Goal: Communication & Community: Answer question/provide support

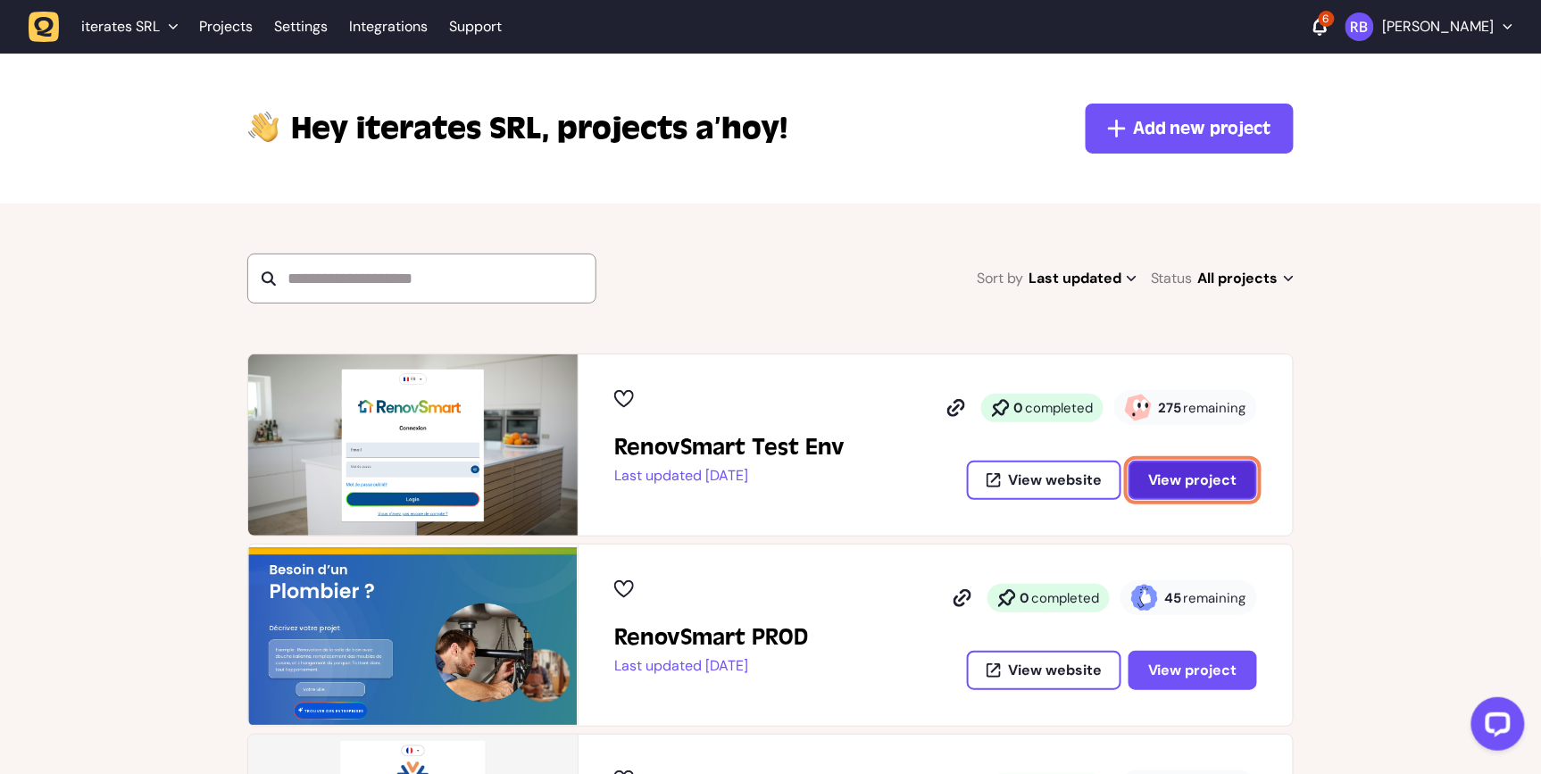
click at [1184, 468] on button "View project" at bounding box center [1192, 480] width 129 height 39
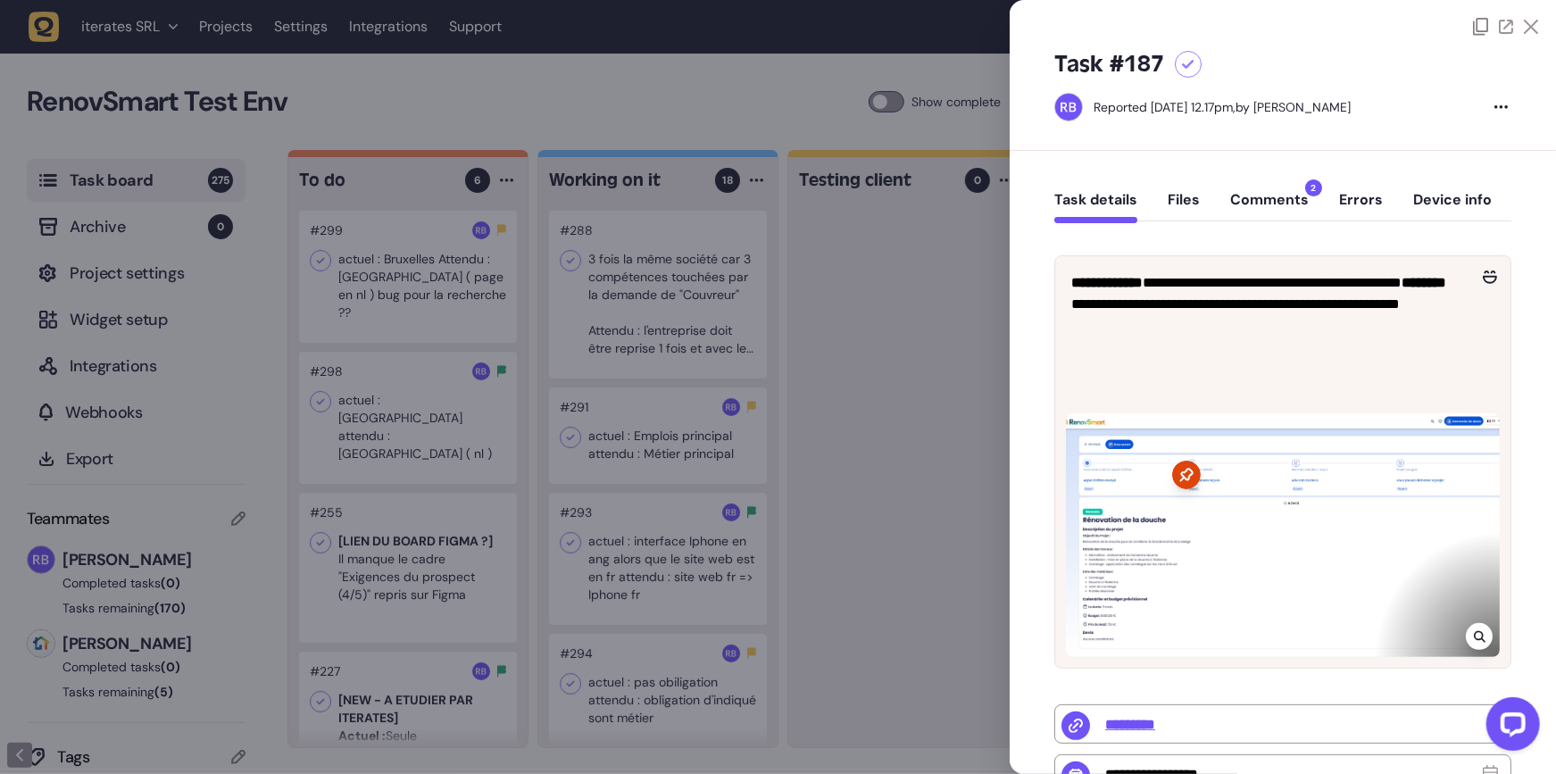
click at [916, 462] on div at bounding box center [778, 387] width 1556 height 774
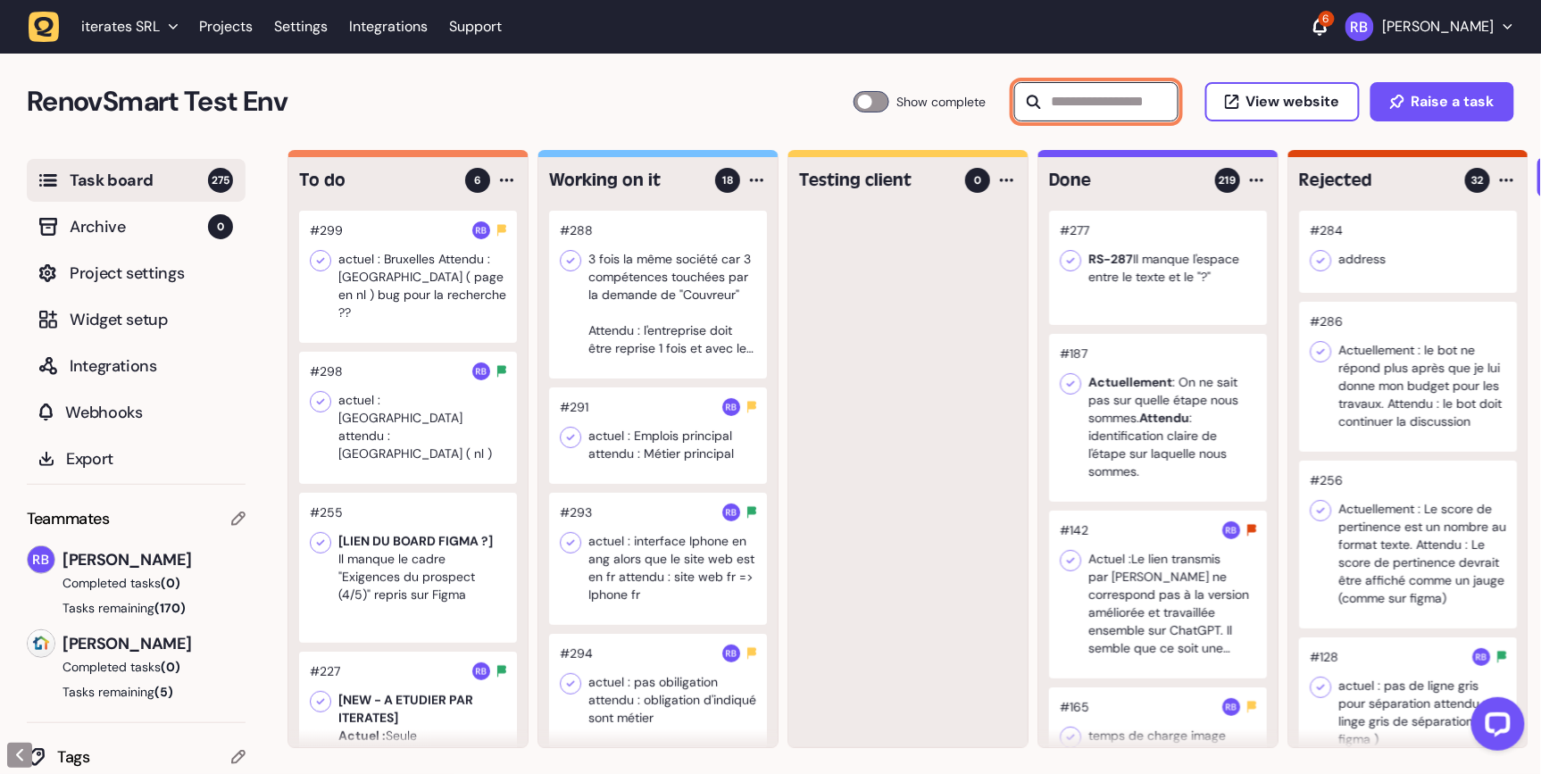
click at [1114, 96] on input "text" at bounding box center [1096, 101] width 164 height 39
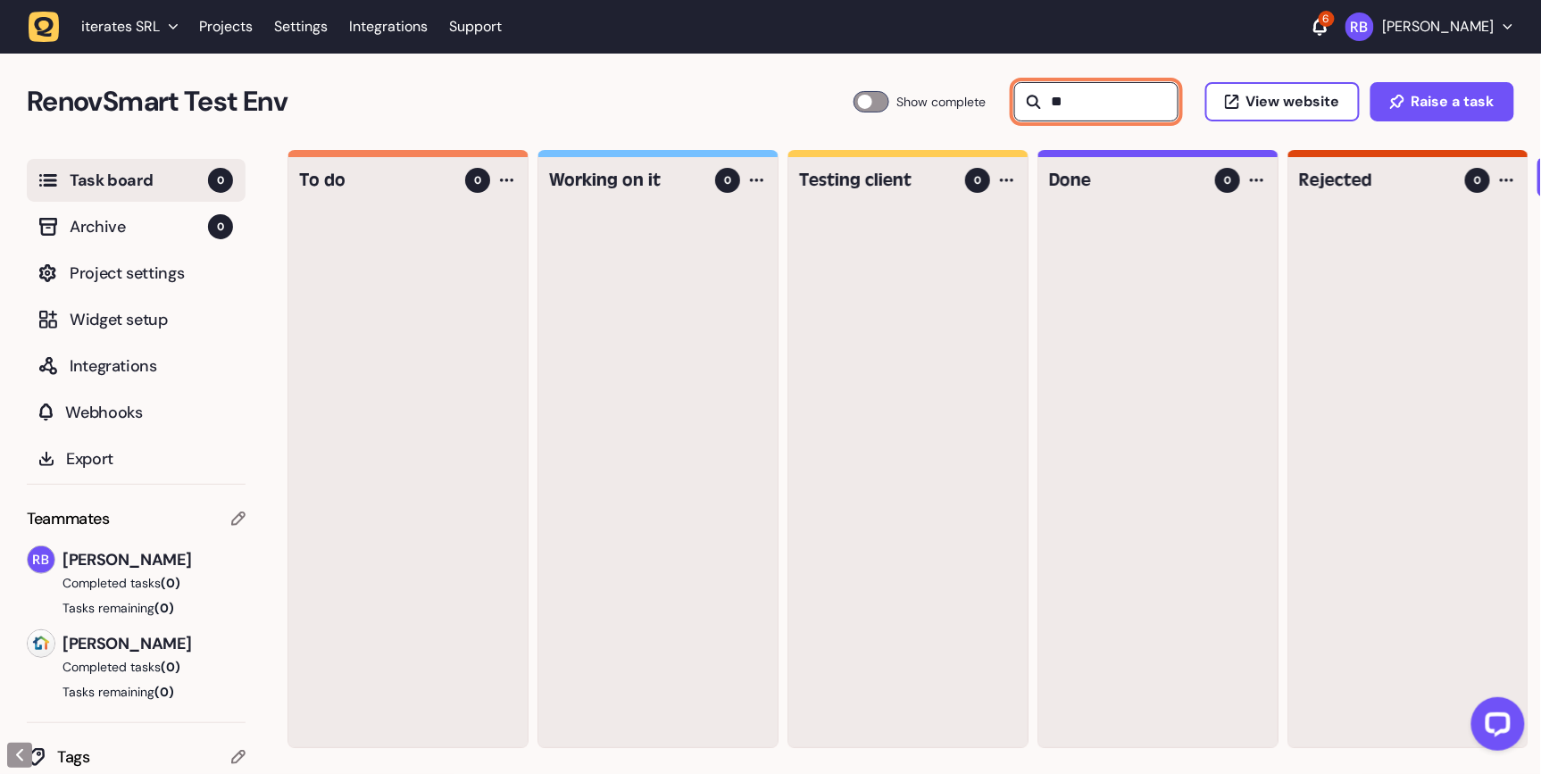
type input "*"
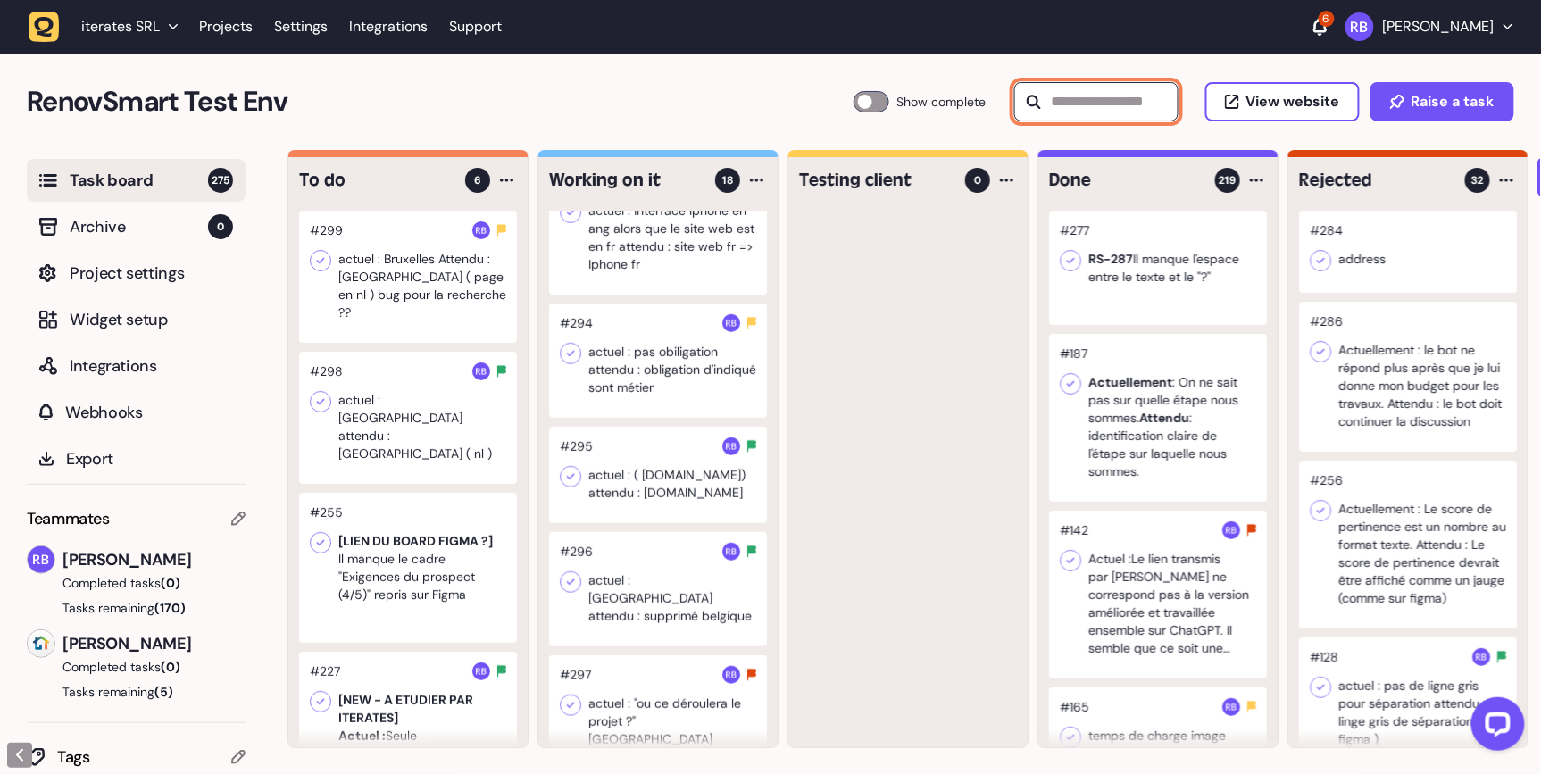
scroll to position [326, 0]
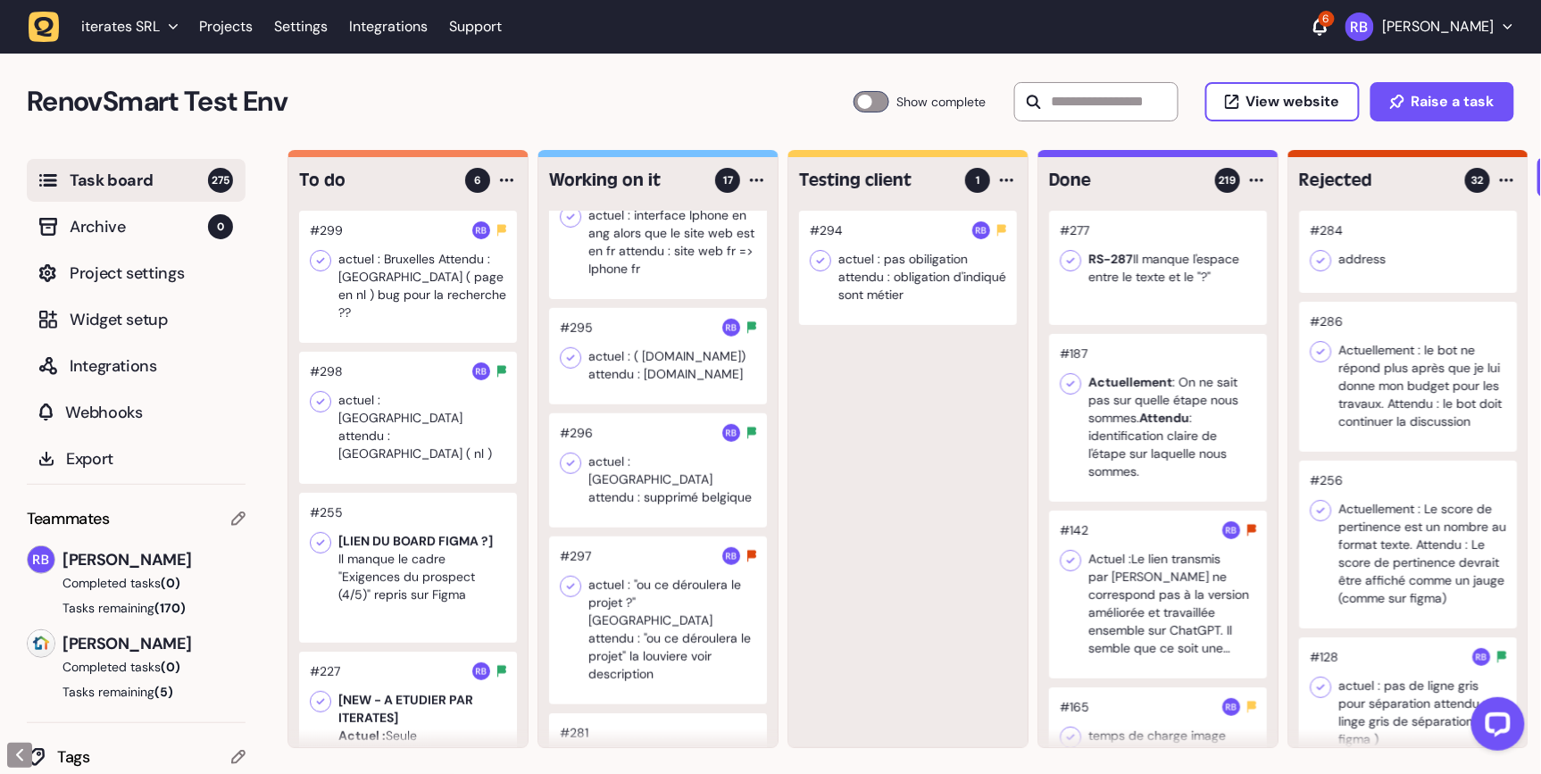
click at [644, 379] on div at bounding box center [658, 356] width 218 height 96
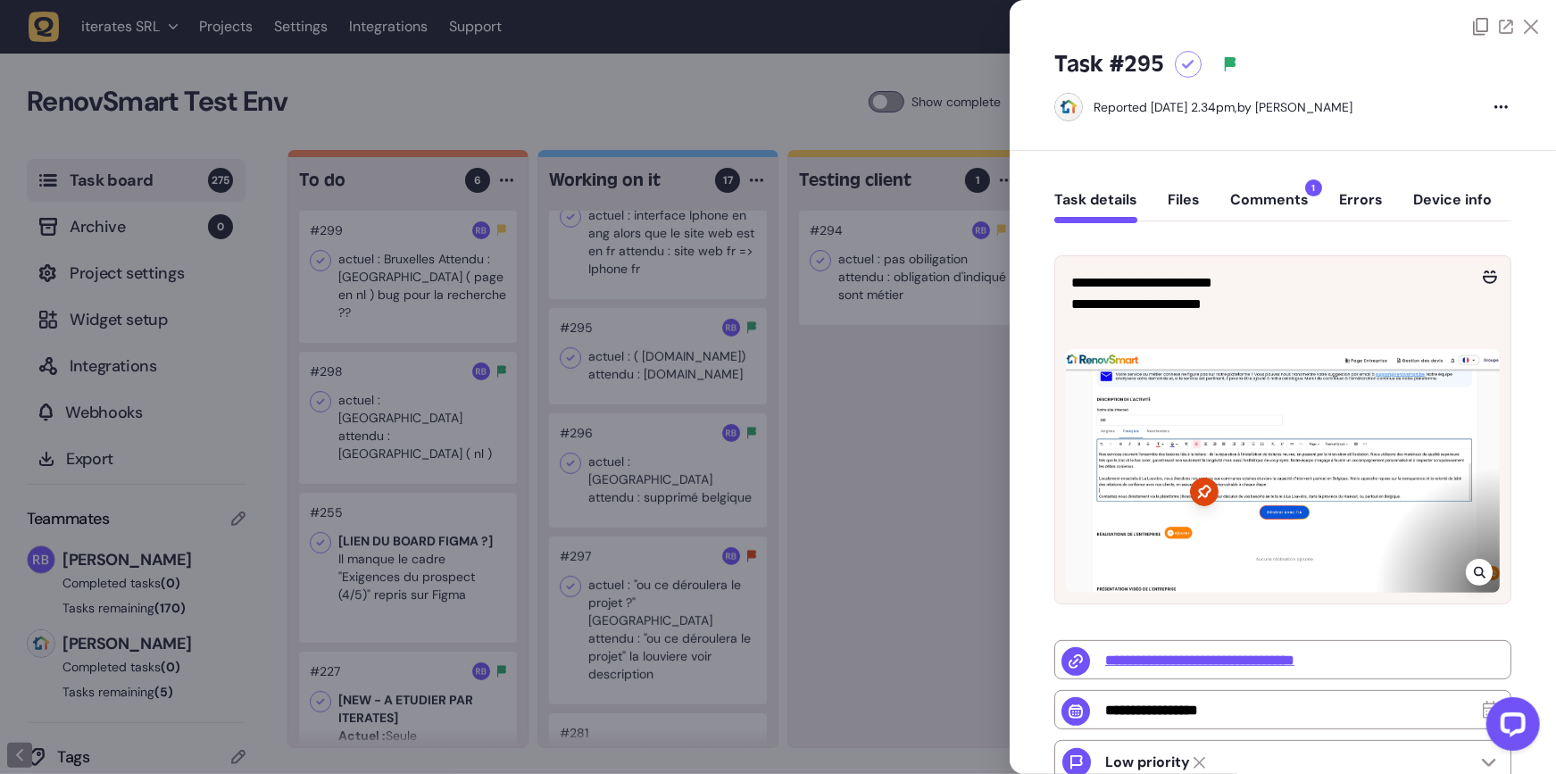
click at [884, 420] on div at bounding box center [778, 387] width 1556 height 774
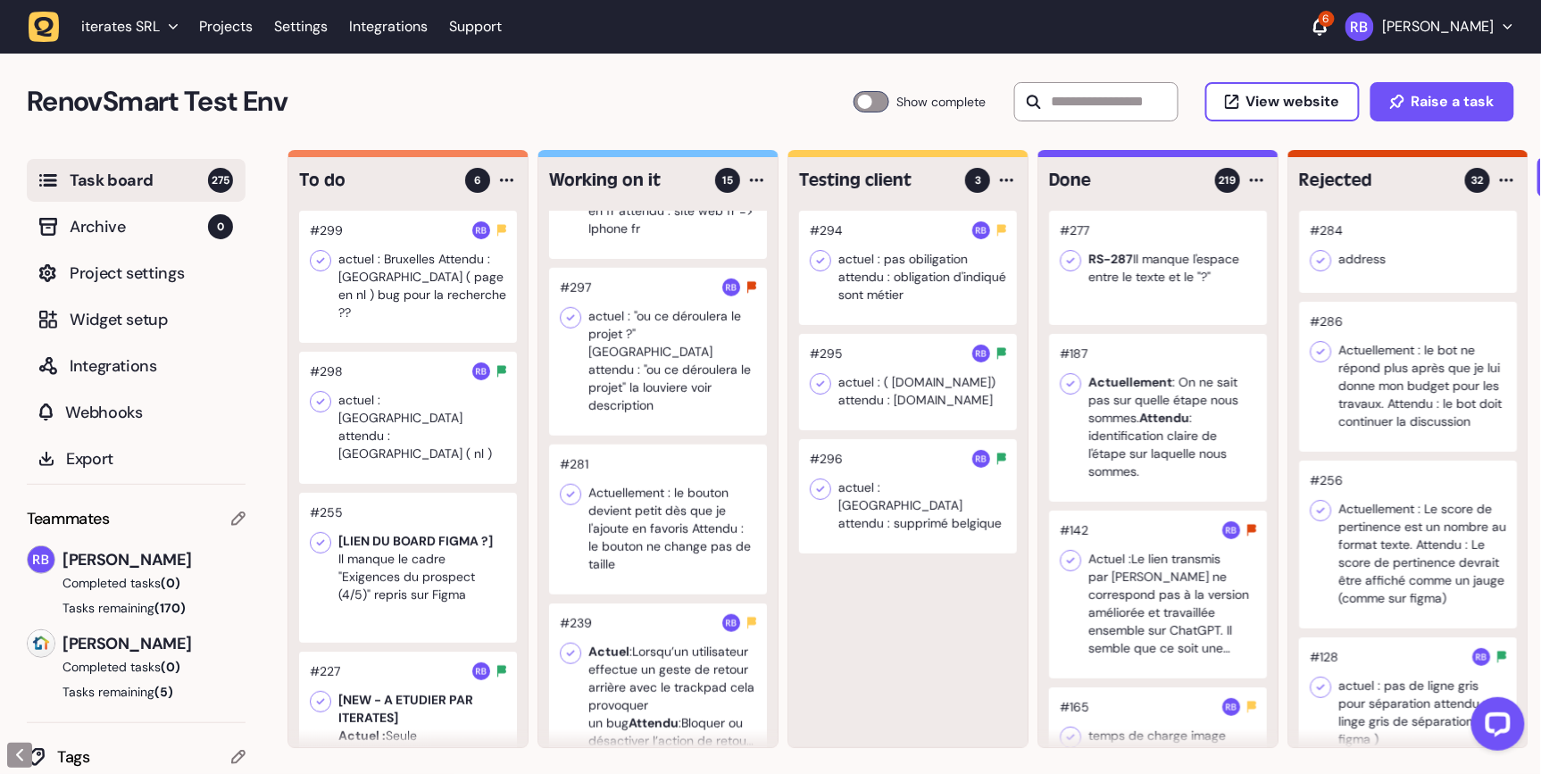
scroll to position [368, 0]
click at [676, 538] on div at bounding box center [658, 518] width 218 height 150
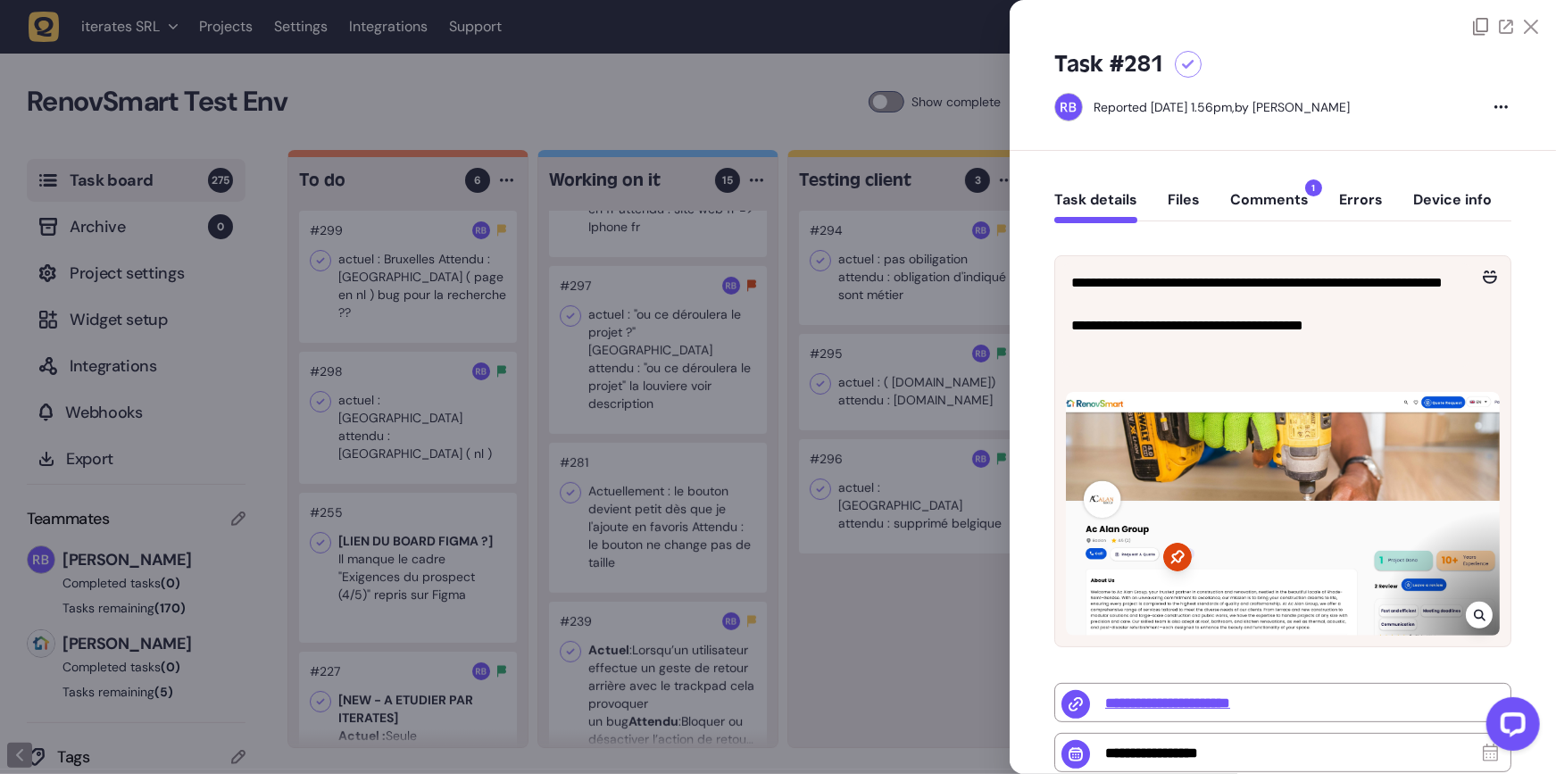
click at [676, 569] on div at bounding box center [778, 387] width 1556 height 774
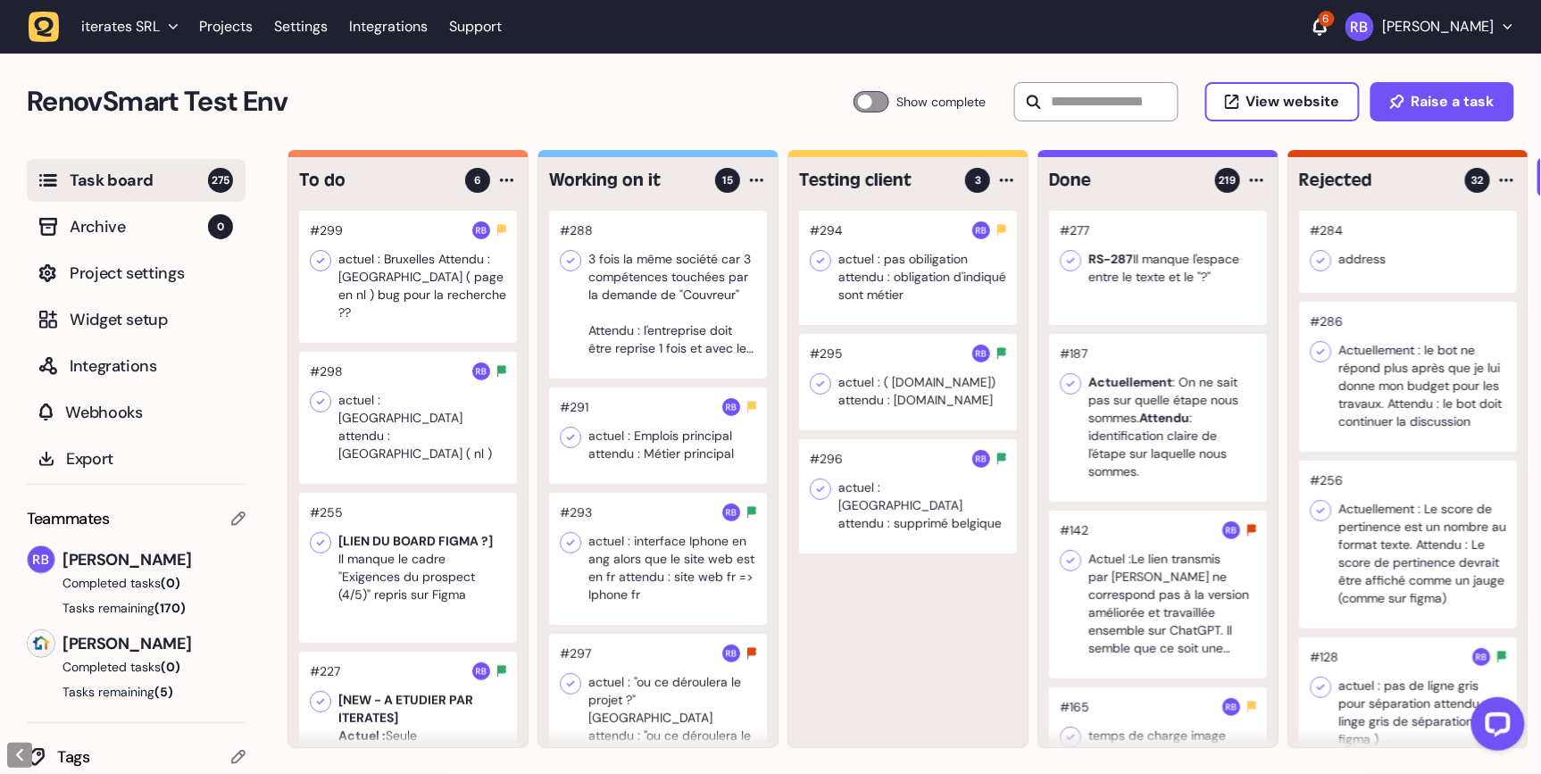
click at [670, 453] on div at bounding box center [658, 435] width 218 height 96
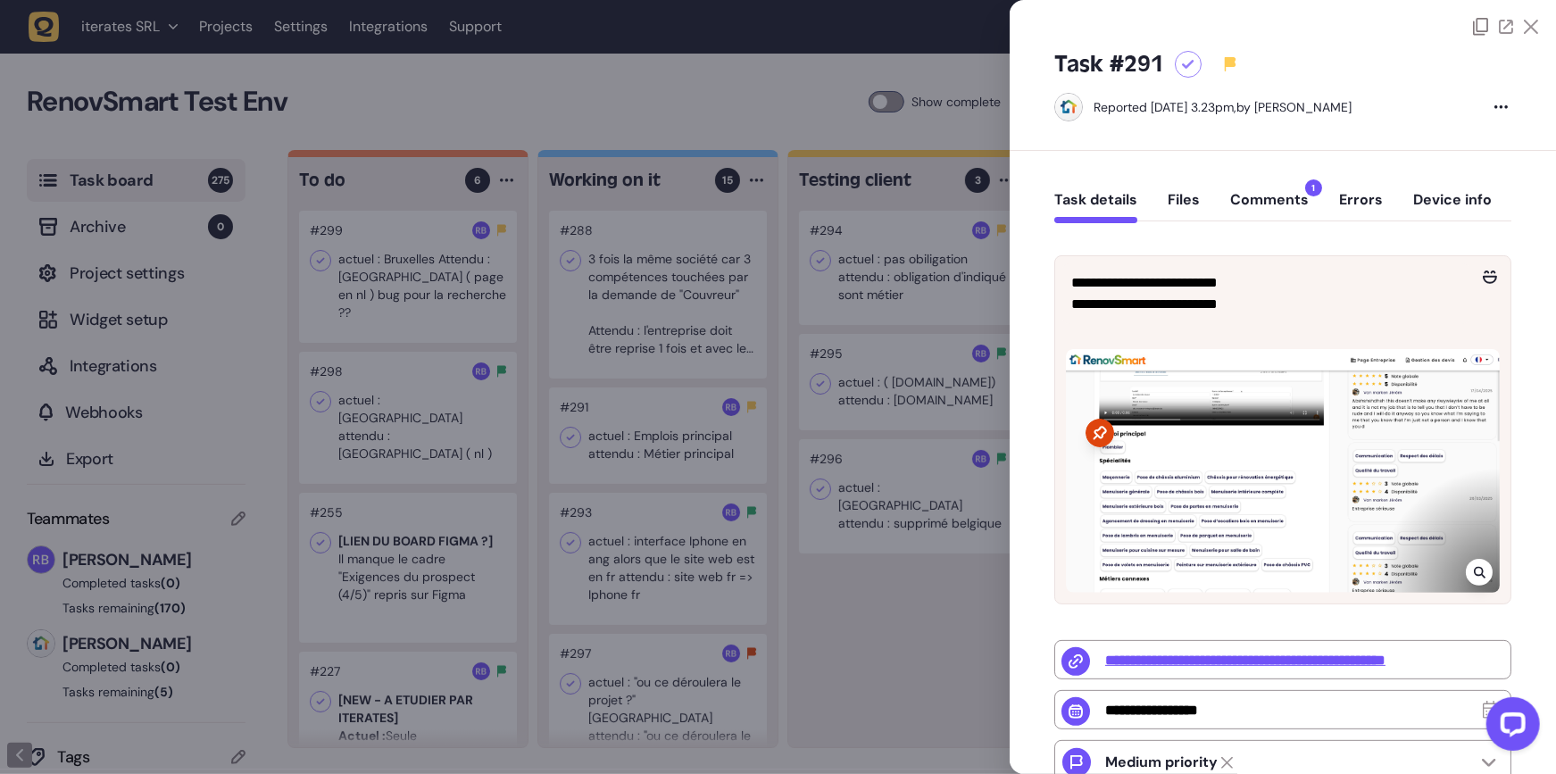
click at [670, 453] on div at bounding box center [778, 387] width 1556 height 774
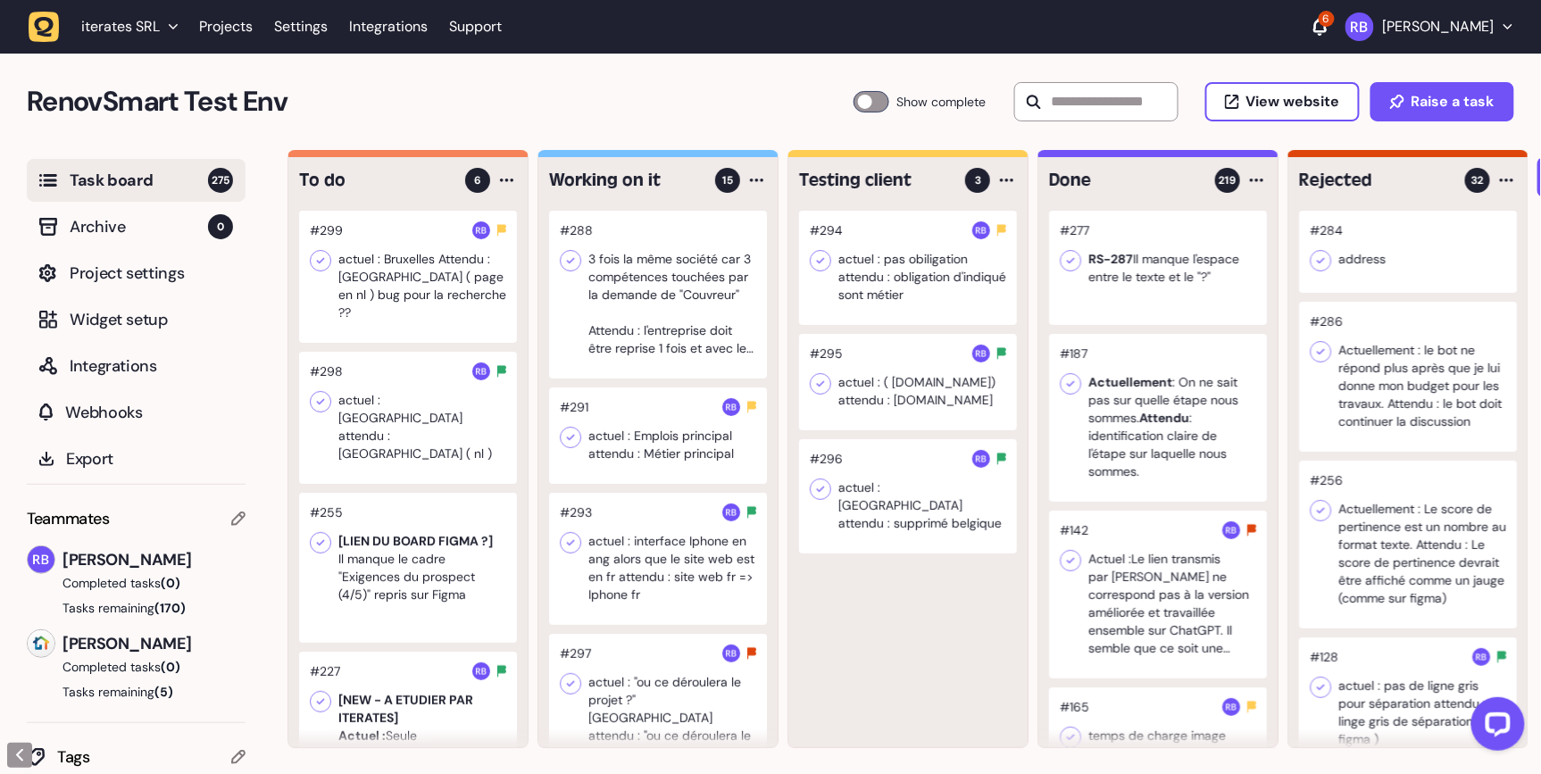
drag, startPoint x: 670, startPoint y: 453, endPoint x: 894, endPoint y: 592, distance: 263.3
click at [894, 592] on div "To do 6 #299 actuel : [GEOGRAPHIC_DATA] Attendu : [GEOGRAPHIC_DATA] ( page en n…" at bounding box center [907, 449] width 1241 height 598
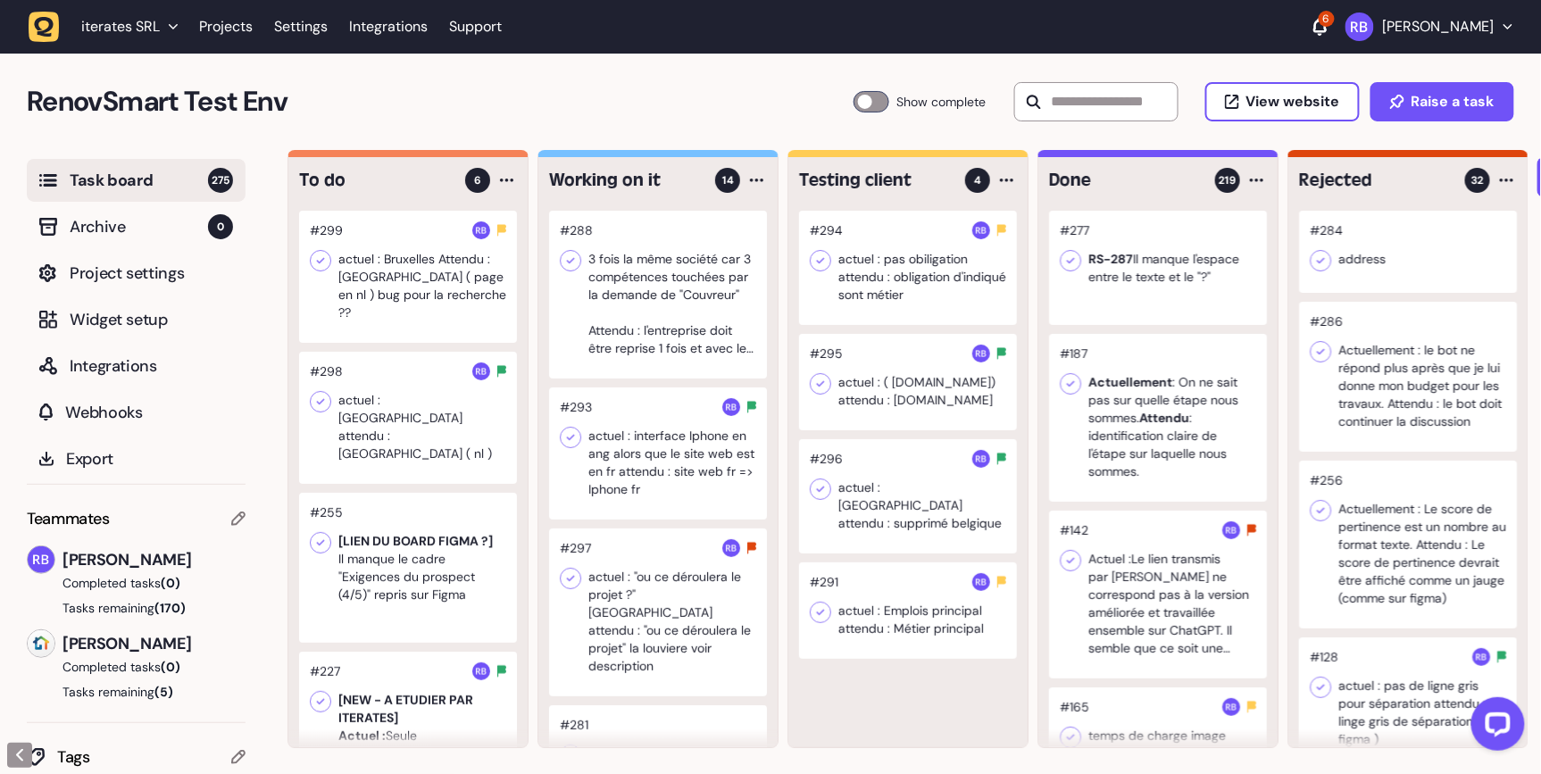
click at [675, 456] on div at bounding box center [658, 453] width 218 height 132
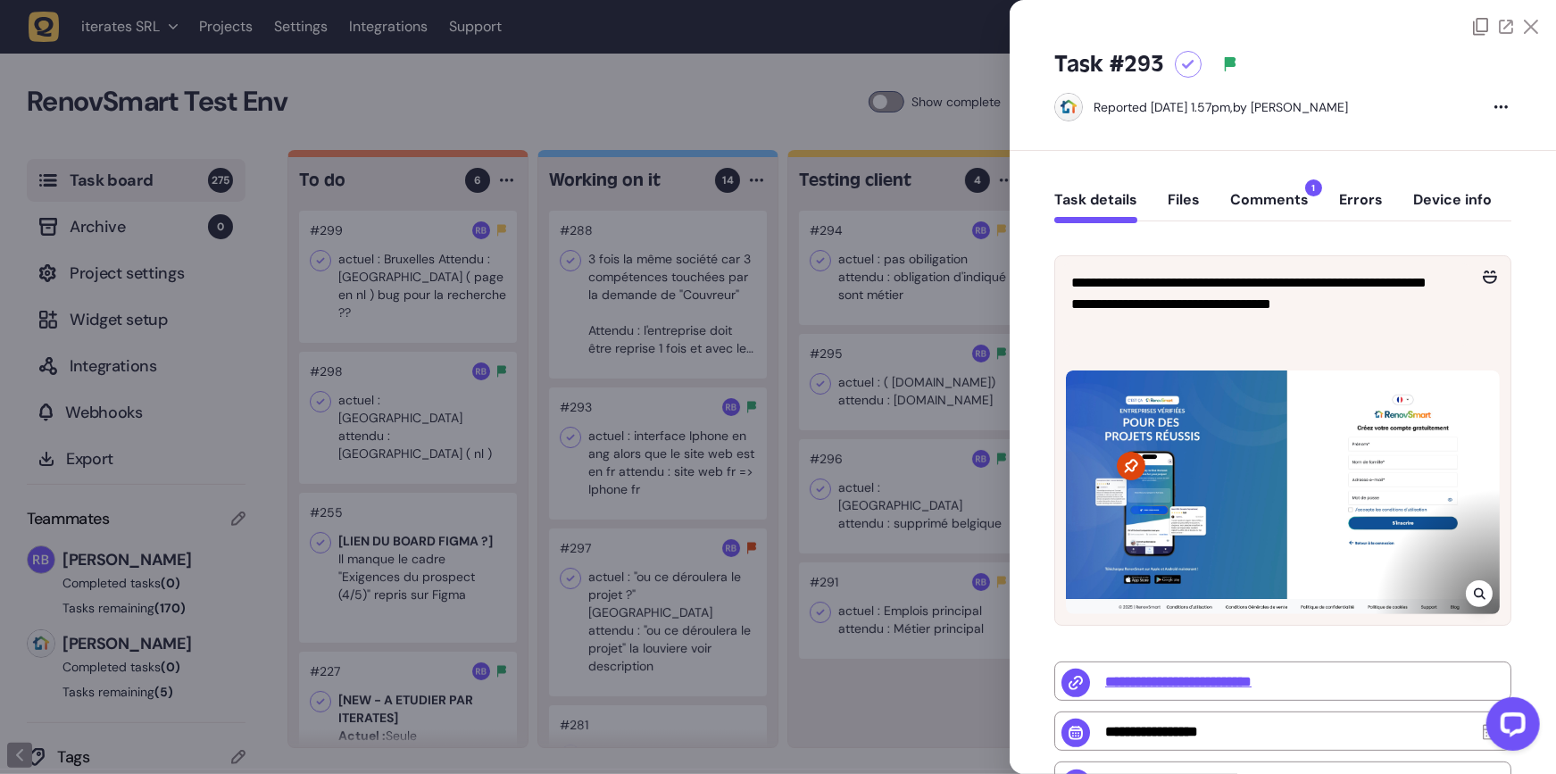
click at [675, 457] on div at bounding box center [778, 387] width 1556 height 774
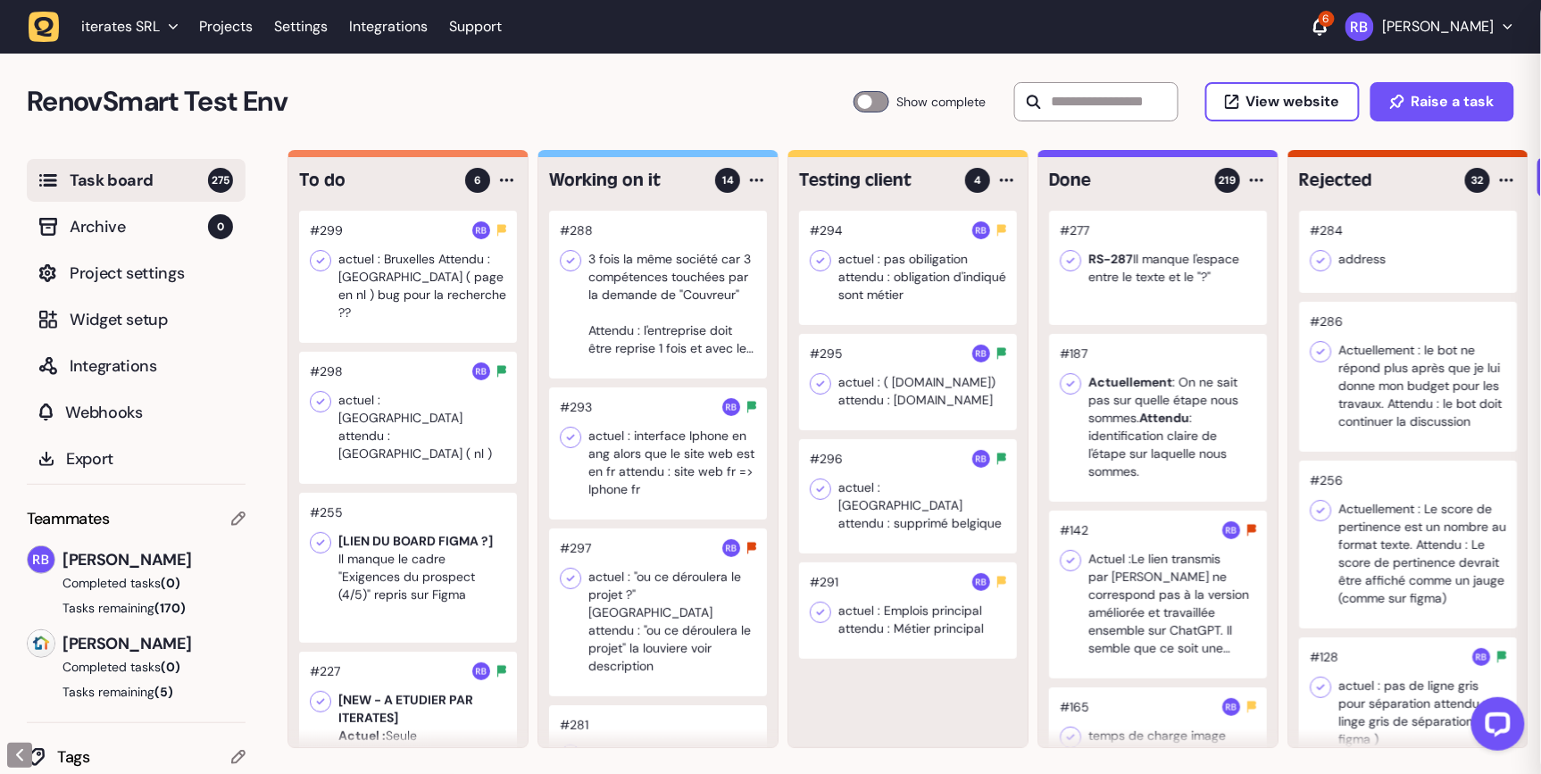
click at [683, 279] on div at bounding box center [658, 295] width 218 height 168
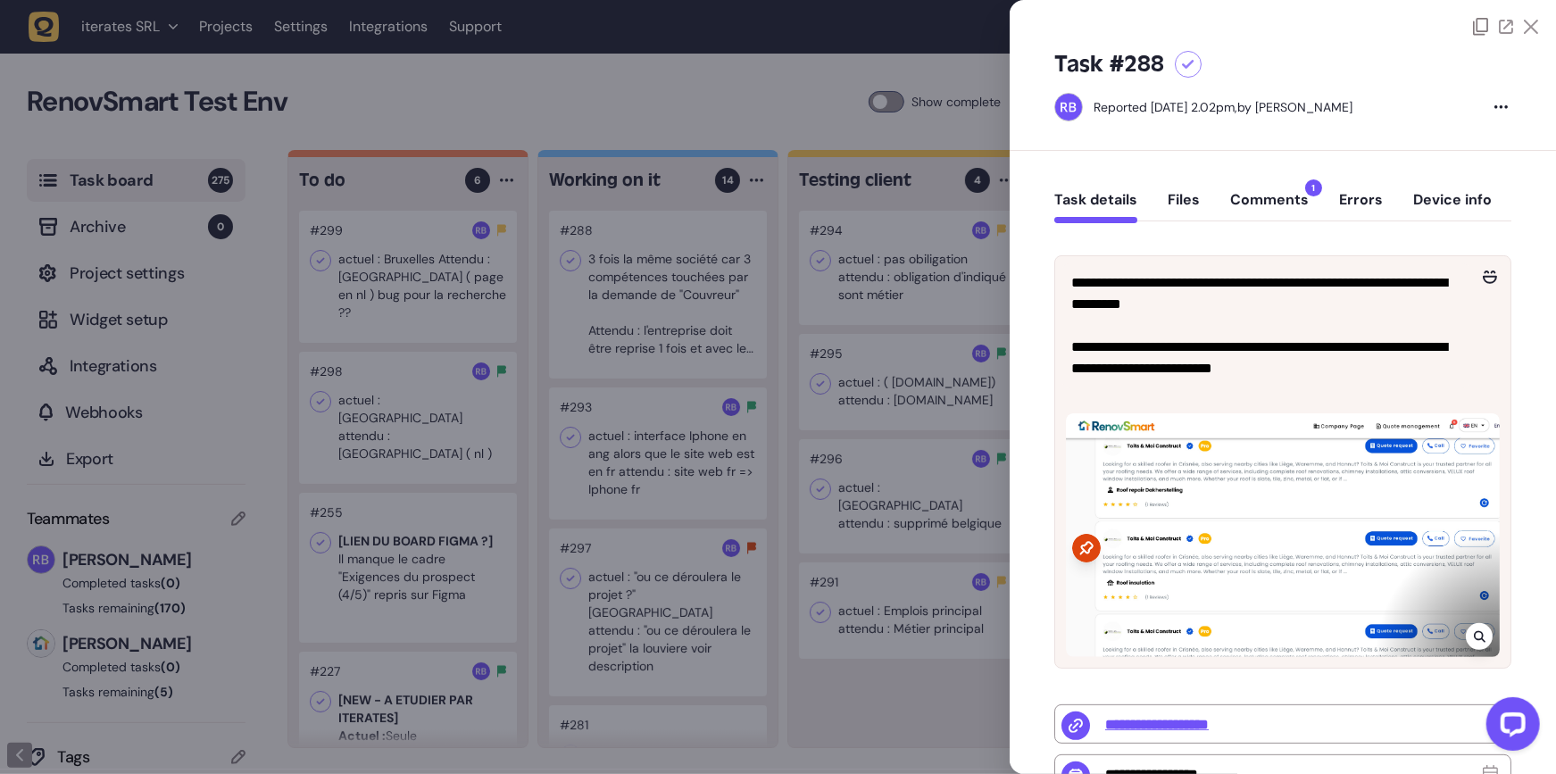
click at [1276, 224] on div "Task details Files Comments 1 Errors Device info" at bounding box center [1282, 204] width 457 height 53
click at [1276, 216] on button "Comments 1" at bounding box center [1269, 207] width 79 height 32
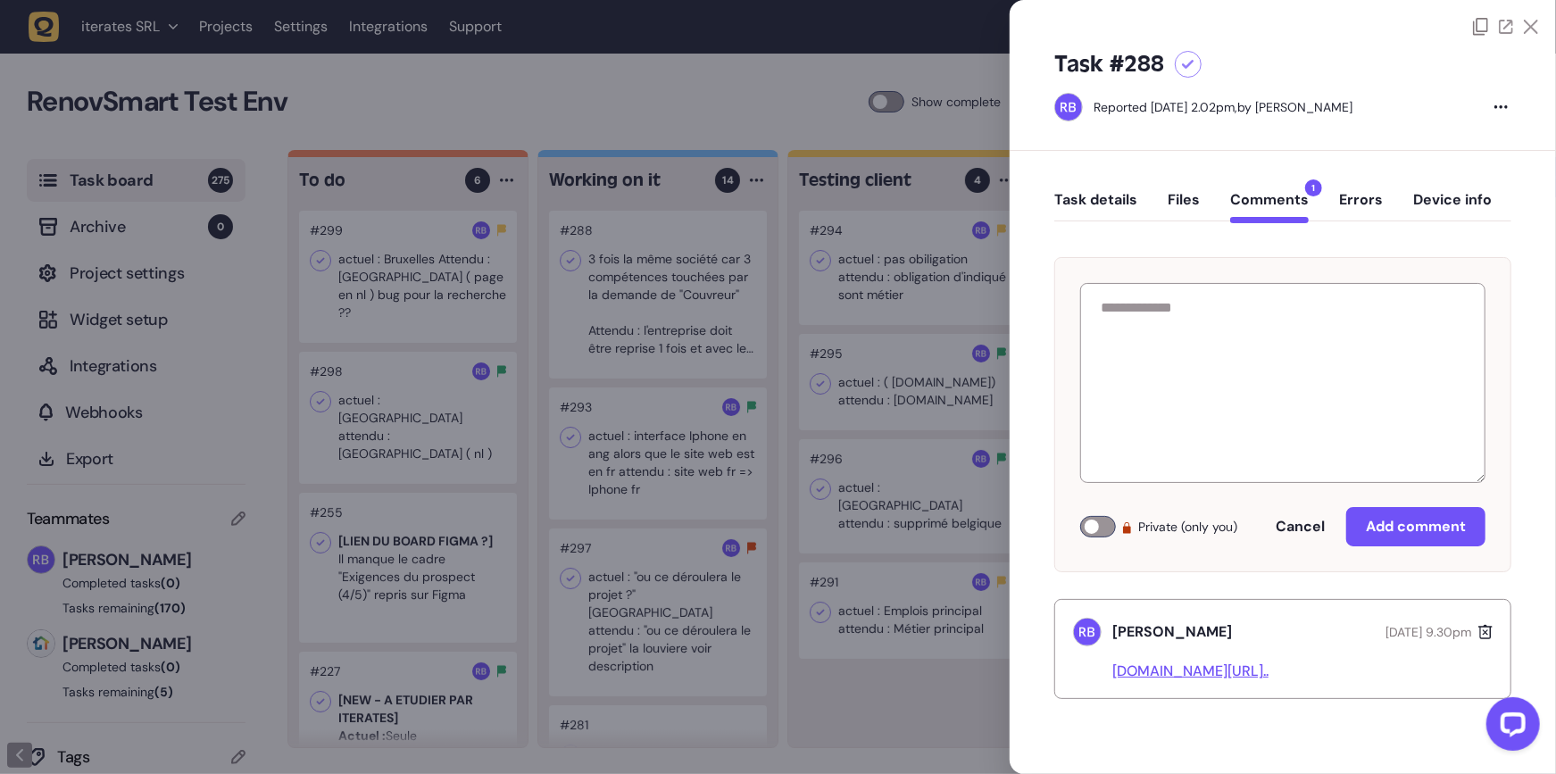
click at [1168, 671] on link "[DOMAIN_NAME][URL].." at bounding box center [1190, 670] width 156 height 19
click at [662, 351] on div at bounding box center [778, 387] width 1556 height 774
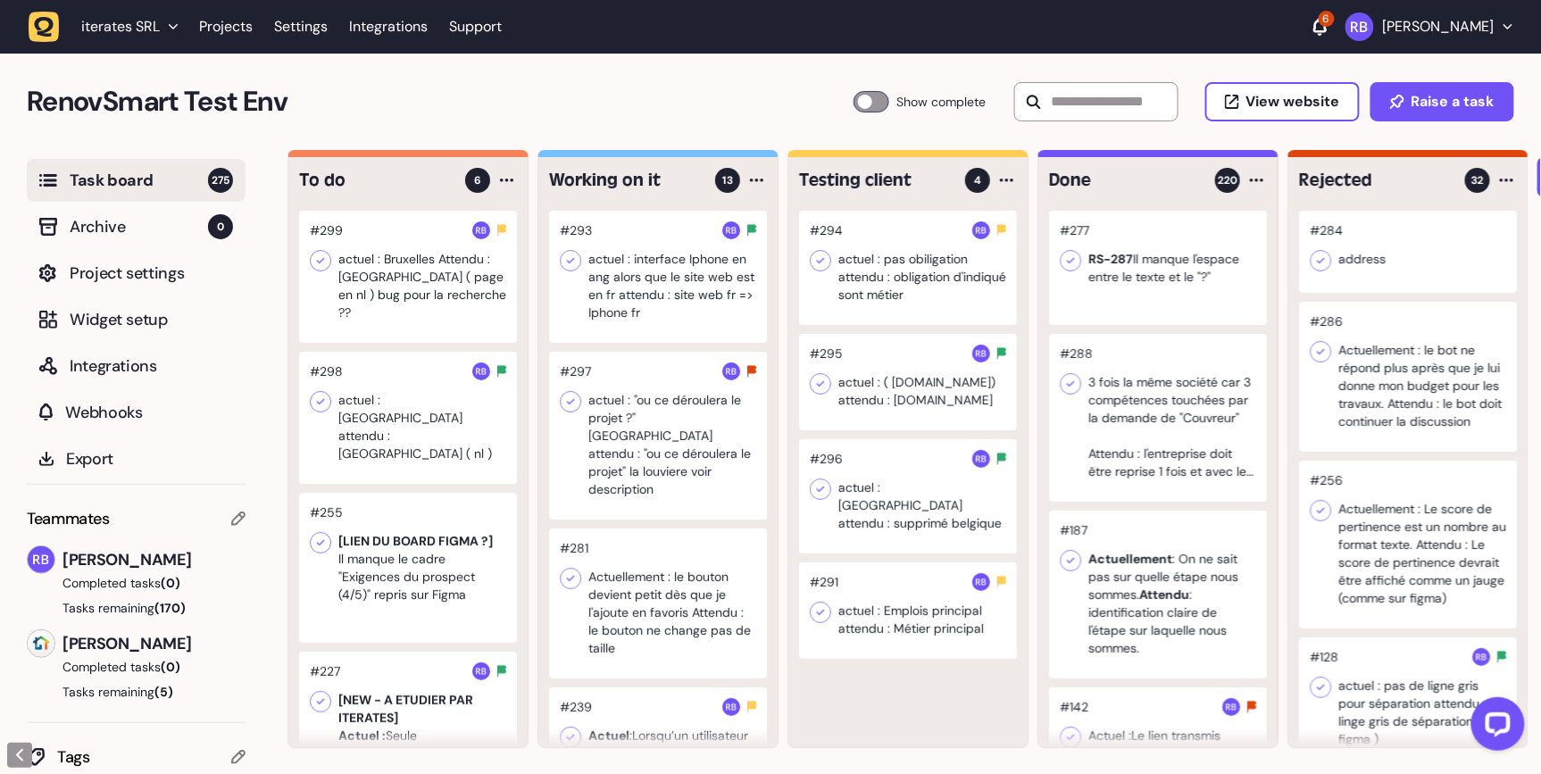
click at [704, 451] on div at bounding box center [658, 436] width 218 height 168
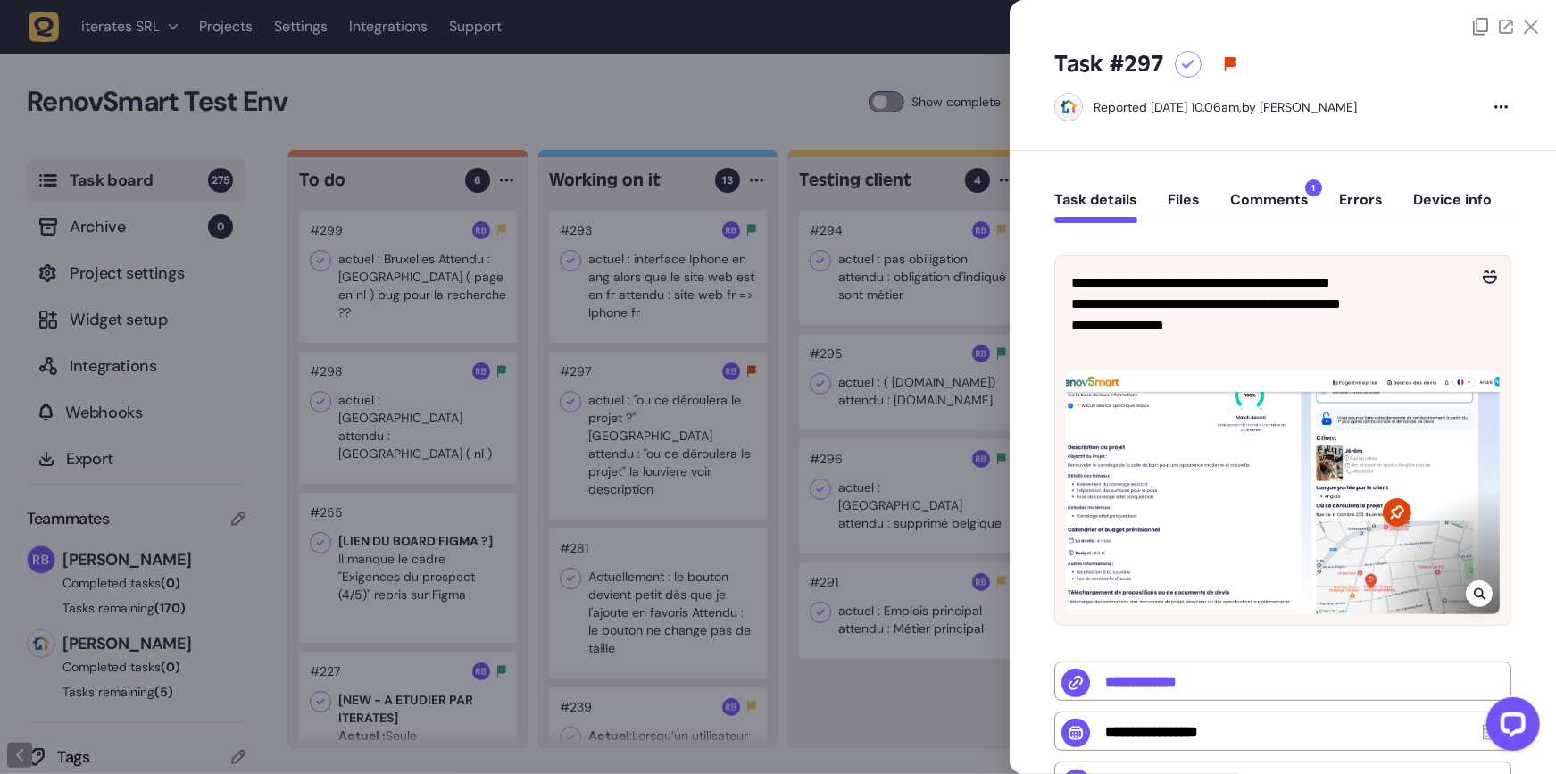
click at [800, 382] on div at bounding box center [778, 387] width 1556 height 774
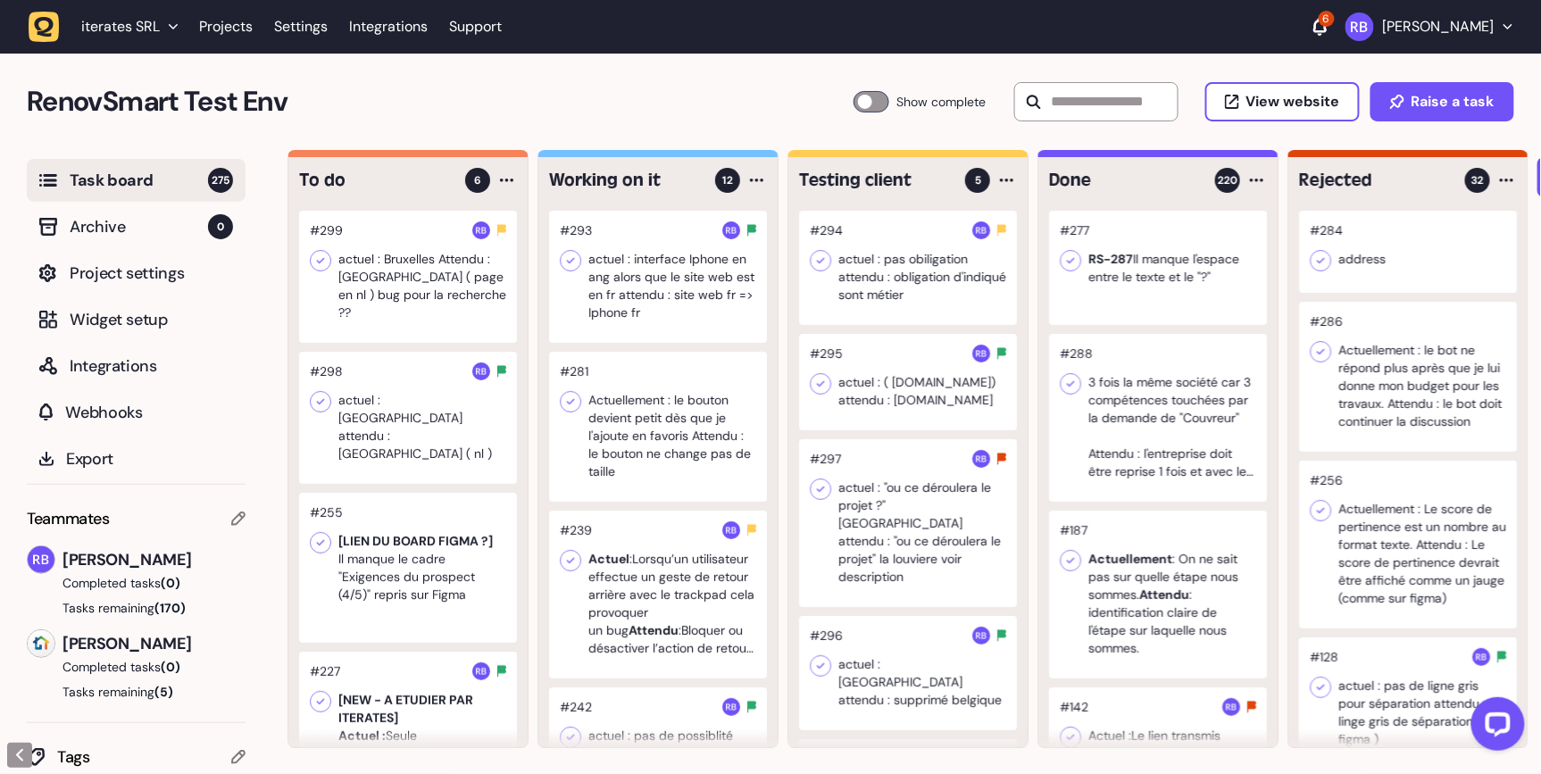
click at [636, 484] on div at bounding box center [658, 427] width 218 height 150
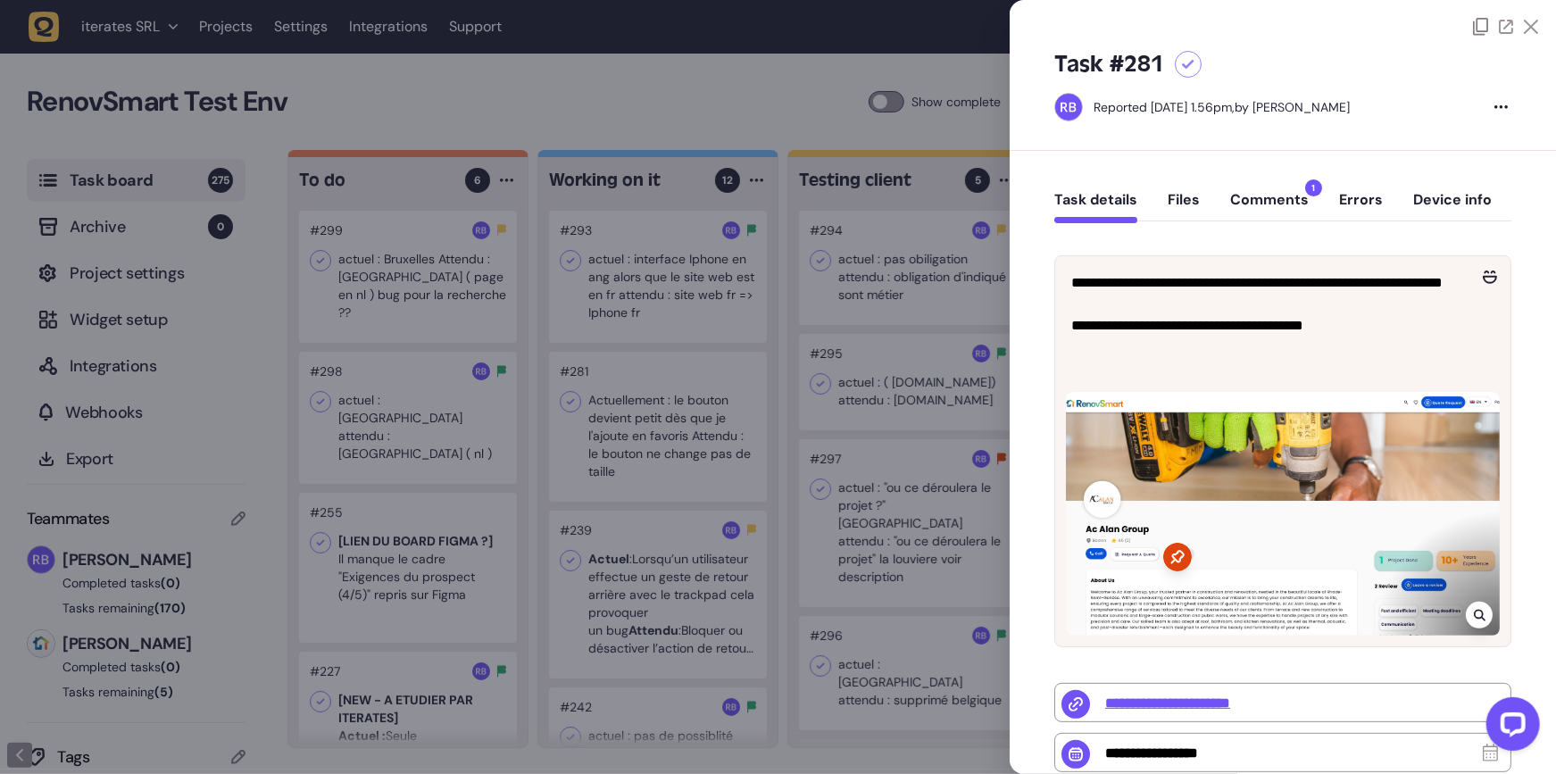
click at [818, 408] on div at bounding box center [778, 387] width 1556 height 774
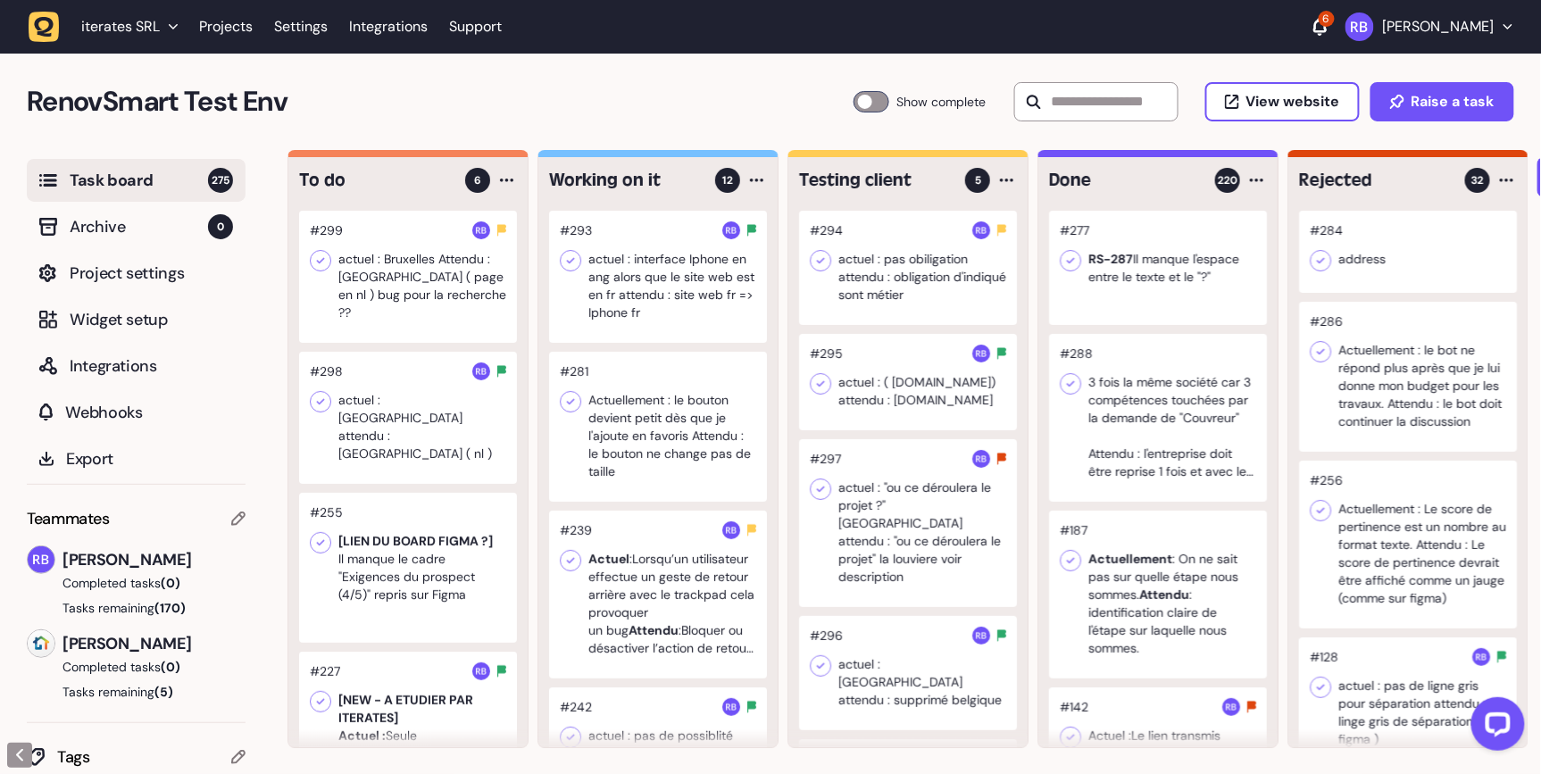
click at [676, 561] on div at bounding box center [658, 595] width 218 height 168
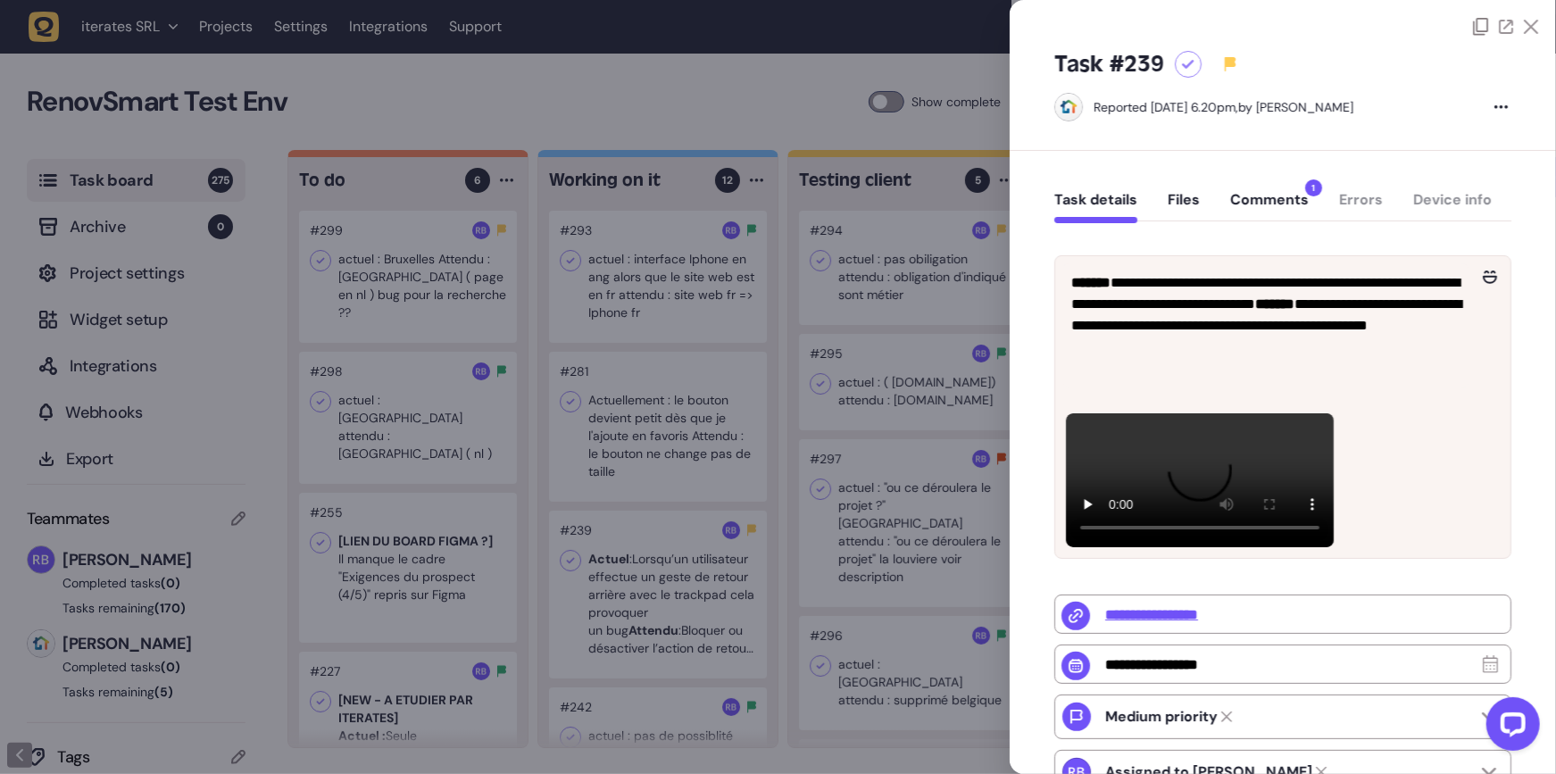
click at [728, 561] on div at bounding box center [778, 387] width 1556 height 774
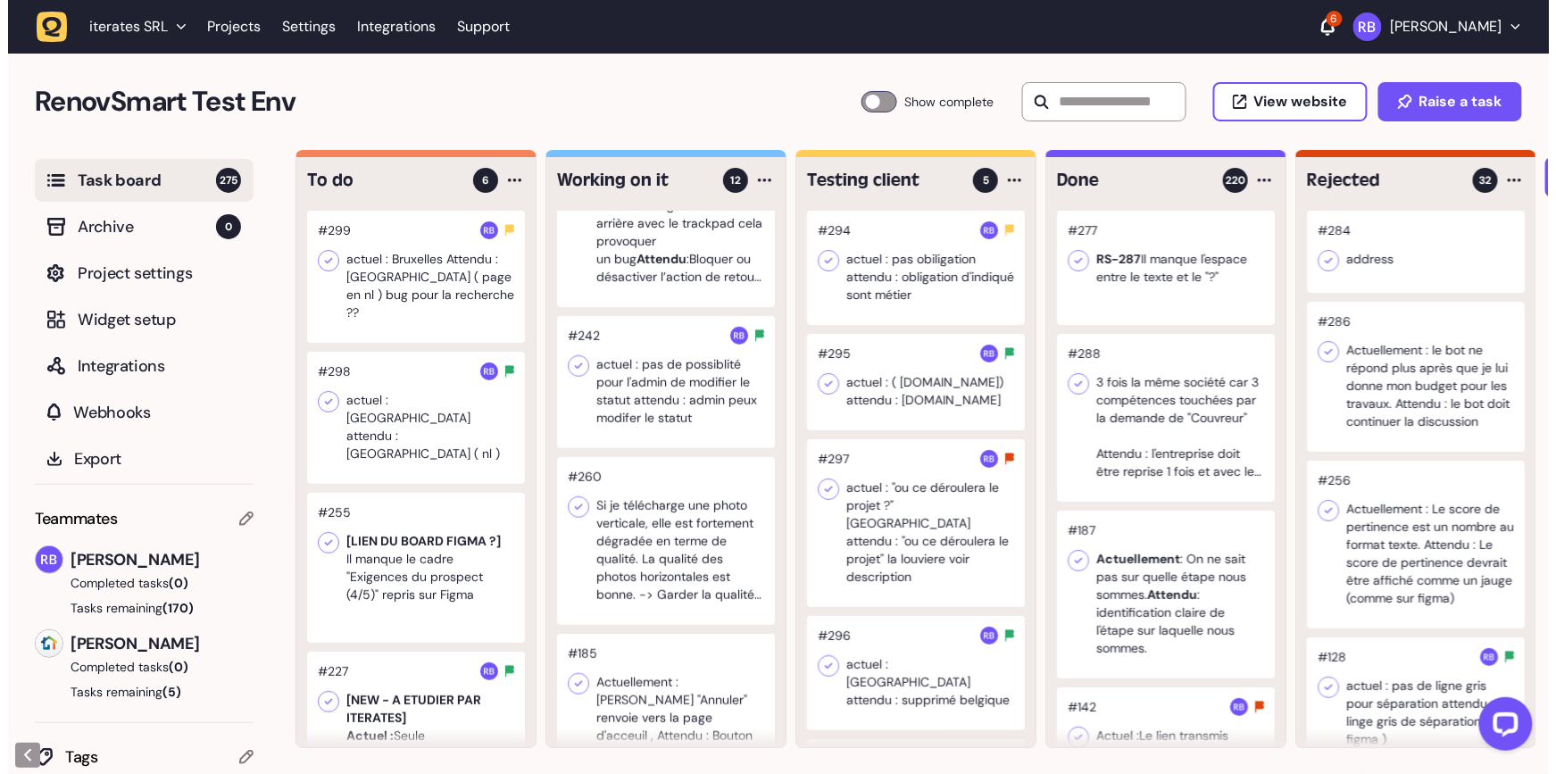
scroll to position [378, 0]
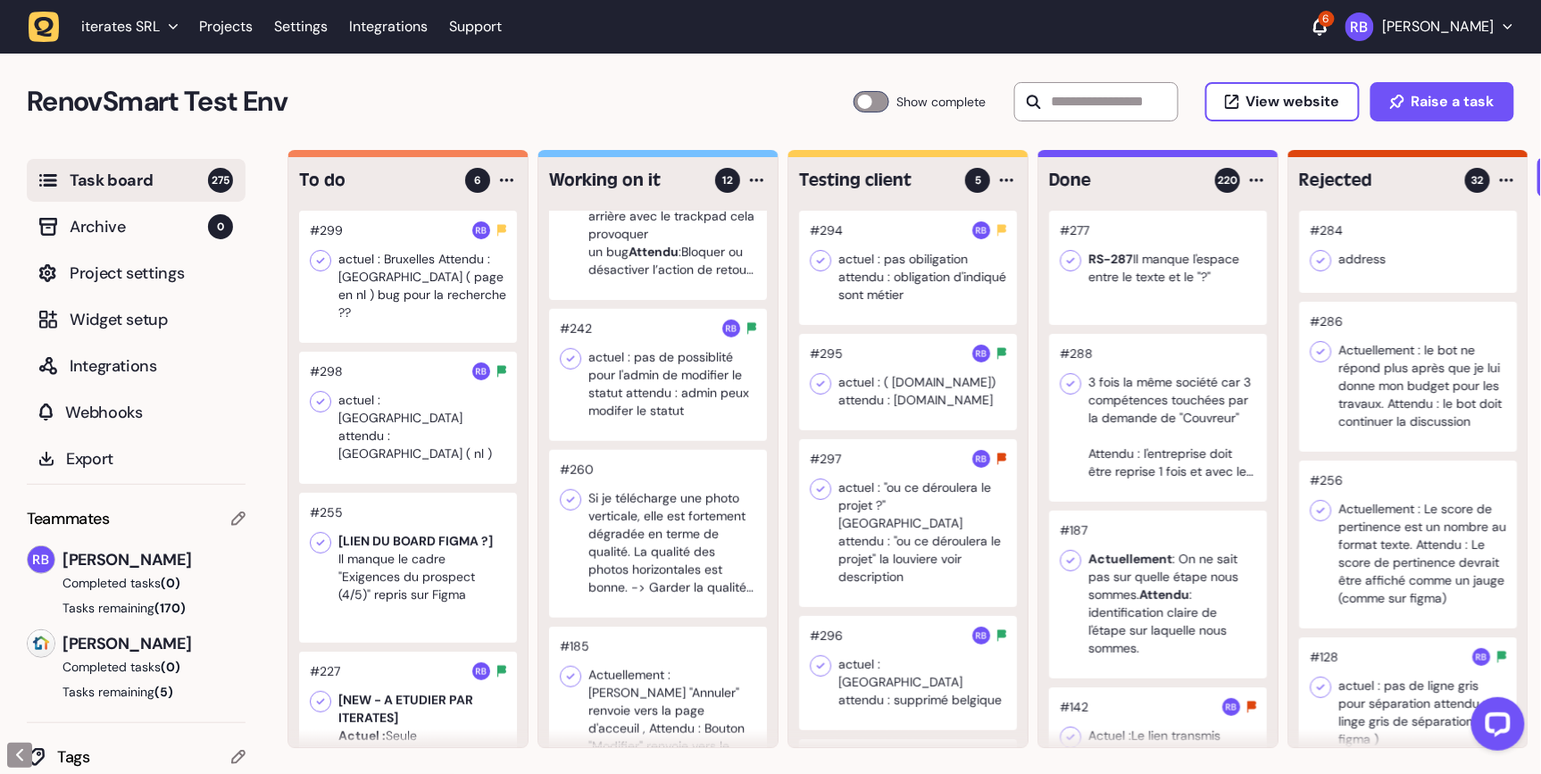
click at [608, 402] on div at bounding box center [658, 375] width 218 height 132
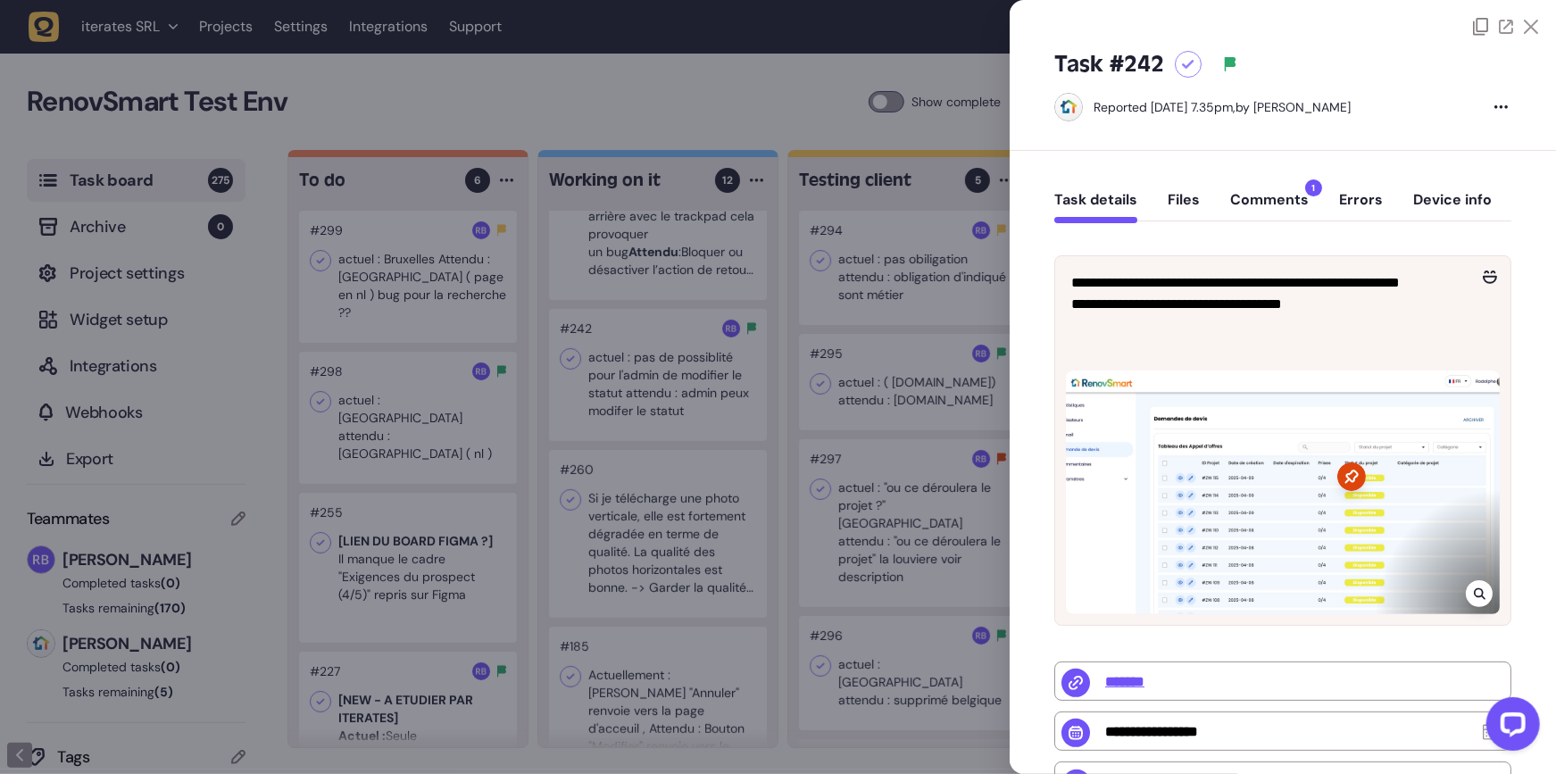
click at [690, 499] on div at bounding box center [778, 387] width 1556 height 774
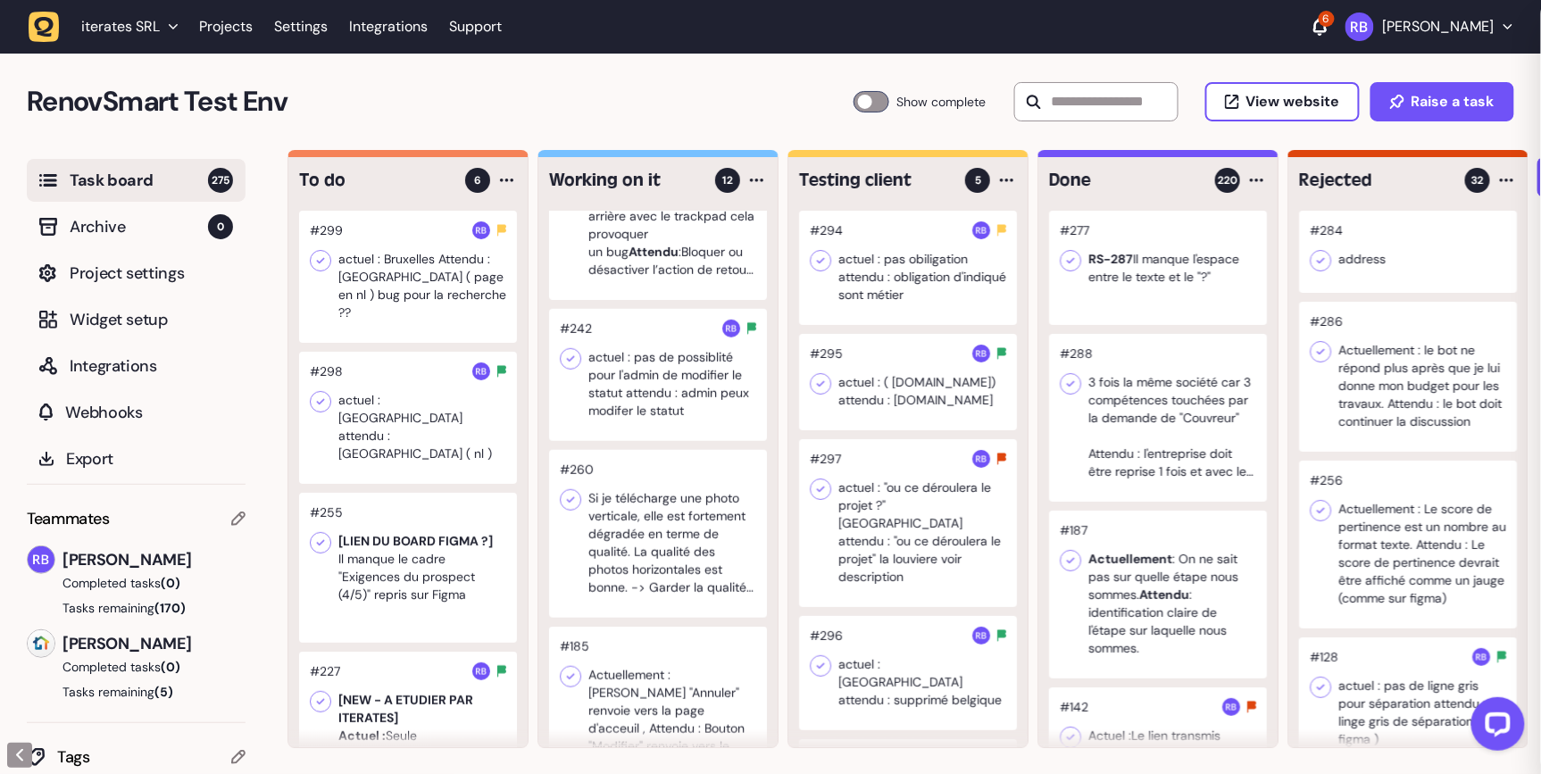
click at [663, 545] on div at bounding box center [658, 534] width 218 height 168
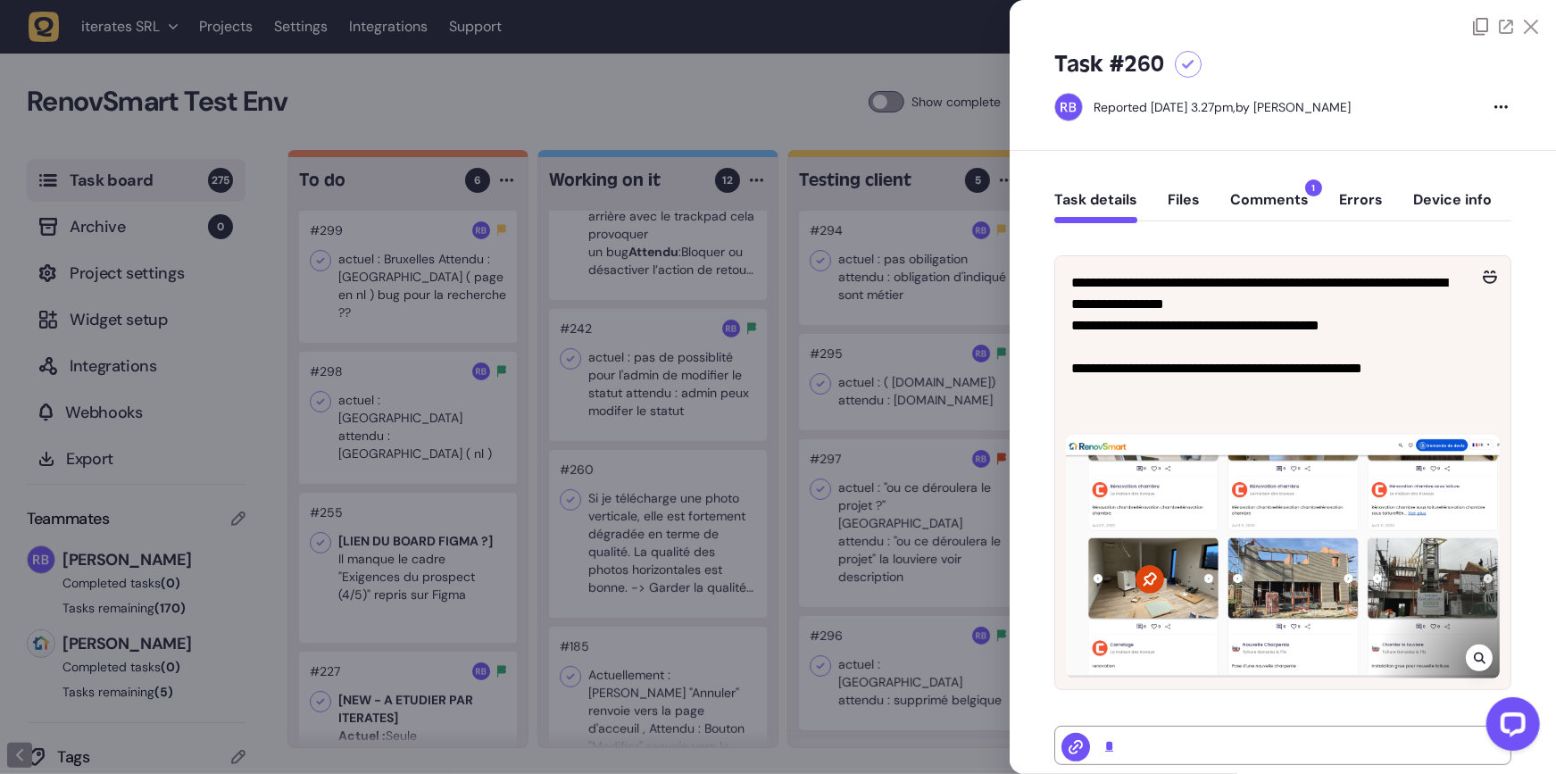
click at [1263, 189] on div "Task details Files Comments 1 Errors Device info" at bounding box center [1282, 204] width 457 height 53
click at [1251, 207] on button "Comments 1" at bounding box center [1269, 207] width 79 height 32
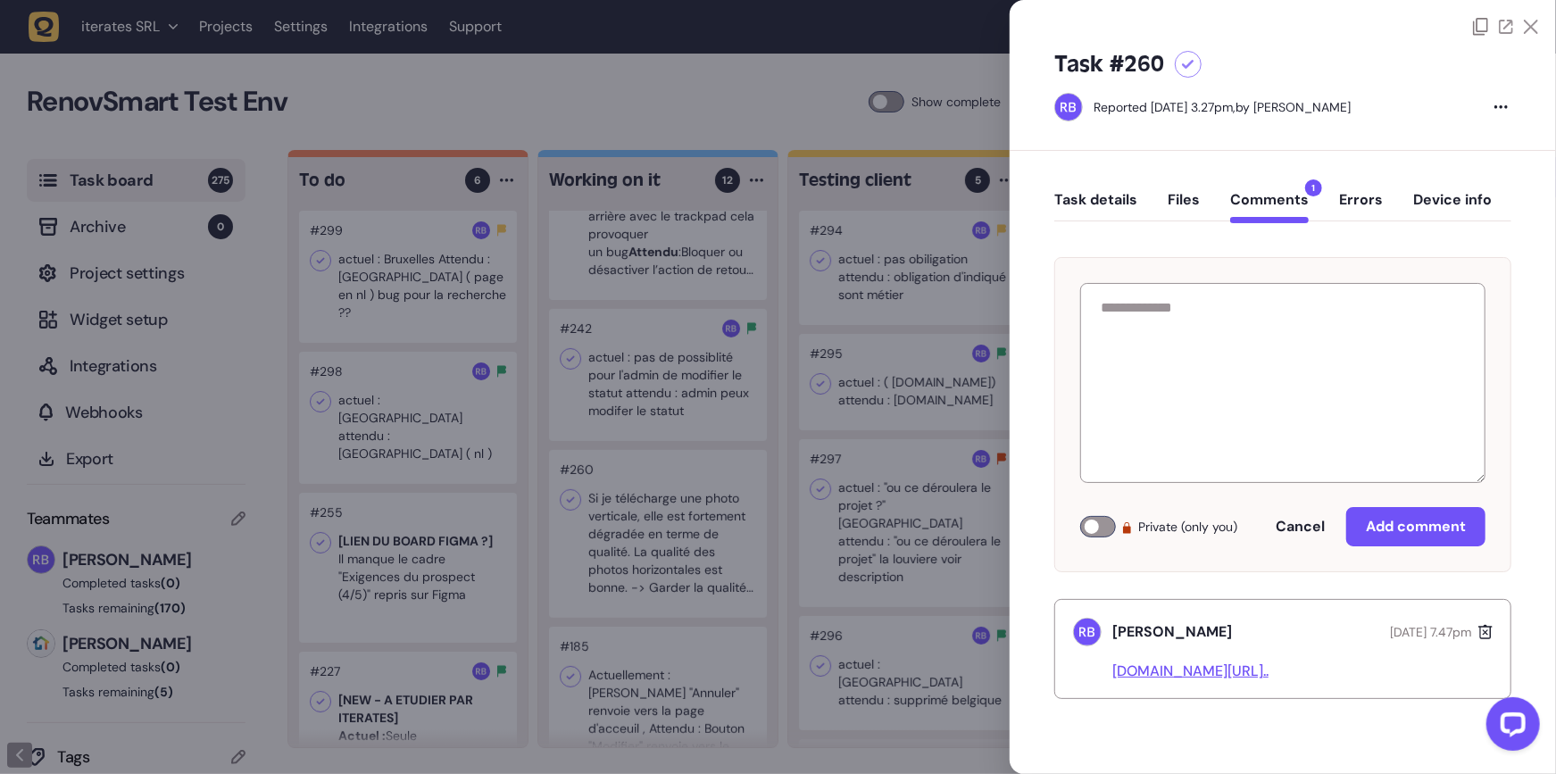
click at [1189, 674] on link "[DOMAIN_NAME][URL].." at bounding box center [1190, 670] width 156 height 19
click at [636, 528] on div at bounding box center [778, 387] width 1556 height 774
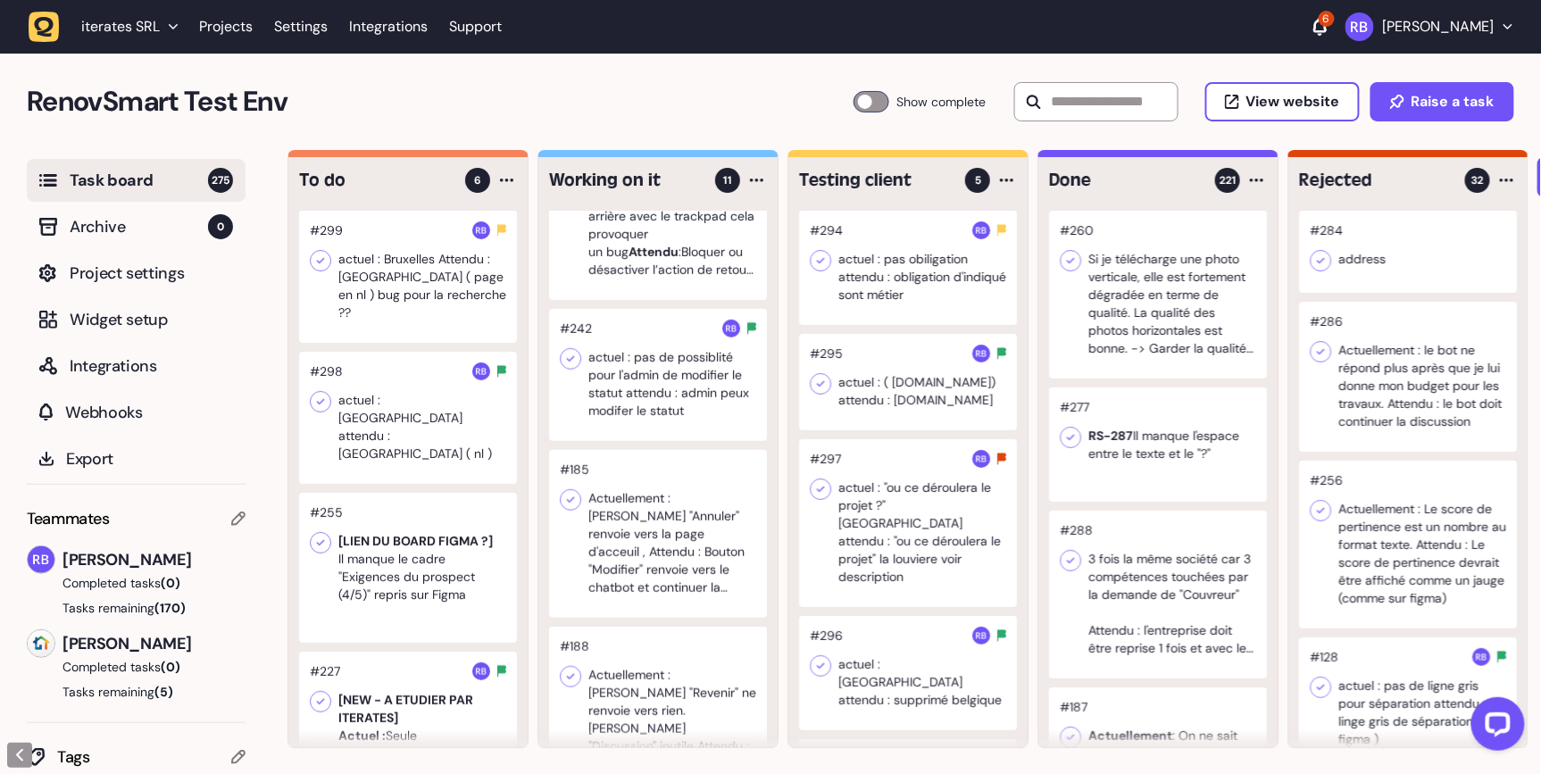
click at [699, 545] on div at bounding box center [658, 534] width 218 height 168
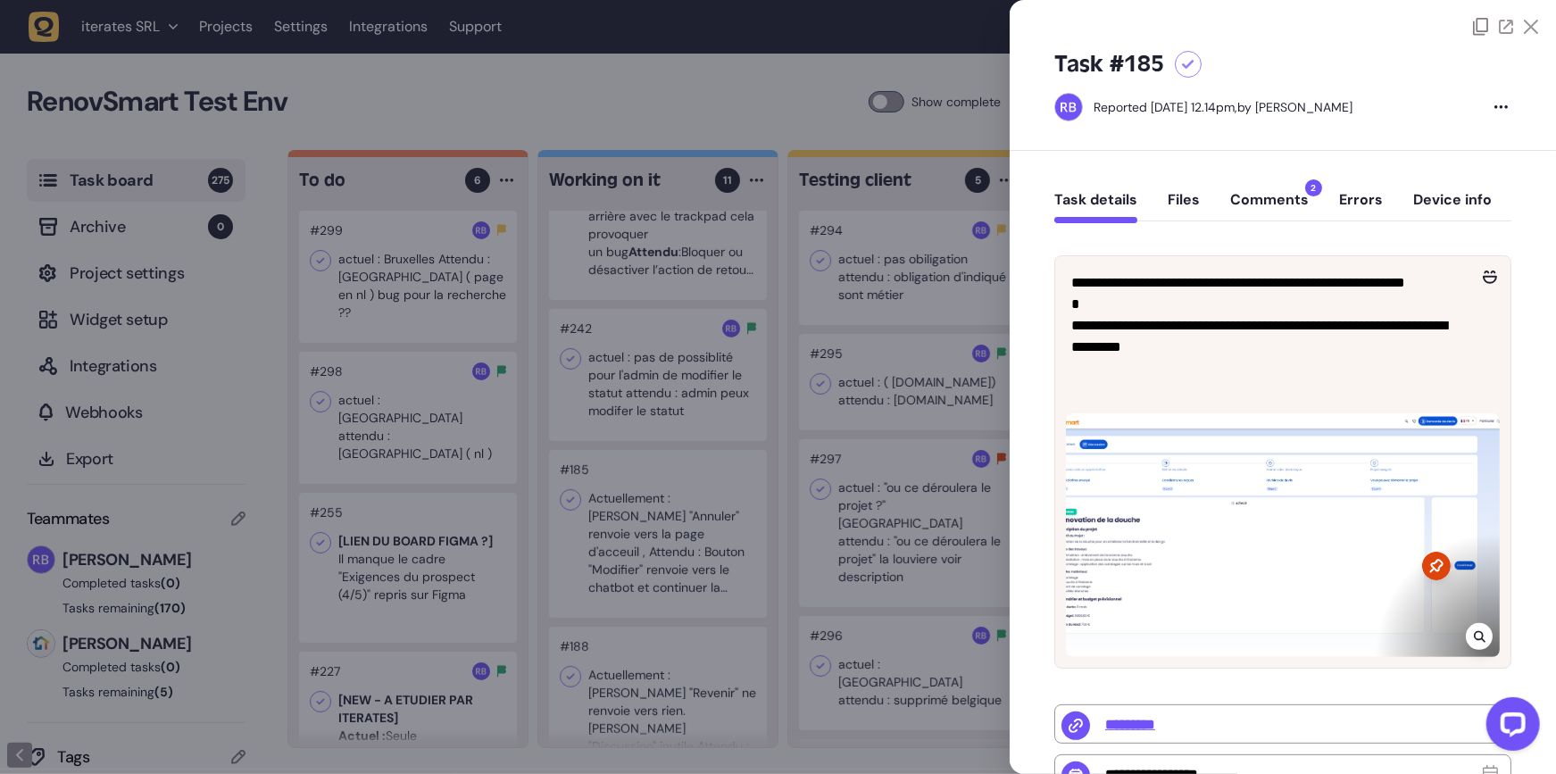
click at [664, 398] on div at bounding box center [778, 387] width 1556 height 774
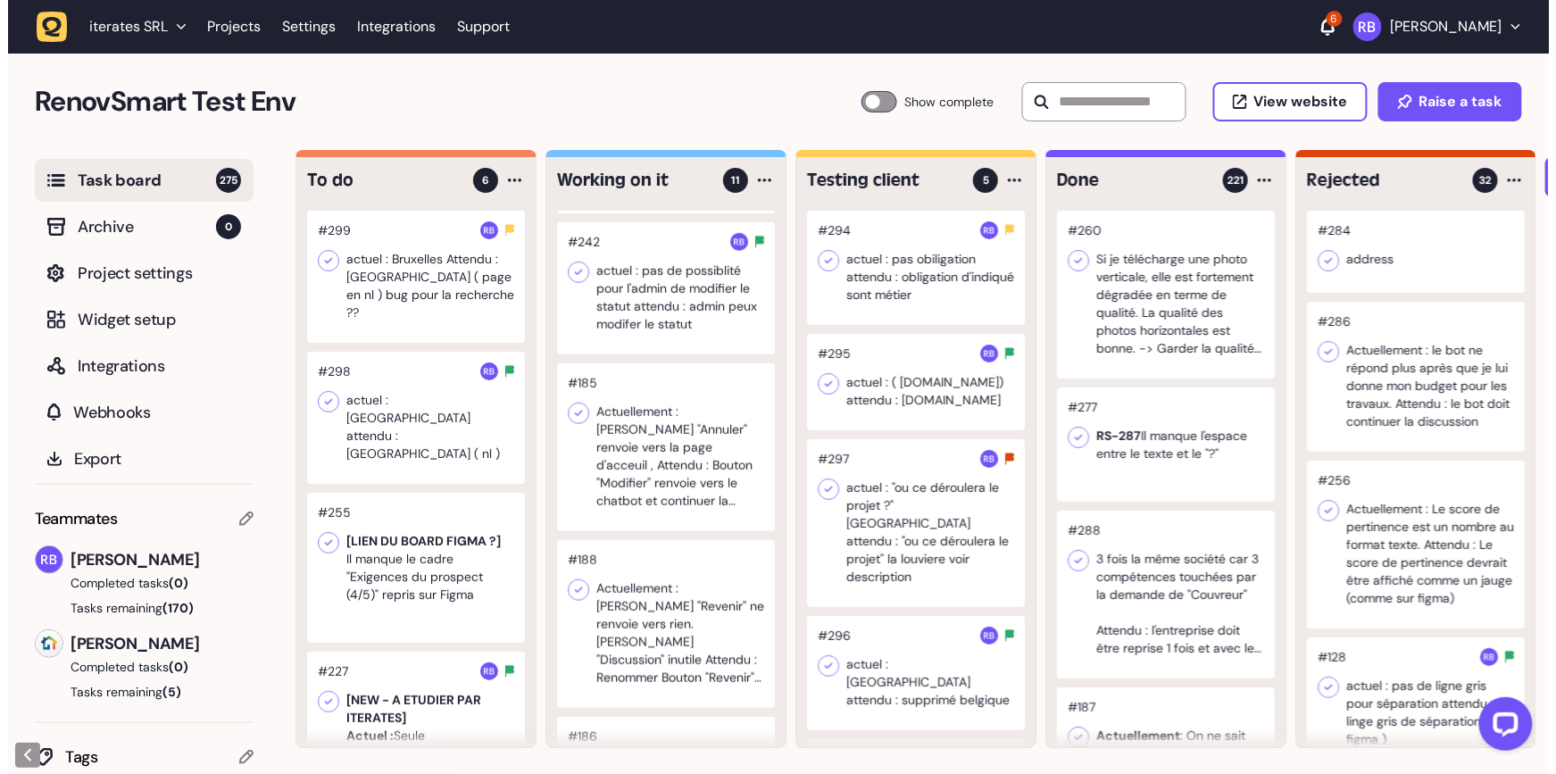
scroll to position [913, 0]
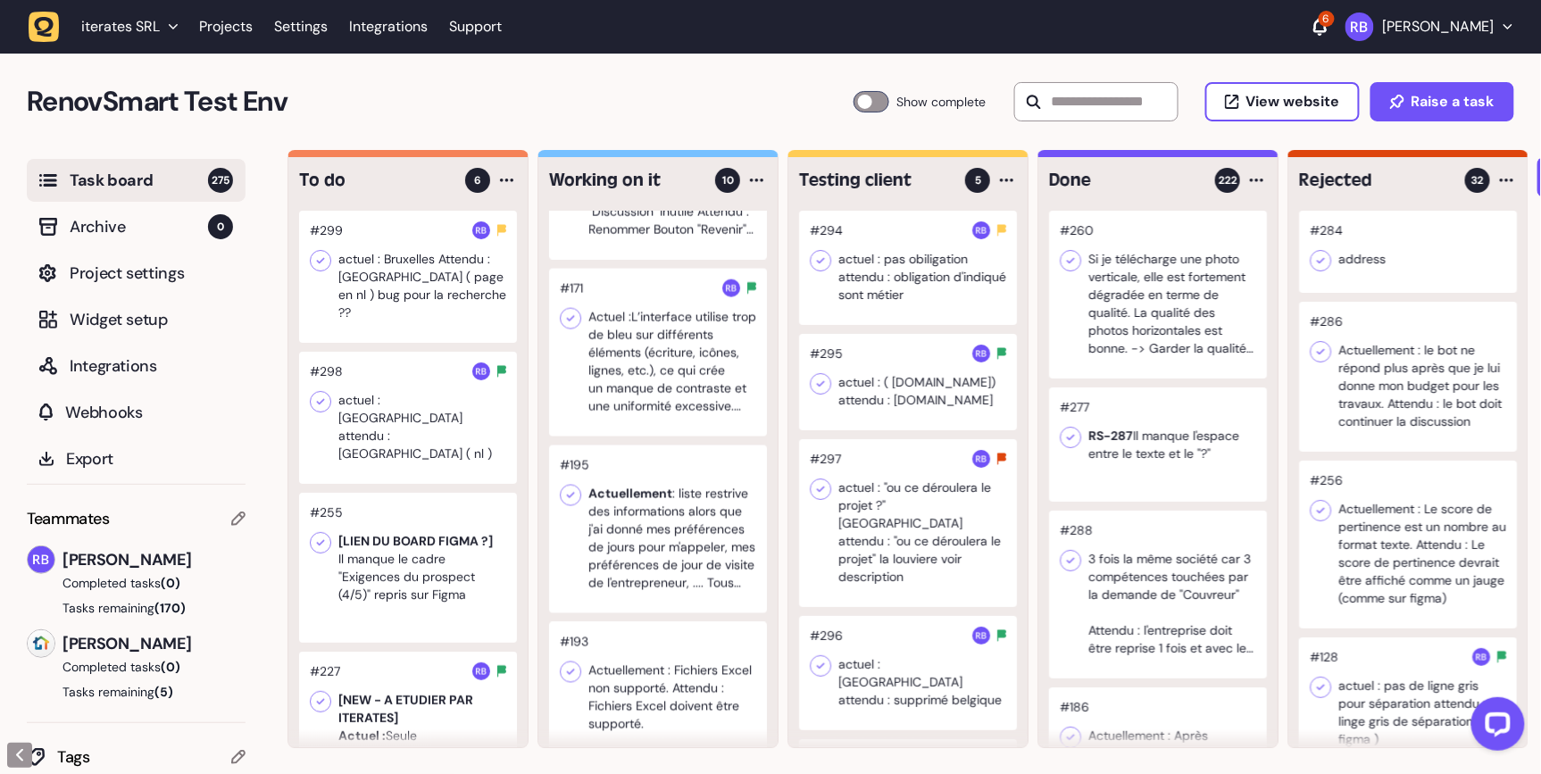
click at [690, 402] on div at bounding box center [658, 353] width 218 height 168
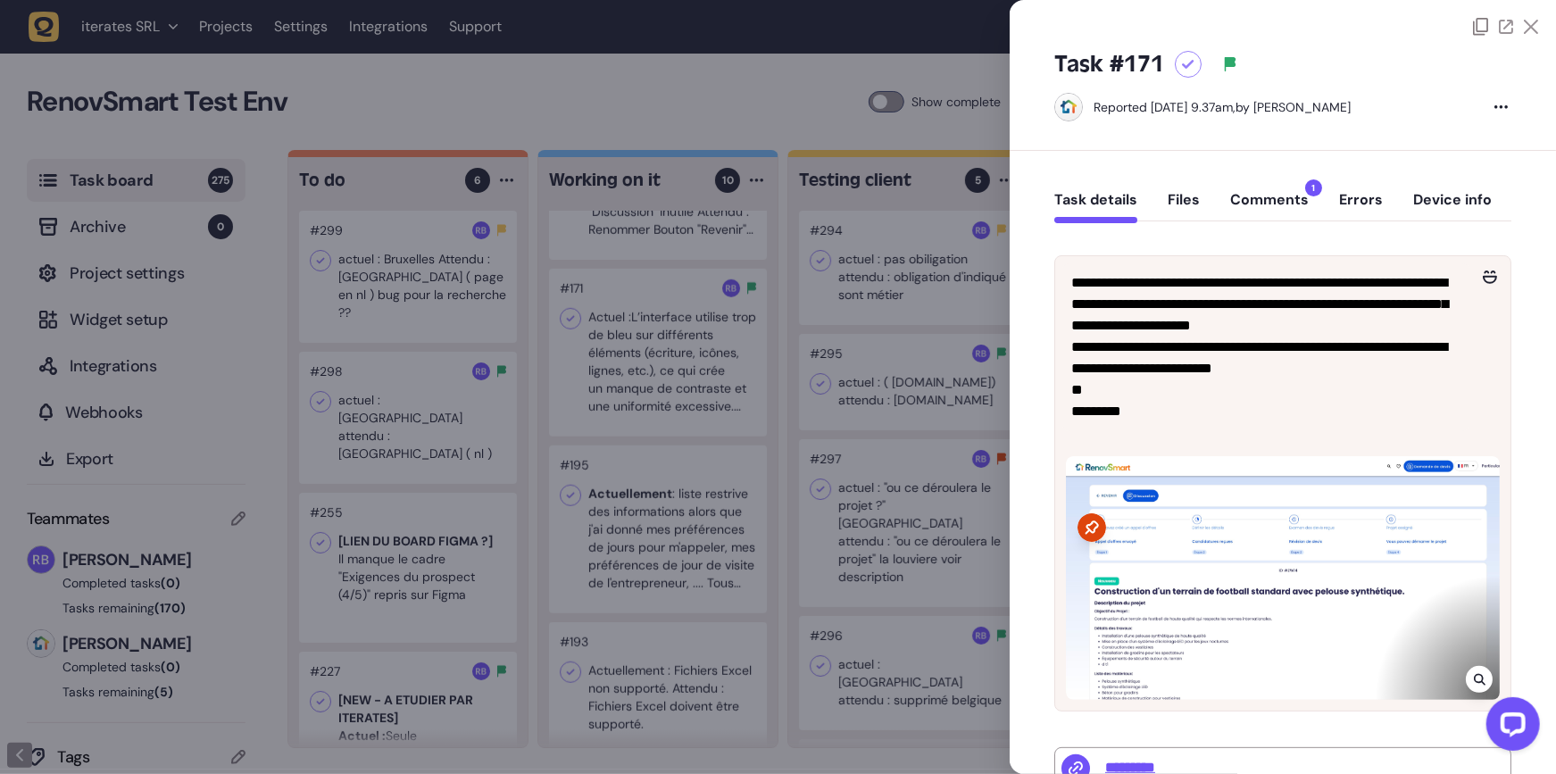
click at [1291, 195] on button "Comments 1" at bounding box center [1269, 207] width 79 height 32
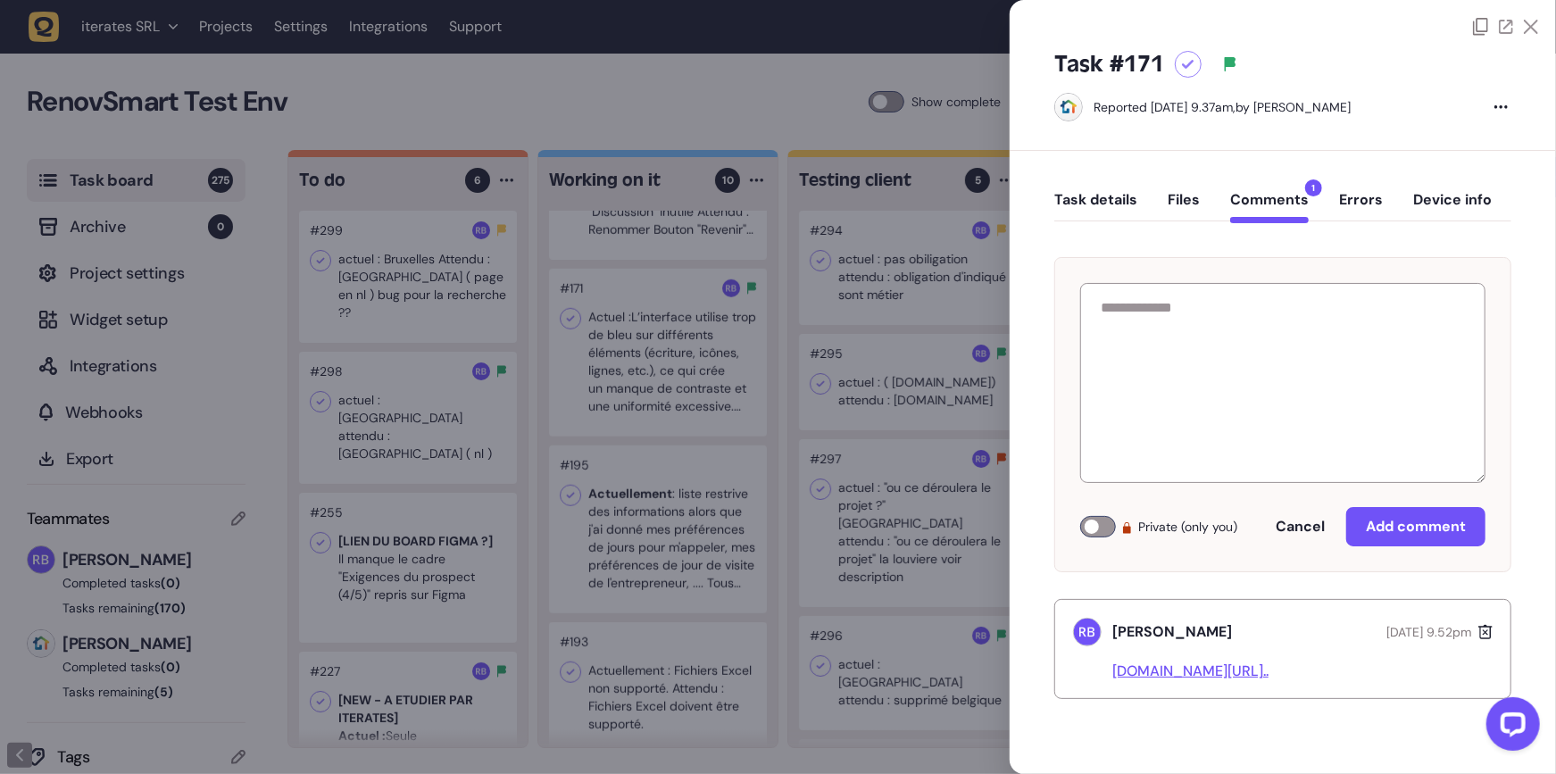
click at [806, 510] on div at bounding box center [778, 387] width 1556 height 774
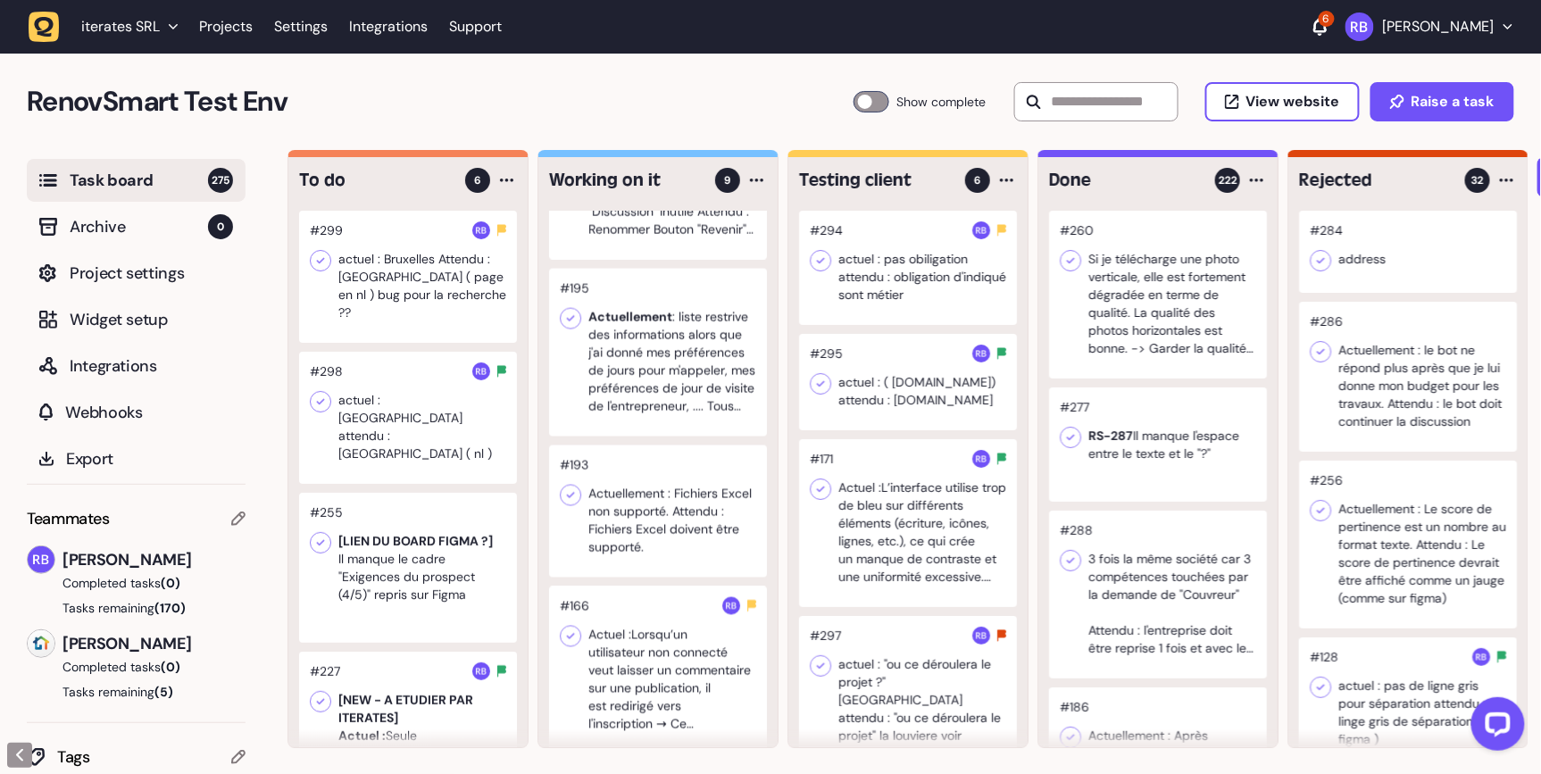
click at [650, 399] on div at bounding box center [658, 353] width 218 height 168
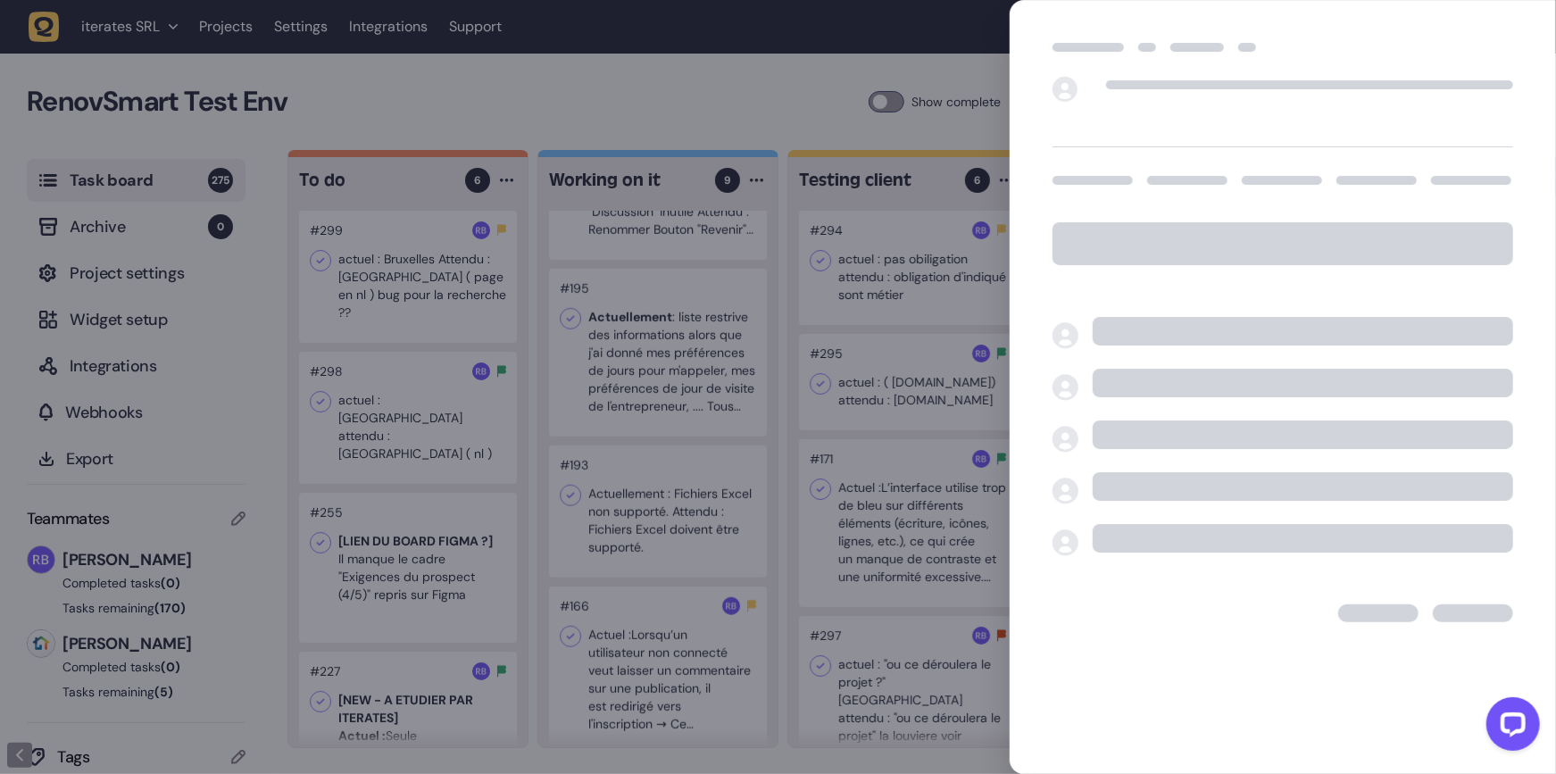
click at [778, 450] on div at bounding box center [778, 387] width 1556 height 774
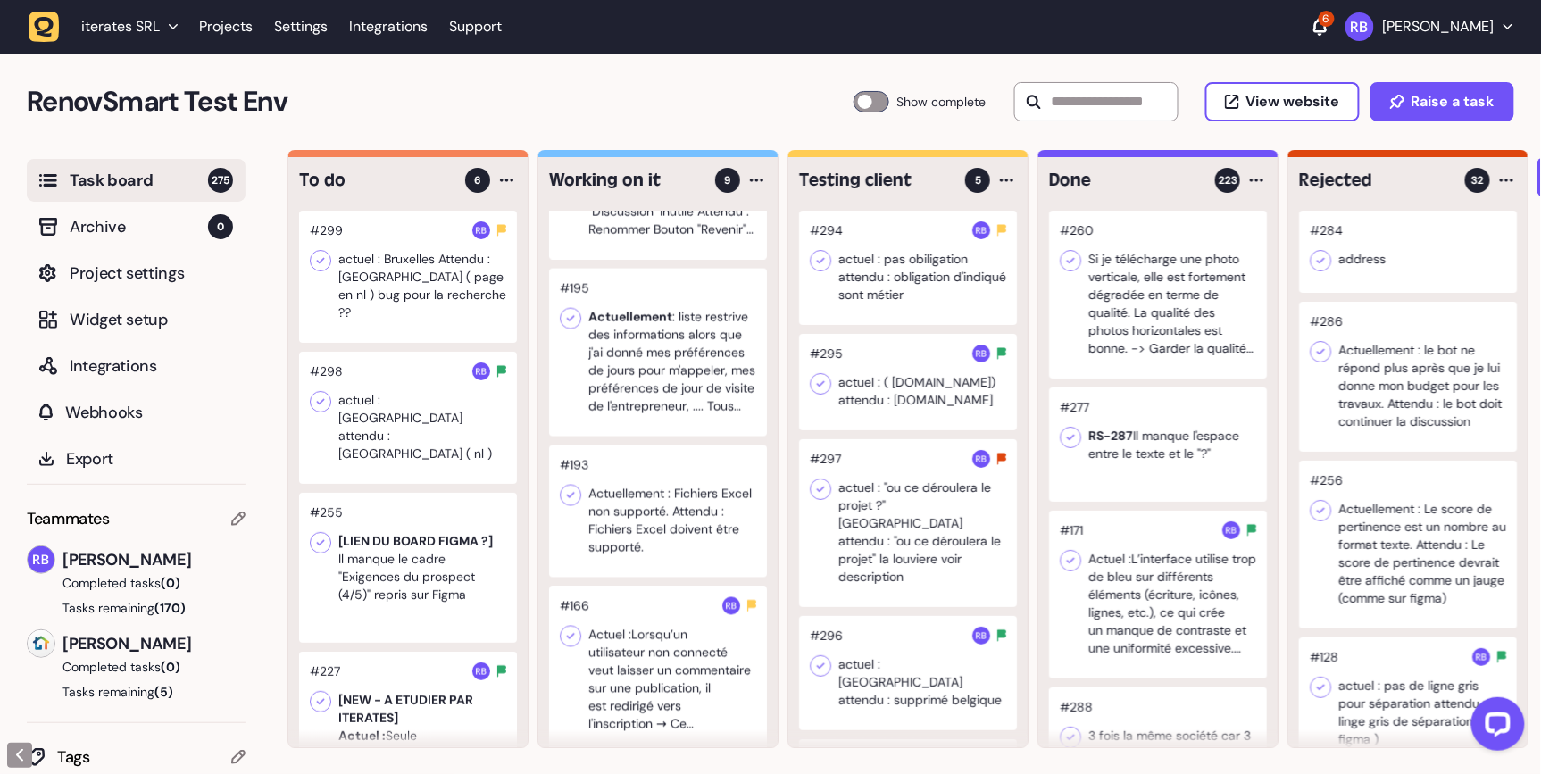
click at [673, 407] on div at bounding box center [658, 353] width 218 height 168
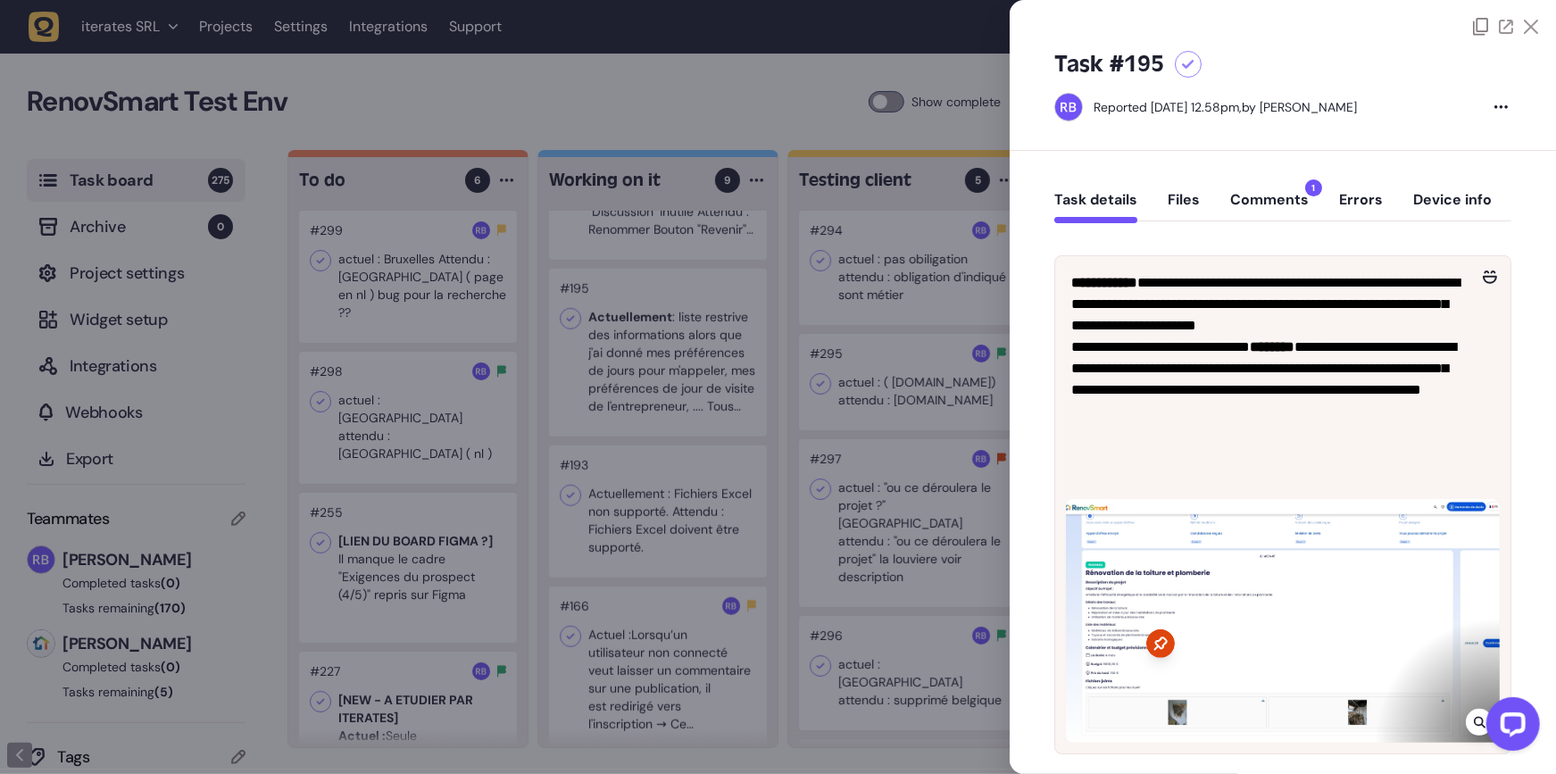
click at [590, 534] on div at bounding box center [778, 387] width 1556 height 774
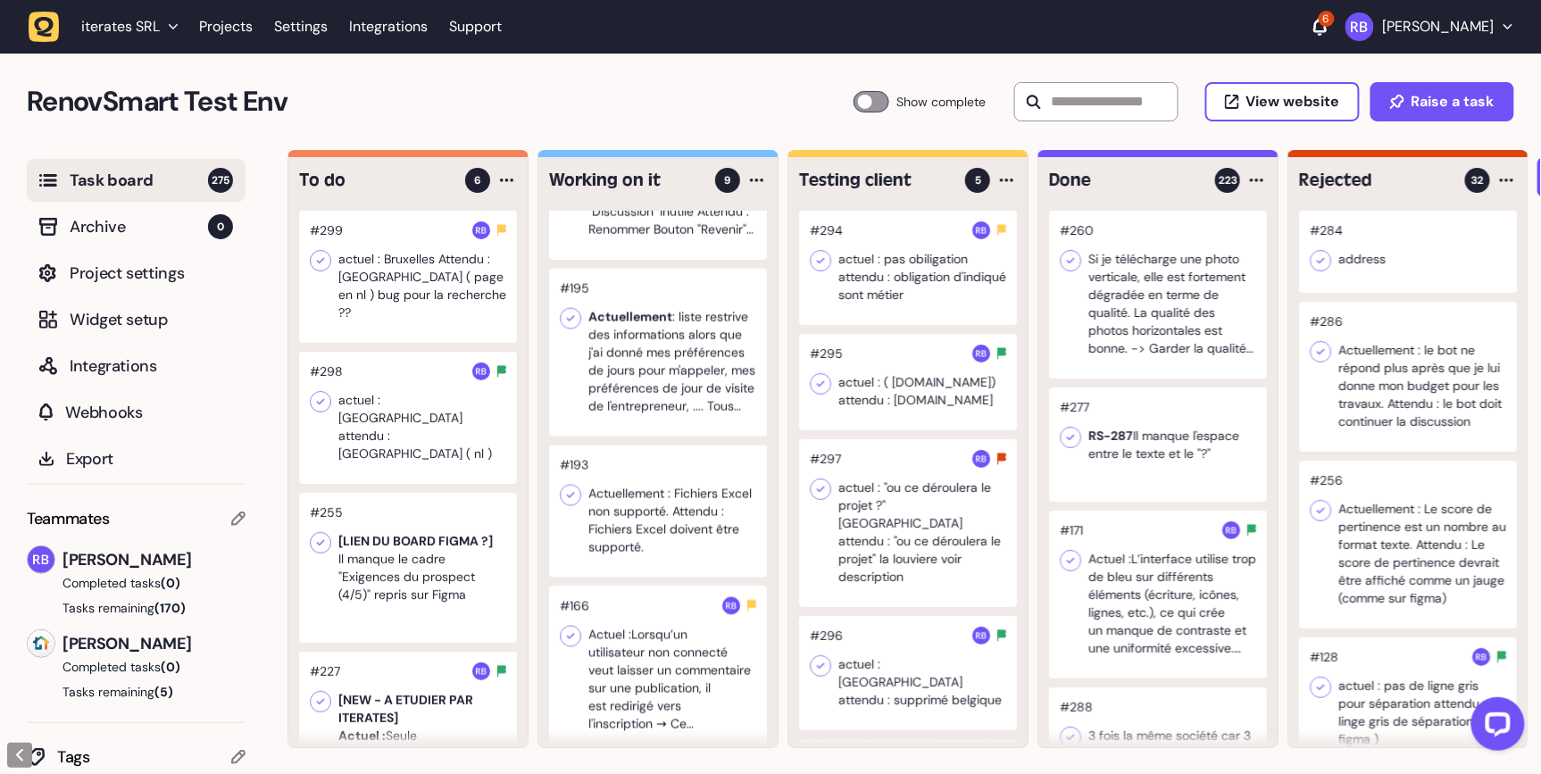
click at [708, 669] on div at bounding box center [658, 670] width 218 height 168
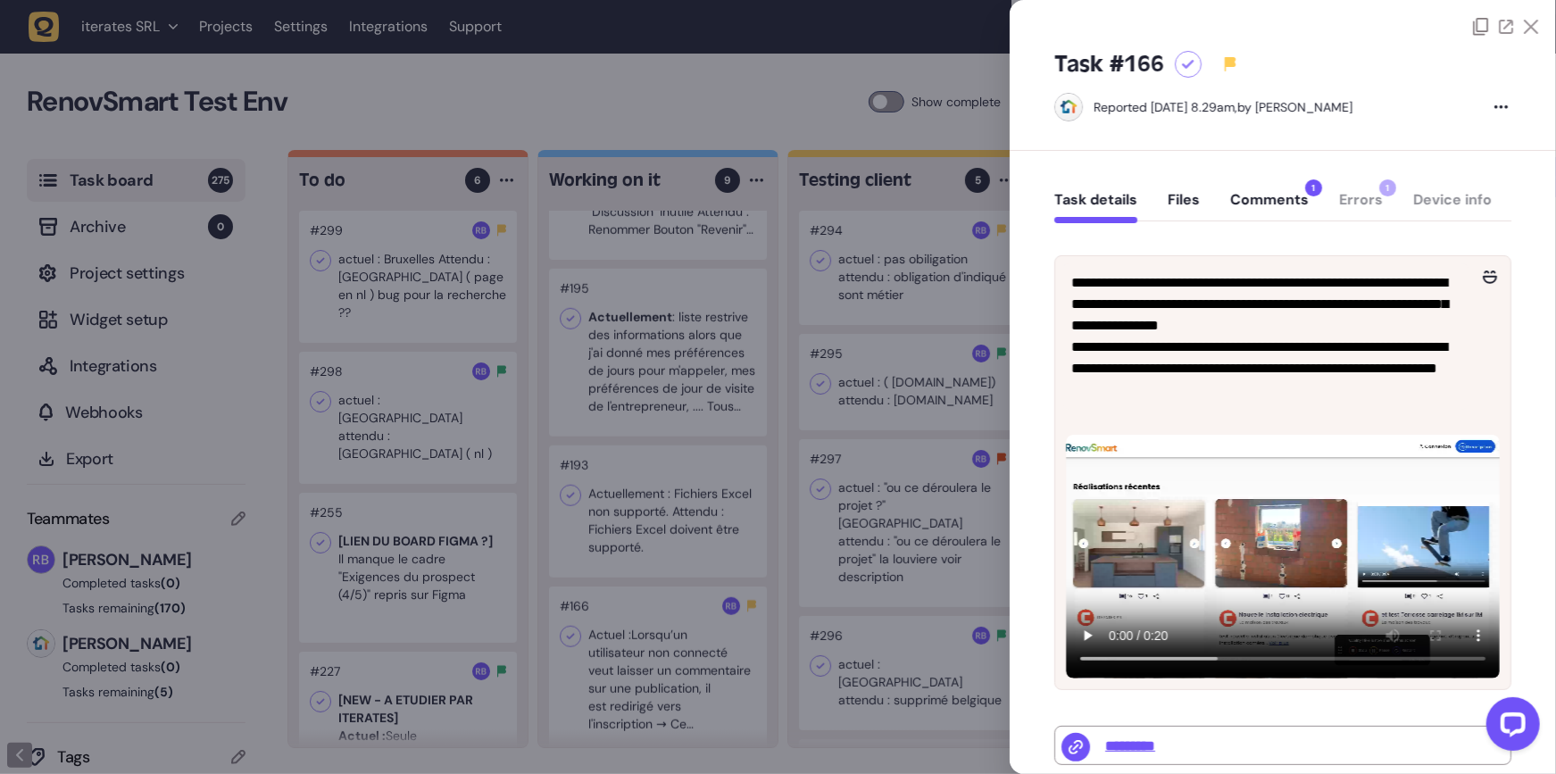
click at [871, 636] on div at bounding box center [778, 387] width 1556 height 774
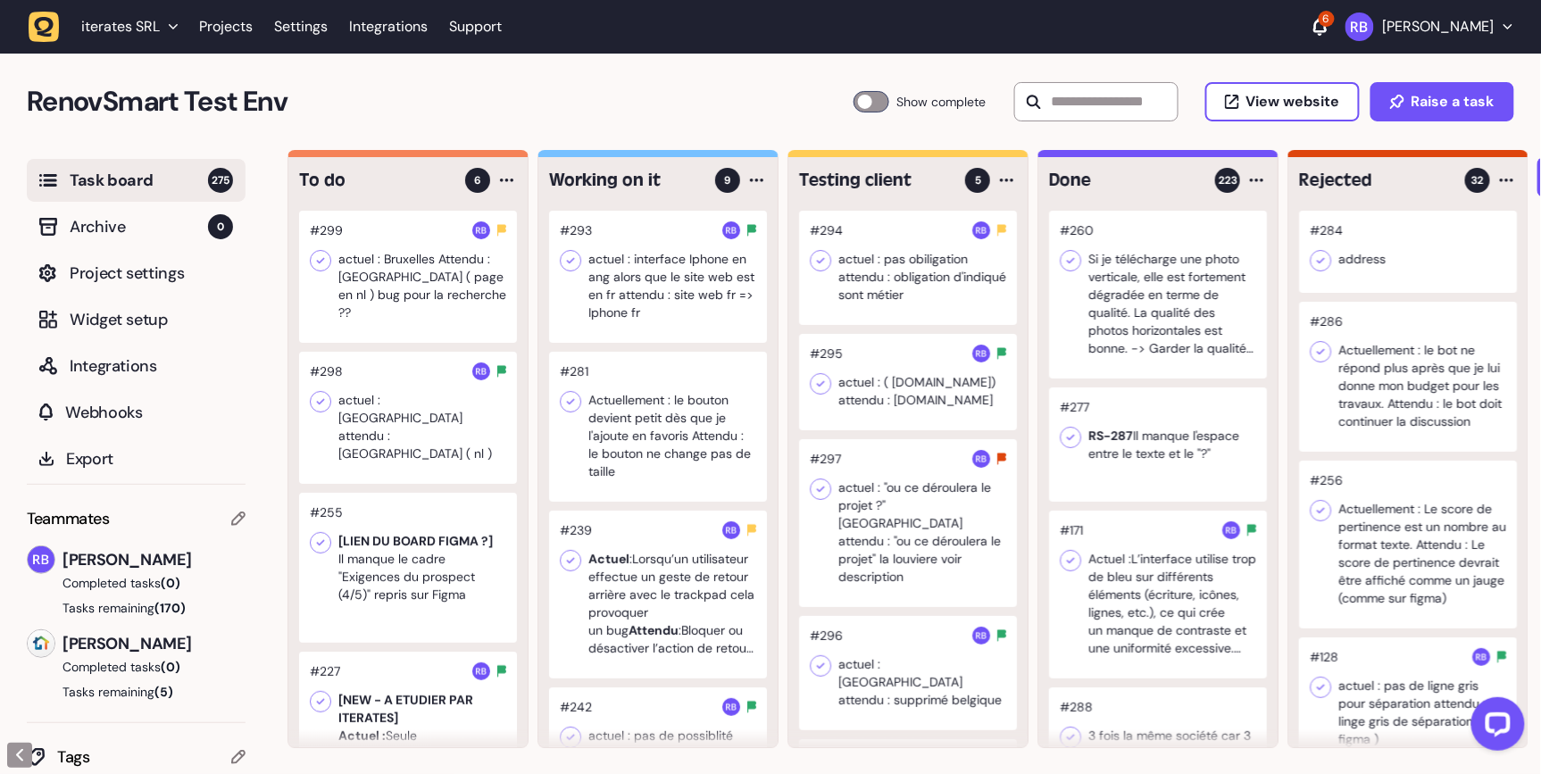
click at [446, 416] on div at bounding box center [408, 418] width 218 height 132
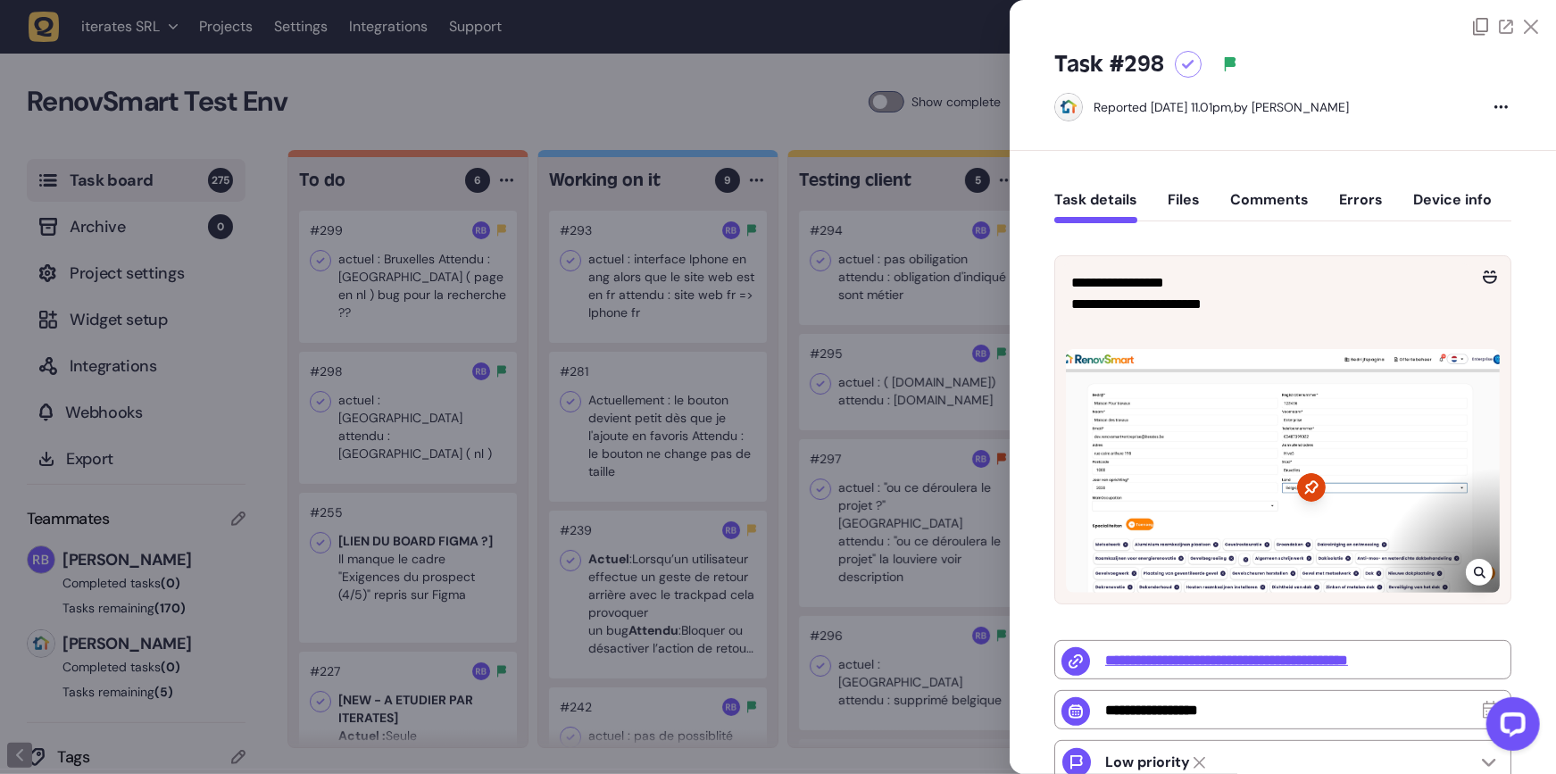
click at [537, 419] on div at bounding box center [778, 387] width 1556 height 774
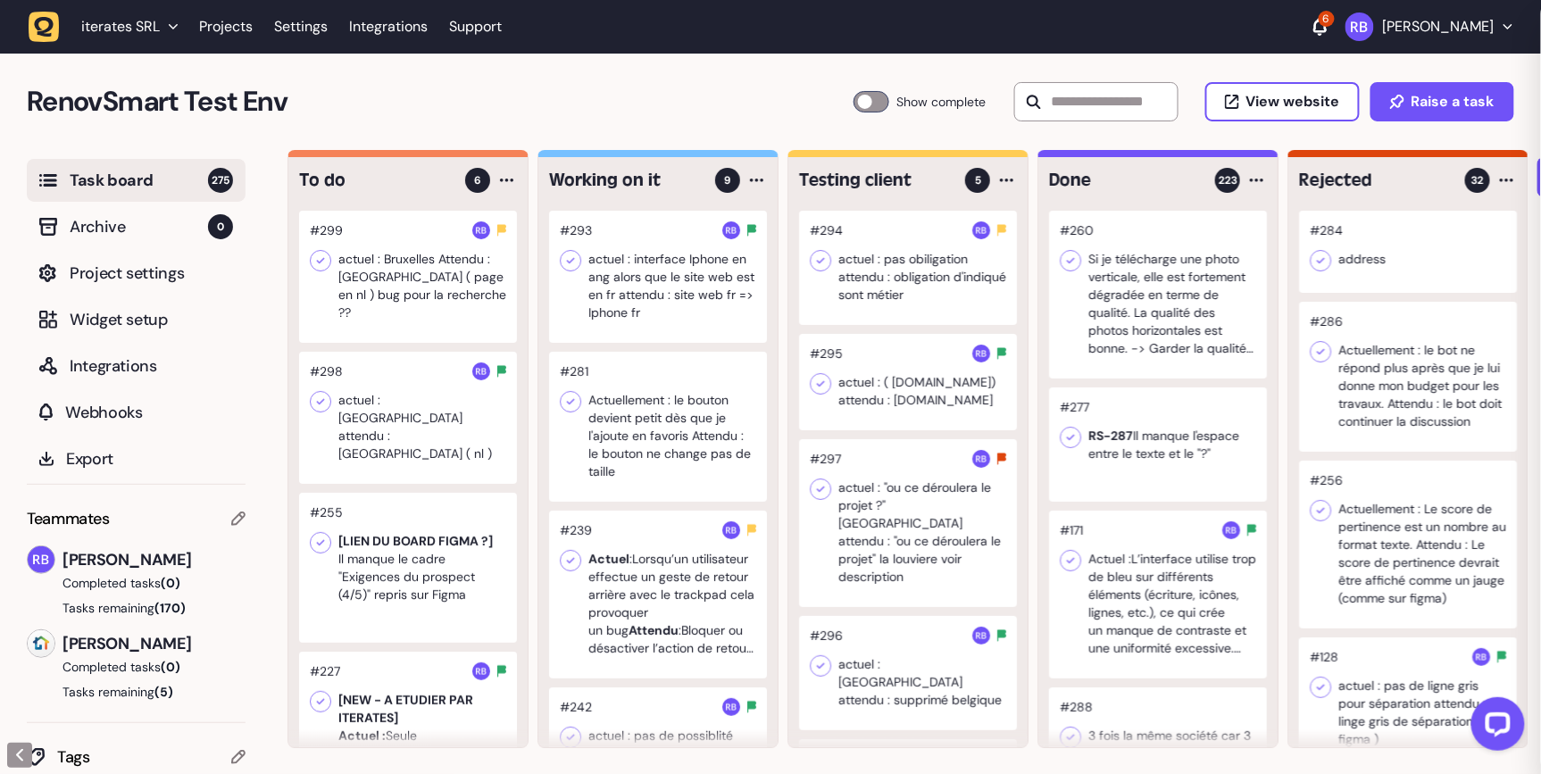
click at [411, 291] on div at bounding box center [408, 277] width 218 height 132
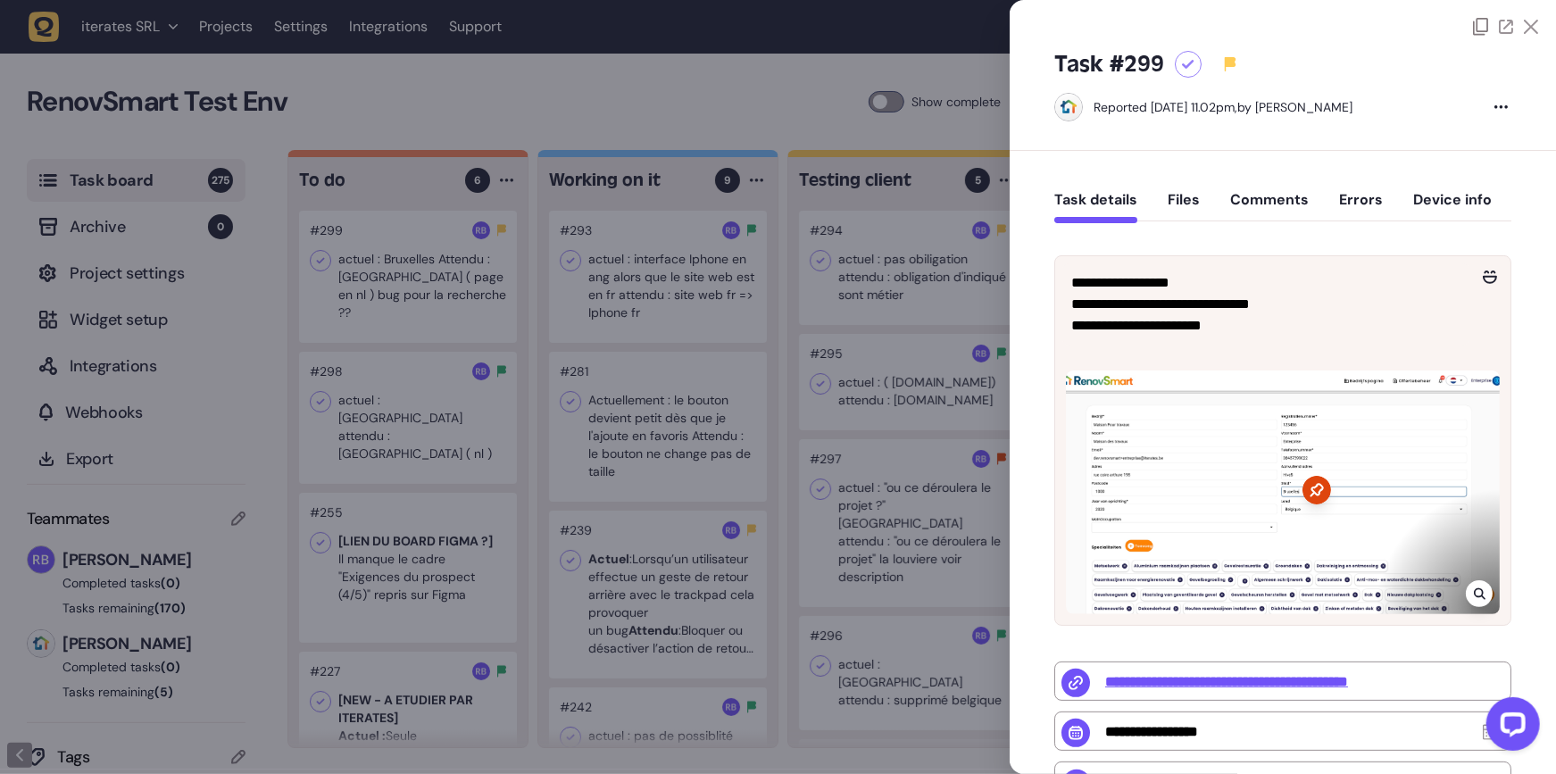
click at [1474, 598] on icon at bounding box center [1480, 593] width 12 height 14
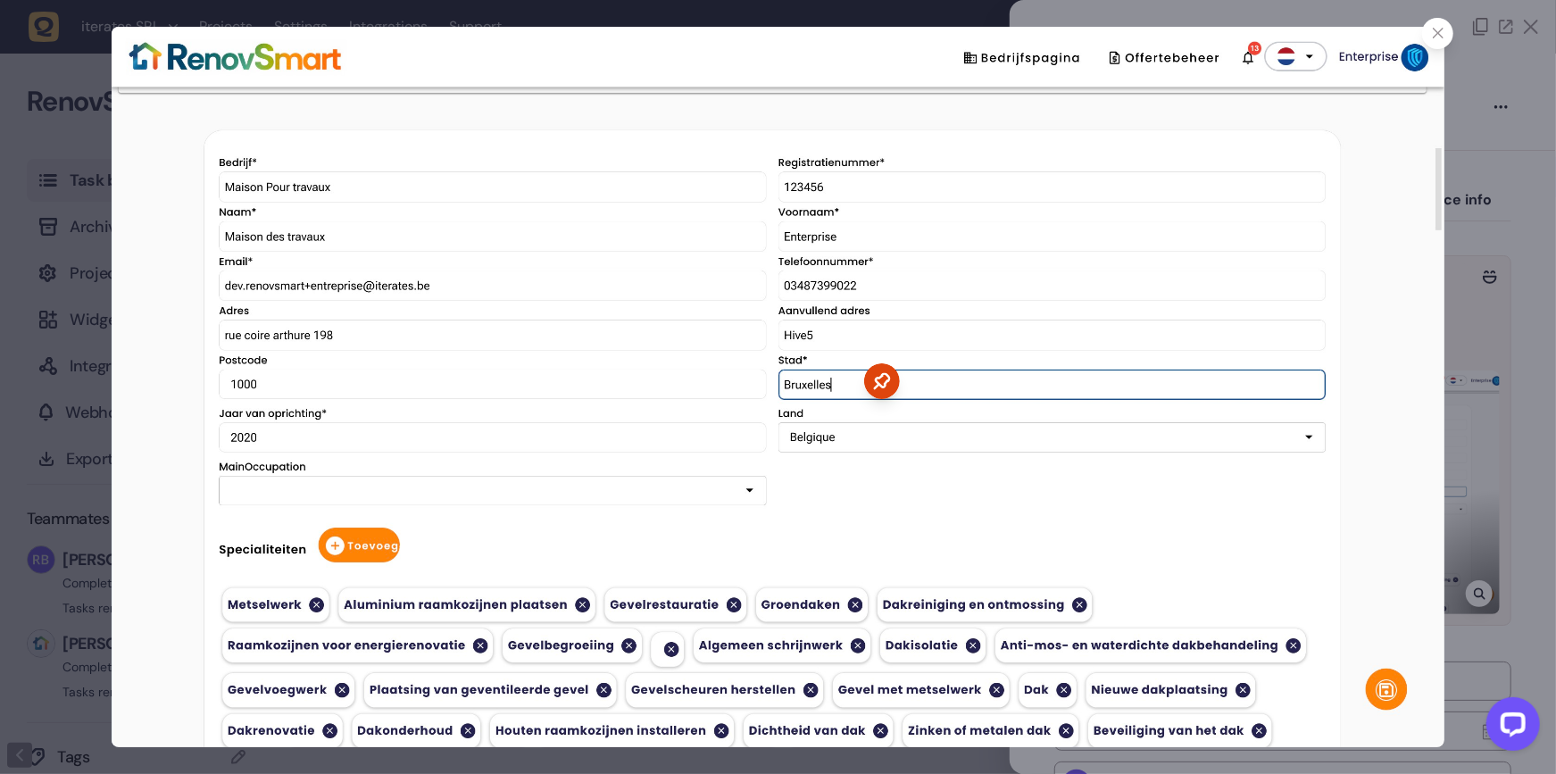
click at [1478, 499] on div at bounding box center [778, 387] width 1556 height 774
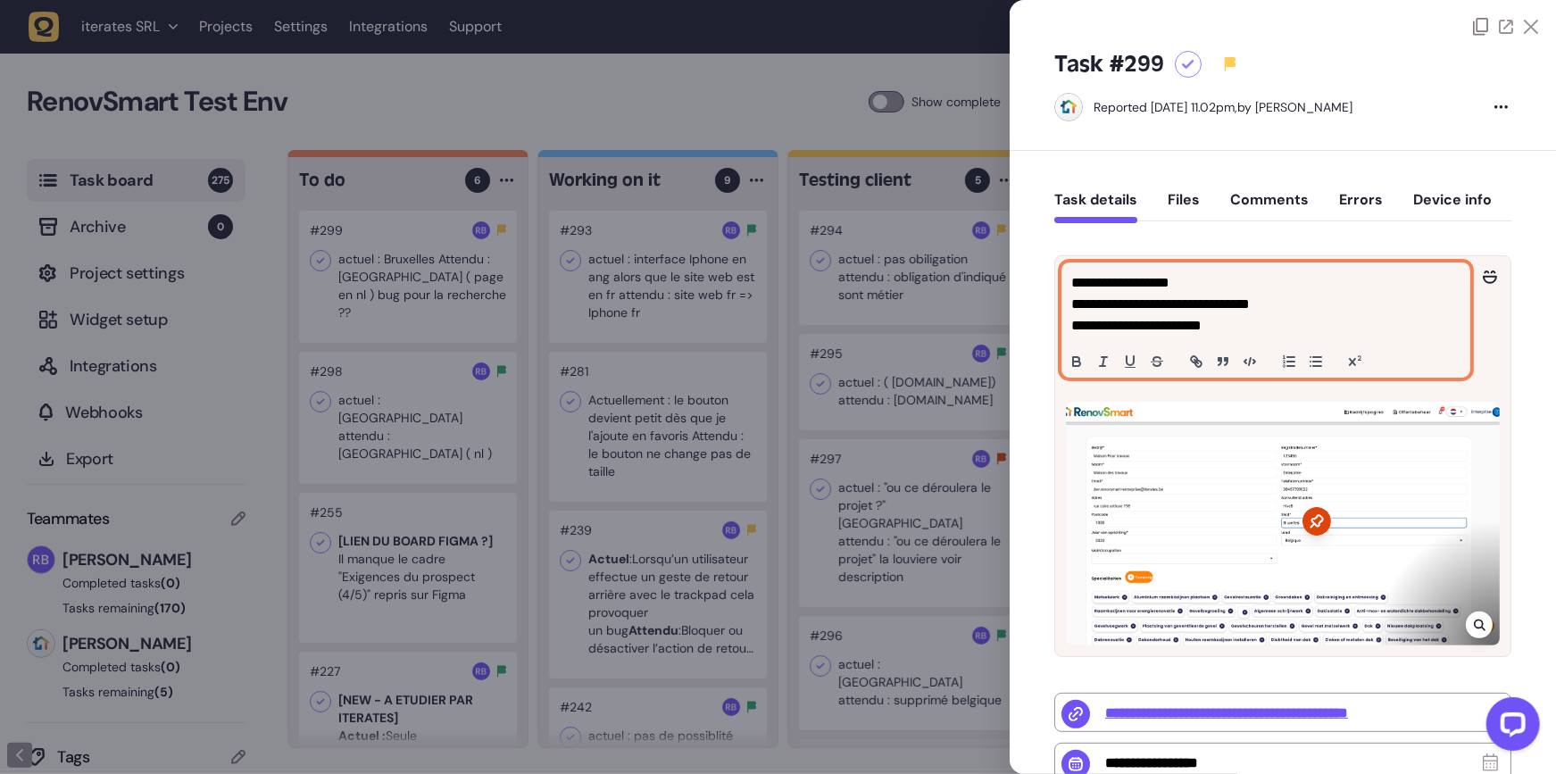
click at [1289, 325] on p "**********" at bounding box center [1263, 304] width 385 height 64
copy p "**********"
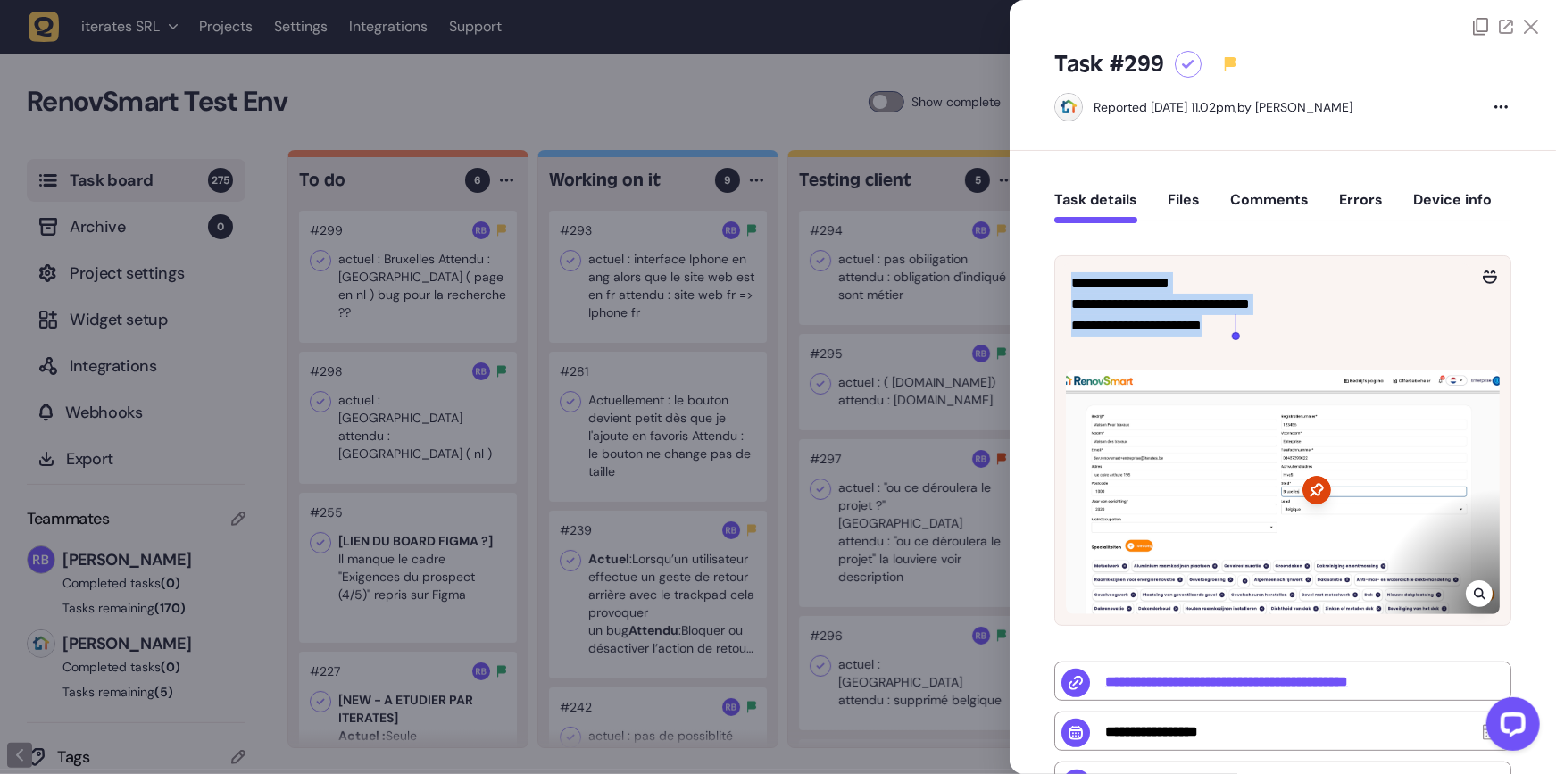
click at [1348, 534] on div at bounding box center [1283, 492] width 434 height 244
click at [1483, 593] on div at bounding box center [1479, 593] width 27 height 27
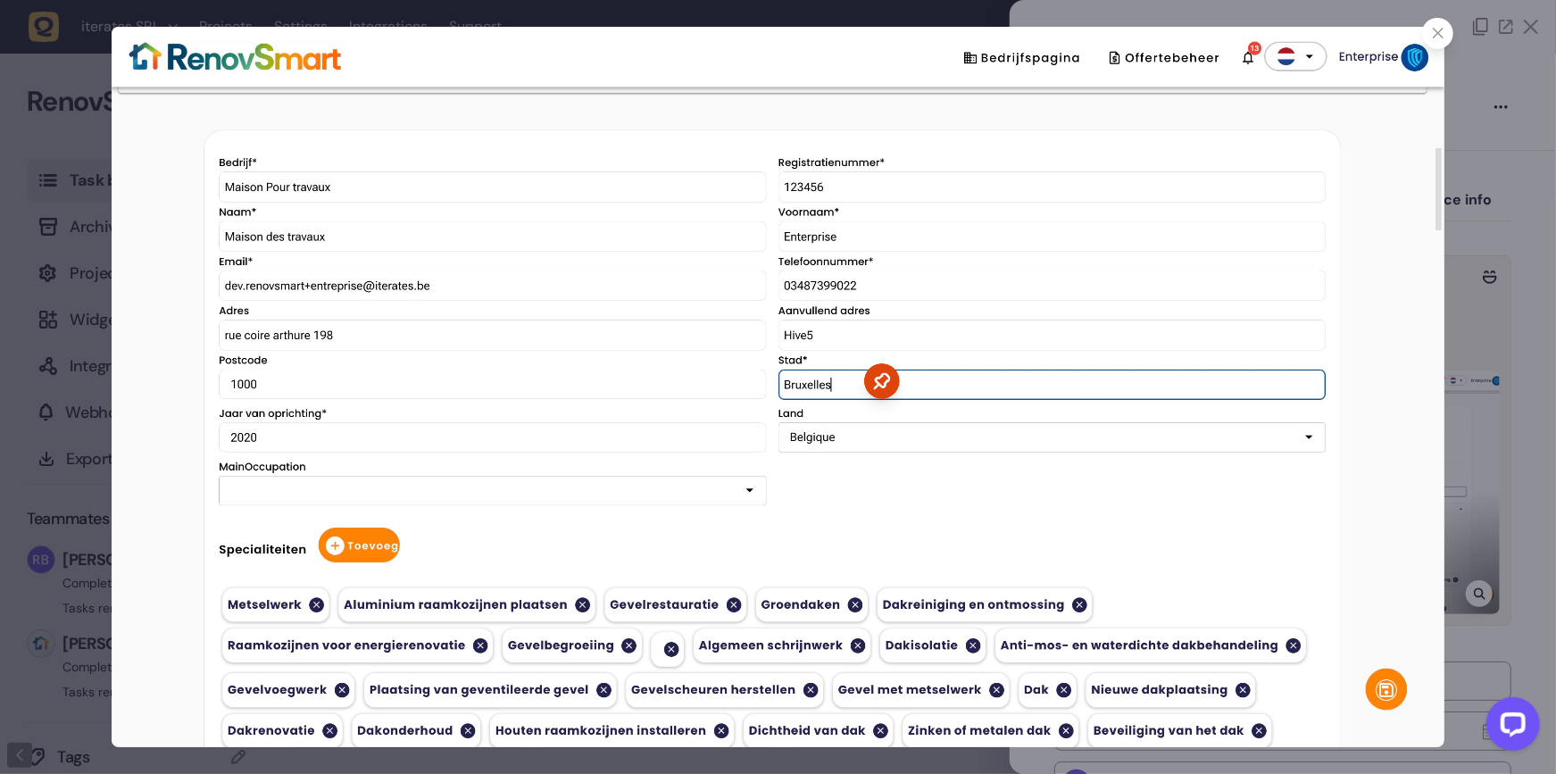
click at [1419, 29] on img at bounding box center [779, 387] width 1334 height 720
click at [1429, 29] on div at bounding box center [1437, 33] width 31 height 31
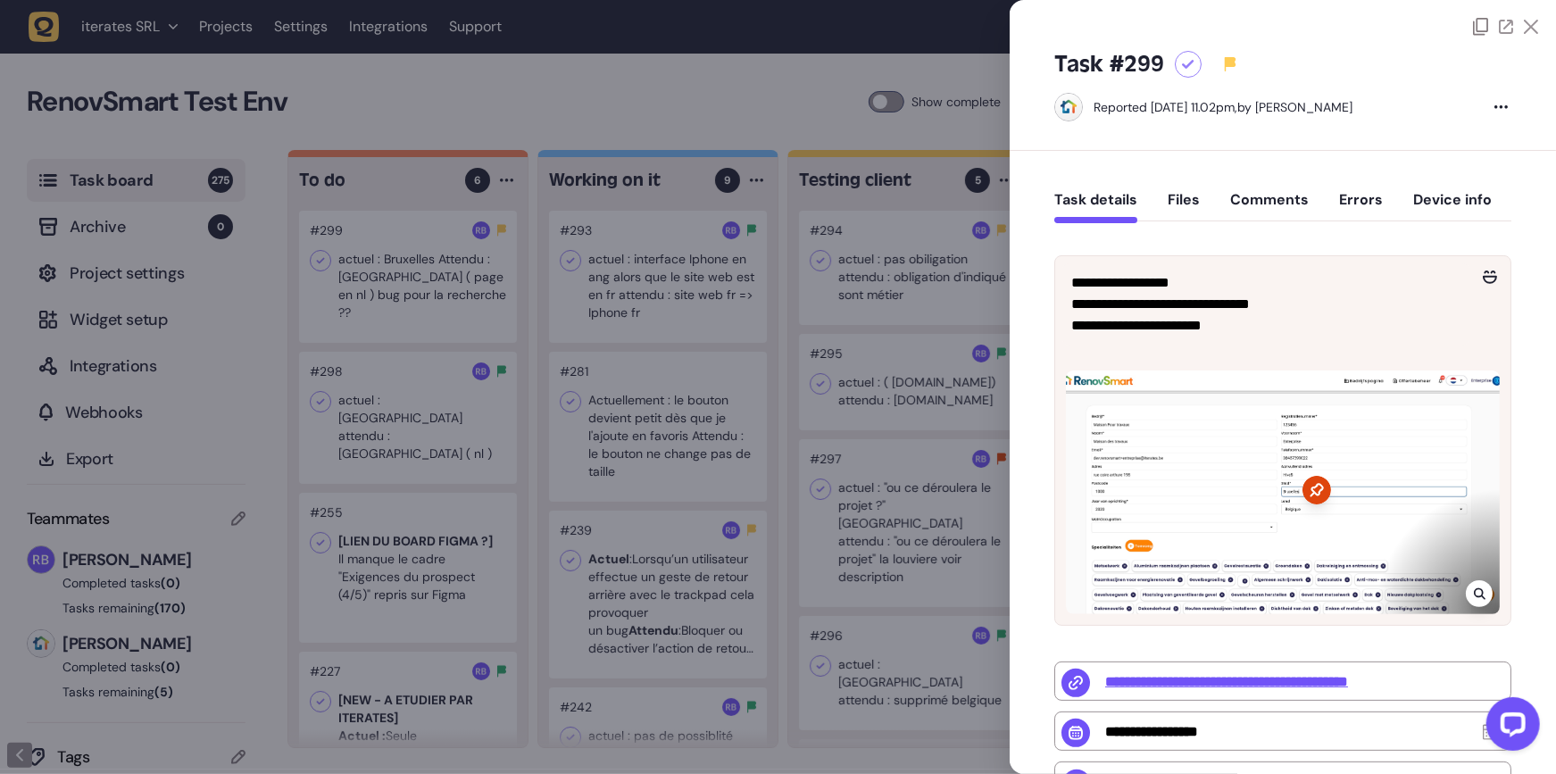
click at [1260, 194] on button "Comments" at bounding box center [1269, 207] width 79 height 32
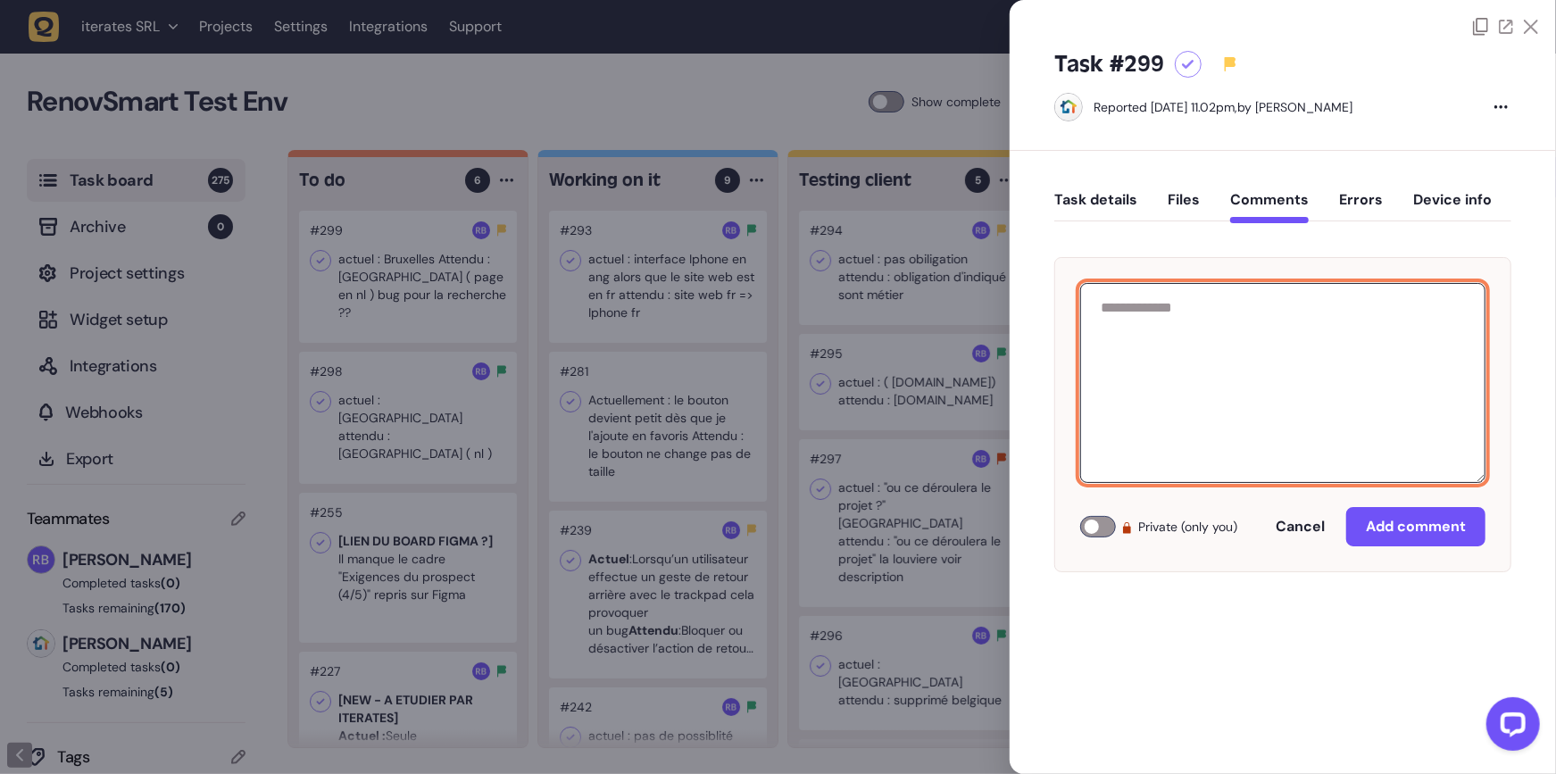
click at [1163, 429] on textarea at bounding box center [1282, 383] width 405 height 200
paste textarea "**********"
type textarea "**********"
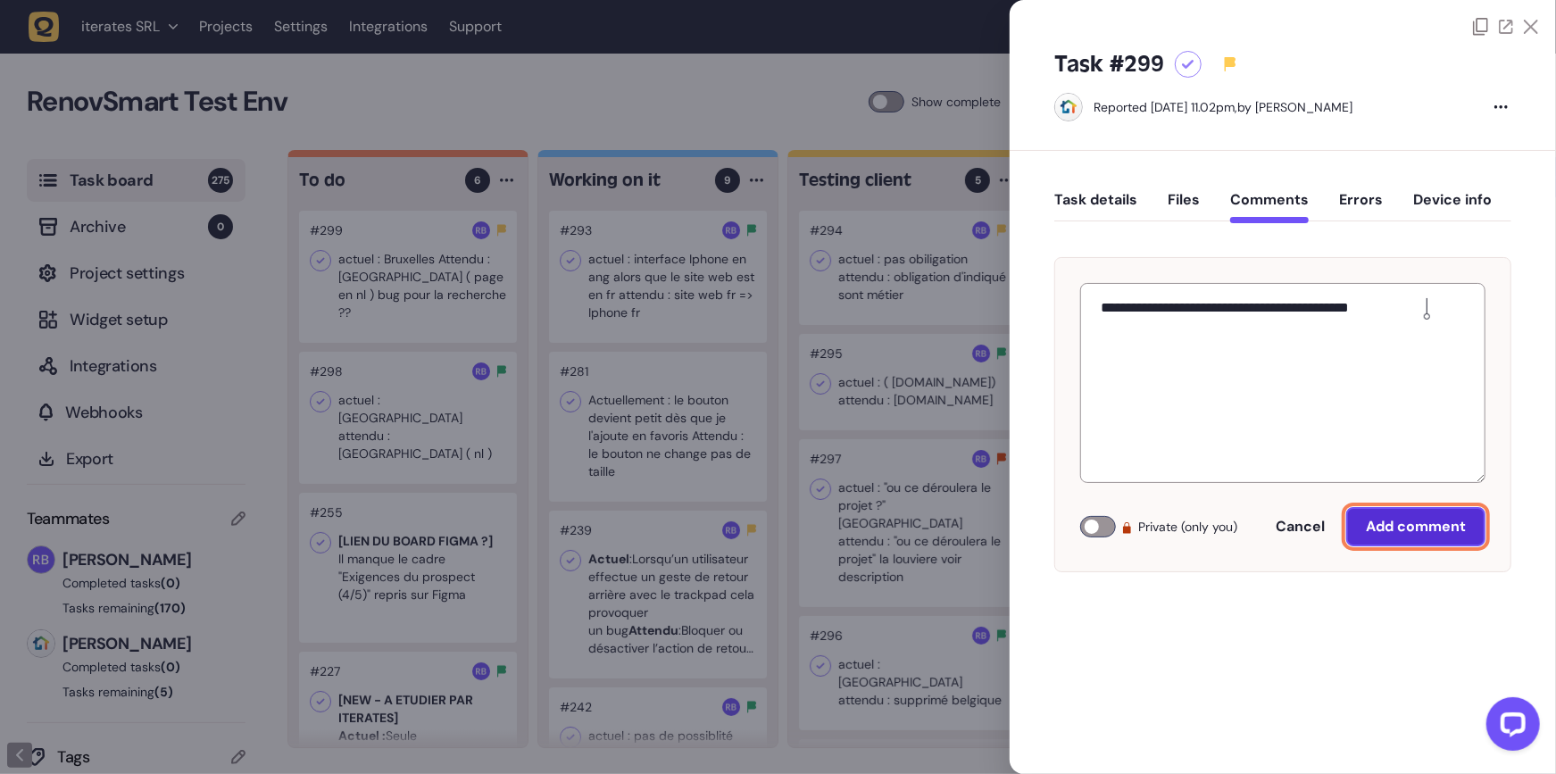
click at [1443, 511] on button "Add comment" at bounding box center [1415, 526] width 139 height 39
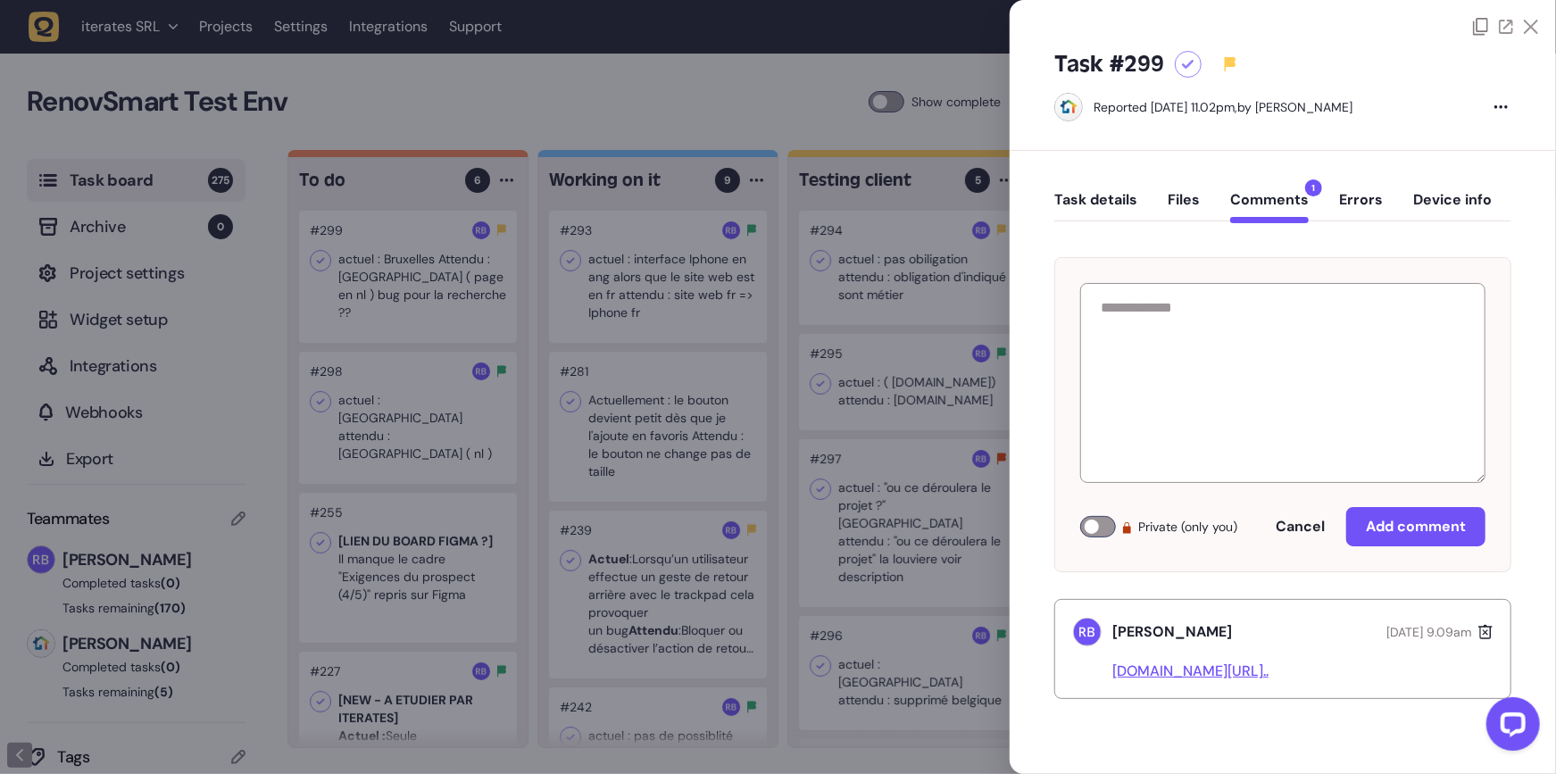
click at [857, 534] on div at bounding box center [778, 387] width 1556 height 774
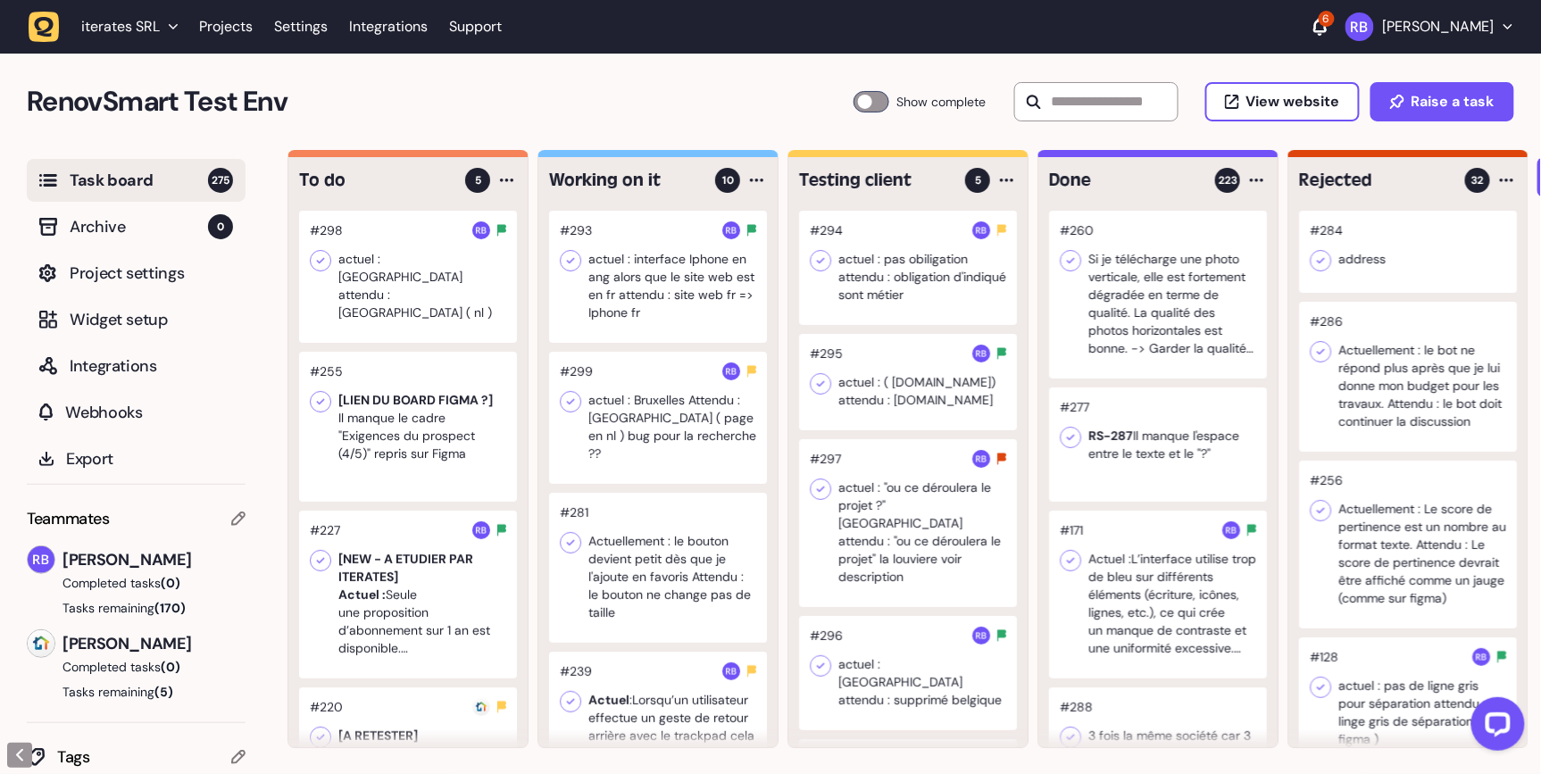
drag, startPoint x: 374, startPoint y: 254, endPoint x: 591, endPoint y: 295, distance: 220.8
click at [591, 295] on div at bounding box center [658, 277] width 218 height 132
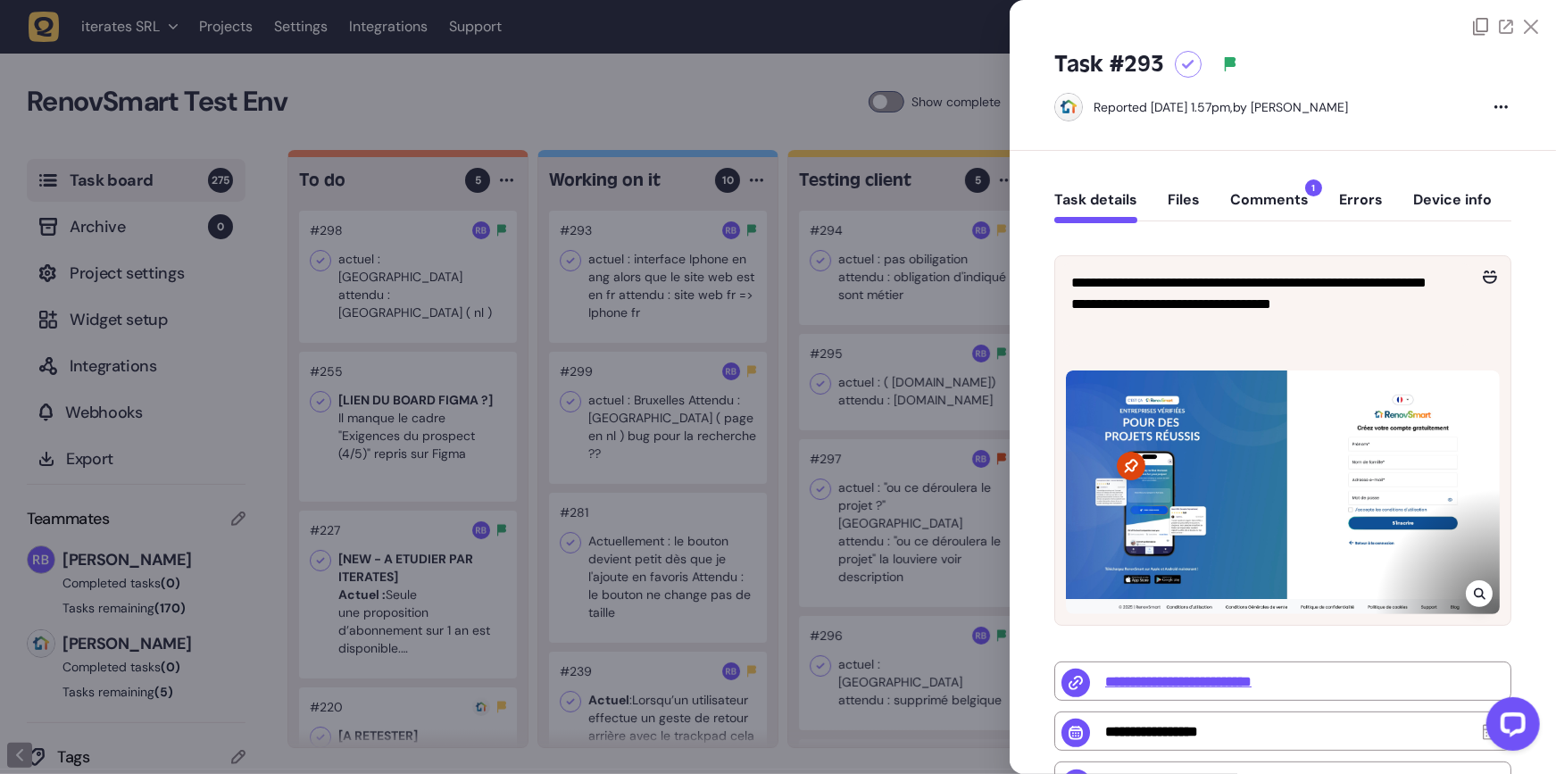
click at [419, 283] on div at bounding box center [778, 387] width 1556 height 774
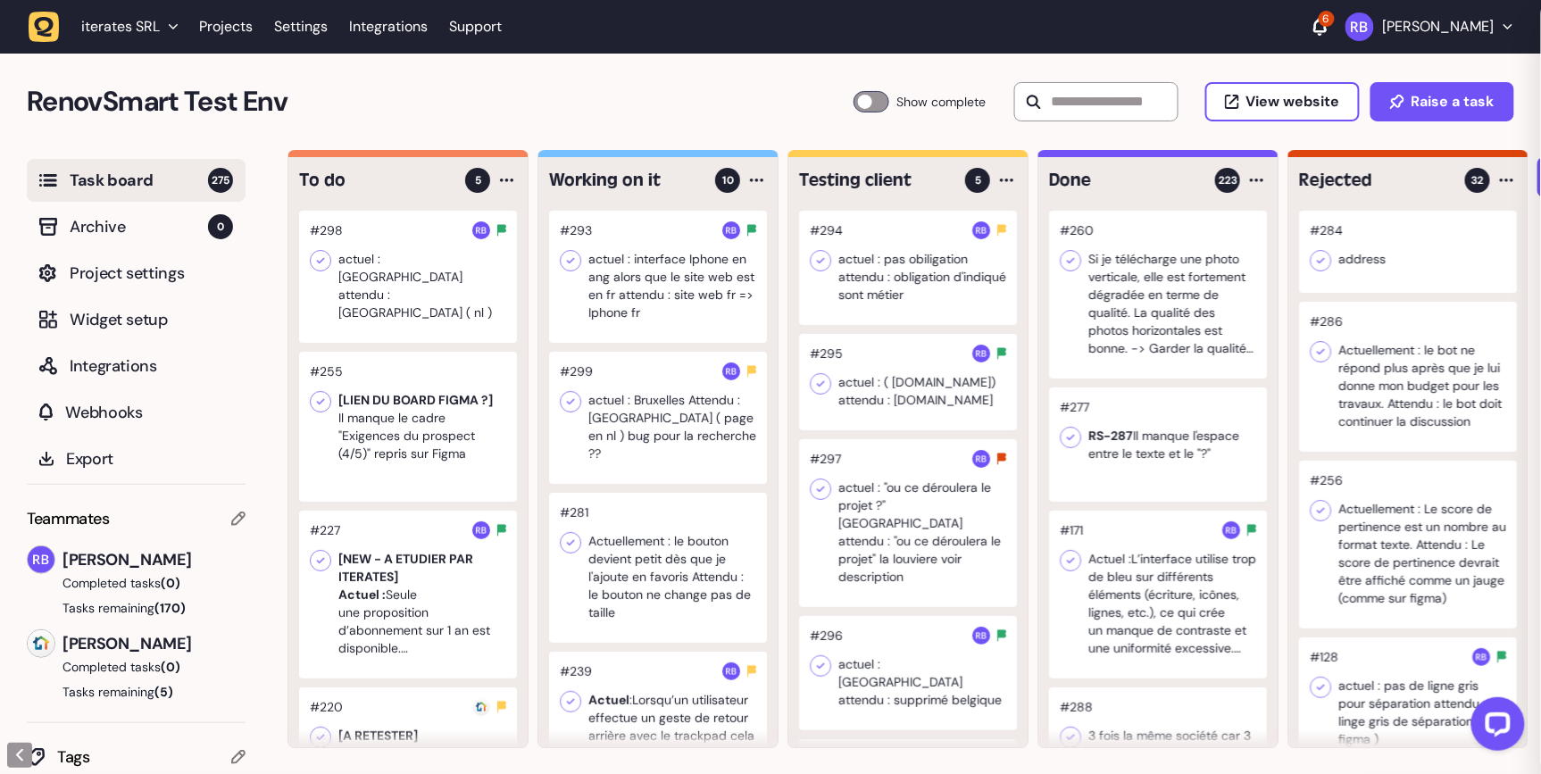
click at [421, 274] on div at bounding box center [408, 277] width 218 height 132
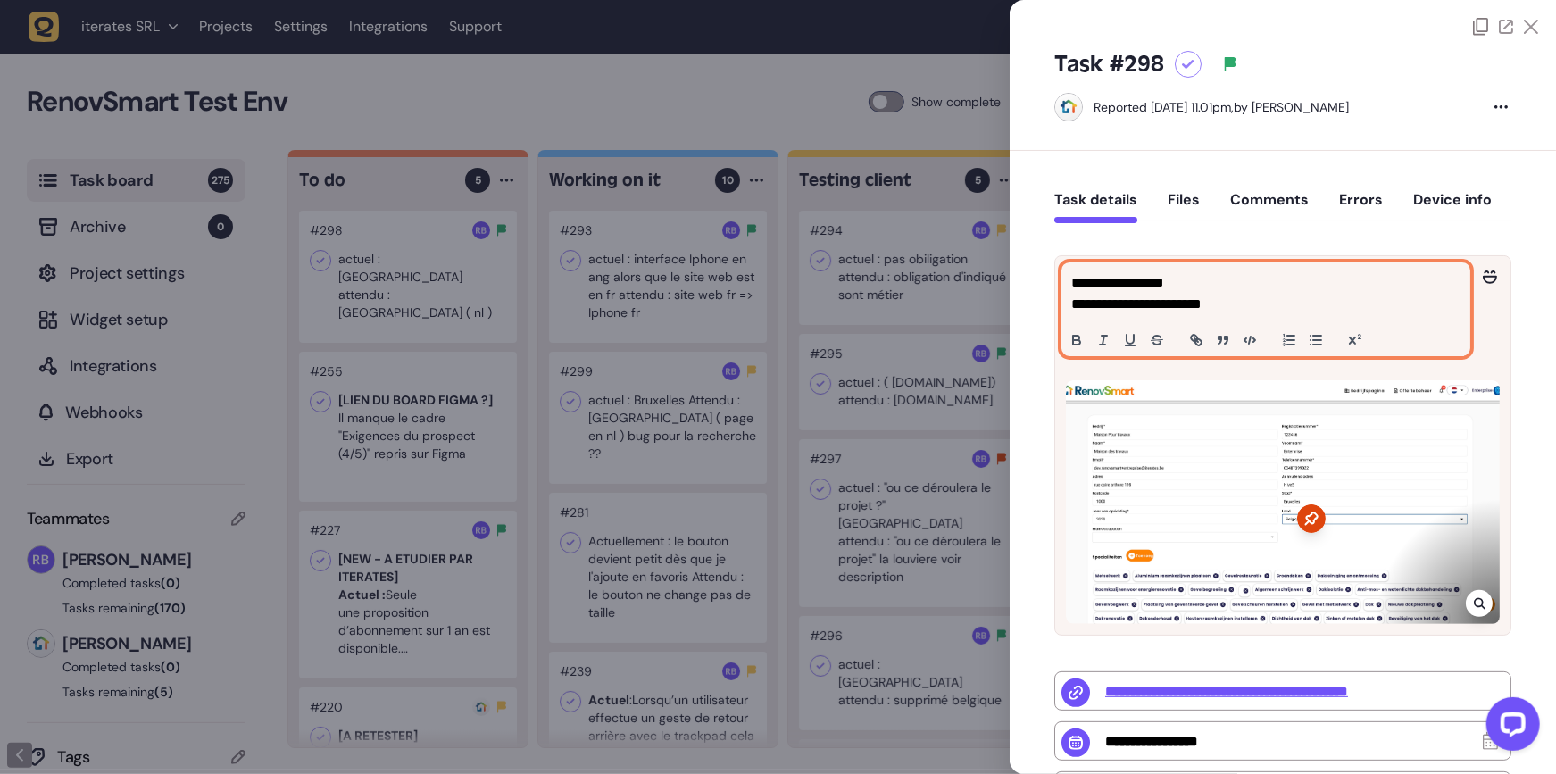
click at [1188, 303] on p "**********" at bounding box center [1263, 293] width 385 height 43
drag, startPoint x: 1235, startPoint y: 310, endPoint x: 1001, endPoint y: 287, distance: 235.0
click at [1001, 287] on div "Task board 275 Archive 0 Project settings Widget setup Integrations Webhooks Ex…" at bounding box center [778, 462] width 1556 height 625
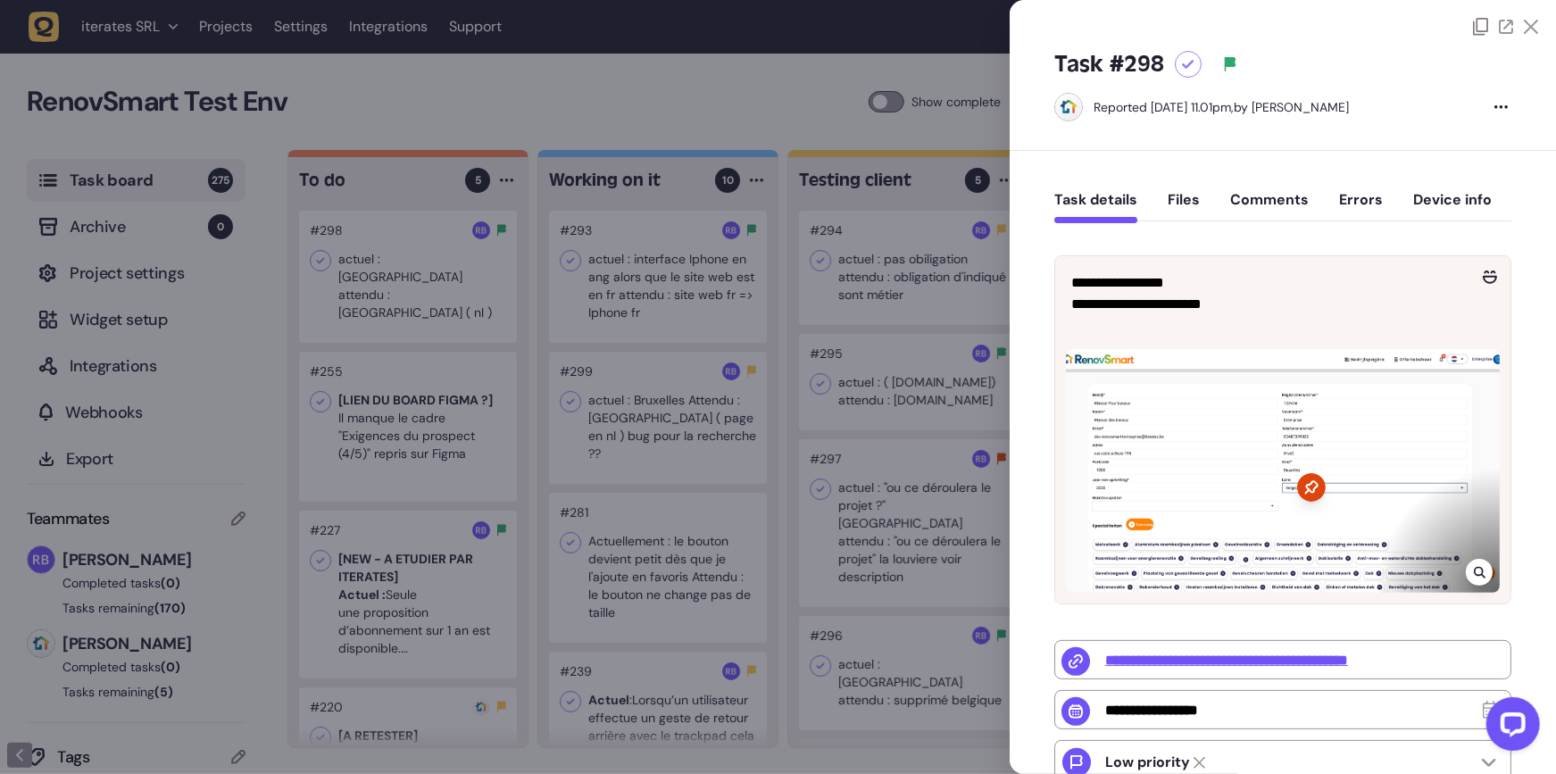
click at [1474, 579] on icon at bounding box center [1480, 572] width 12 height 14
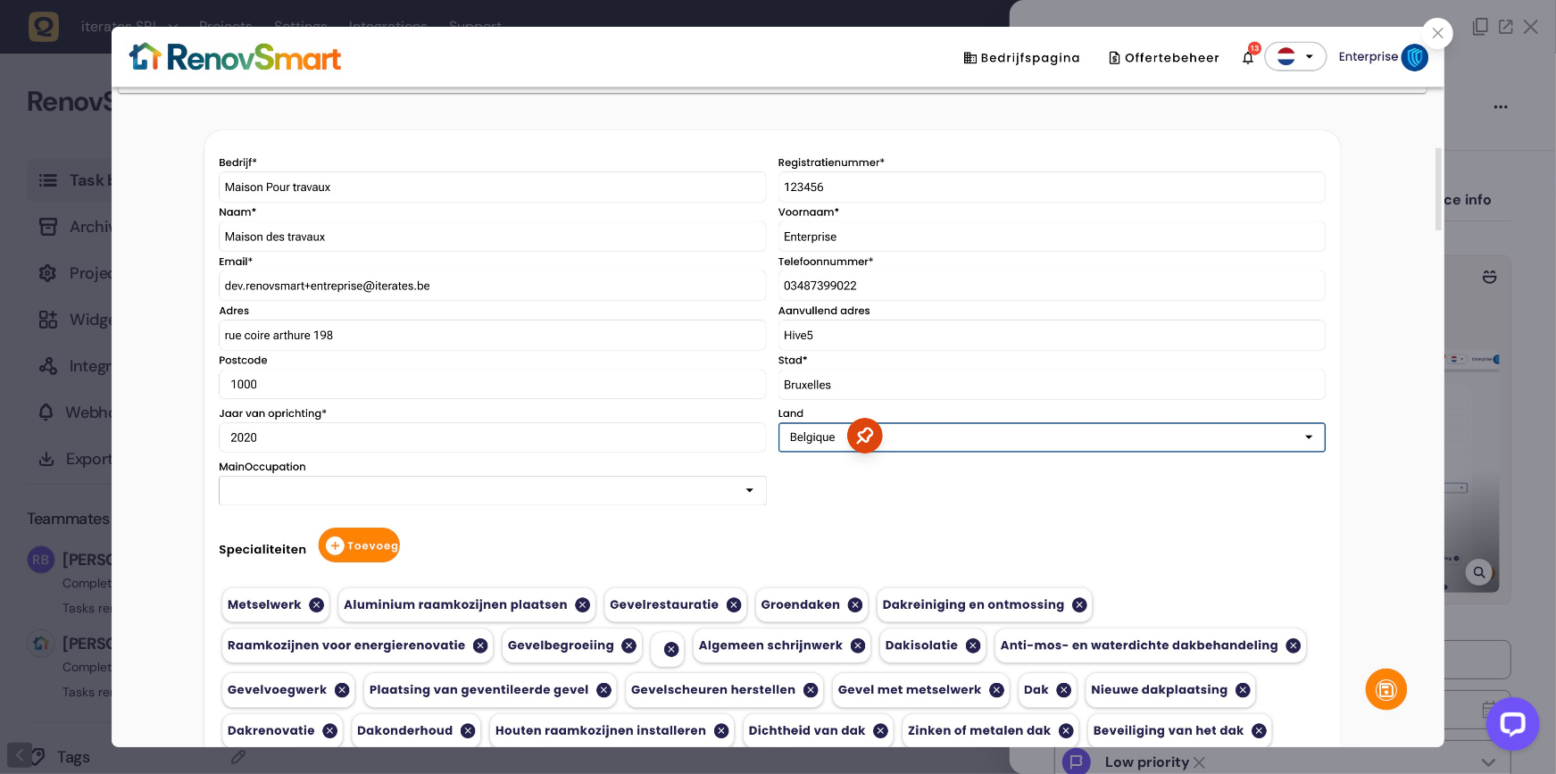
click at [1444, 39] on div at bounding box center [1437, 33] width 31 height 31
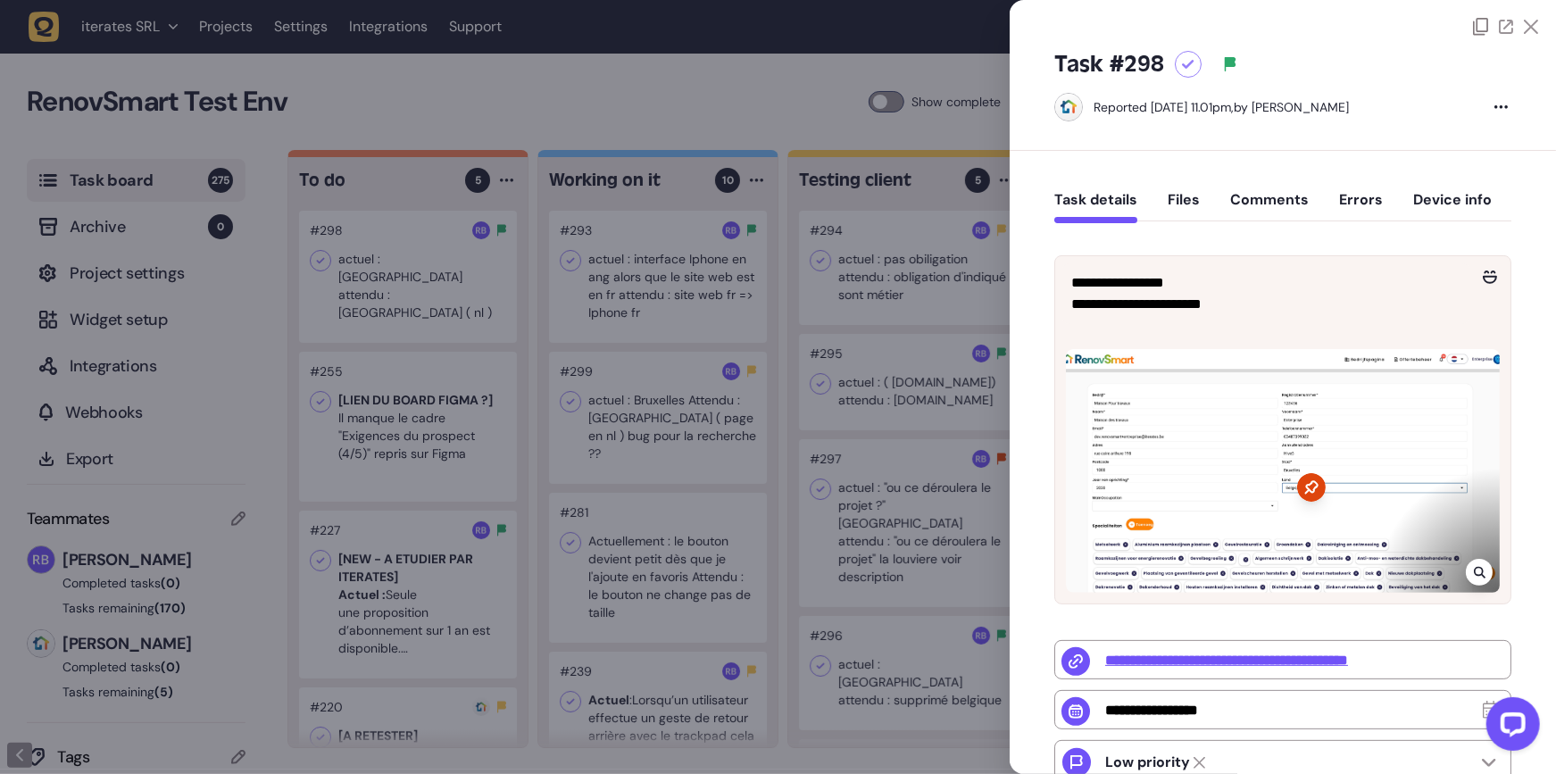
click at [1272, 202] on button "Comments" at bounding box center [1269, 207] width 79 height 32
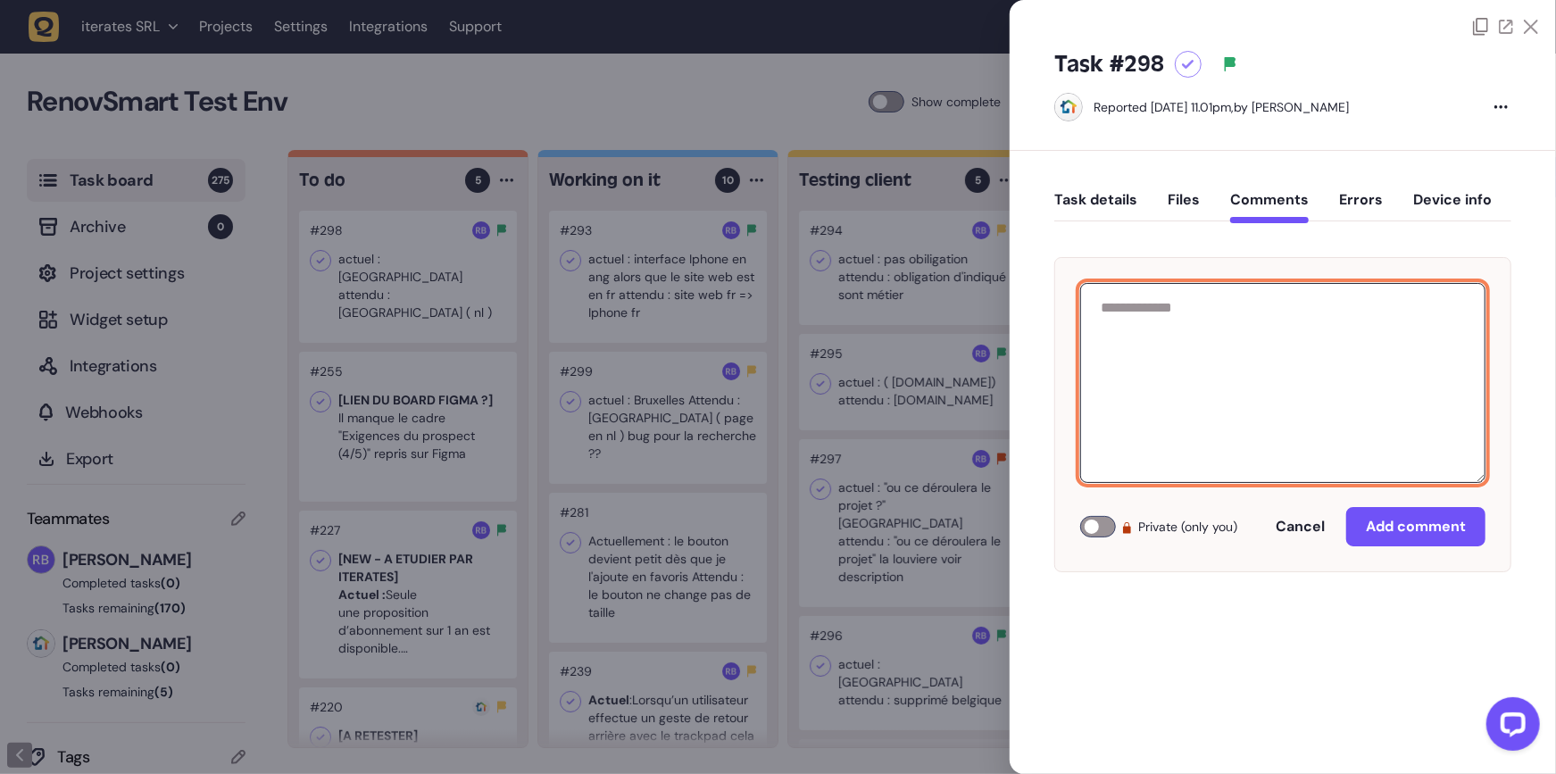
click at [1316, 393] on textarea at bounding box center [1282, 383] width 405 height 200
paste textarea "**********"
type textarea "**********"
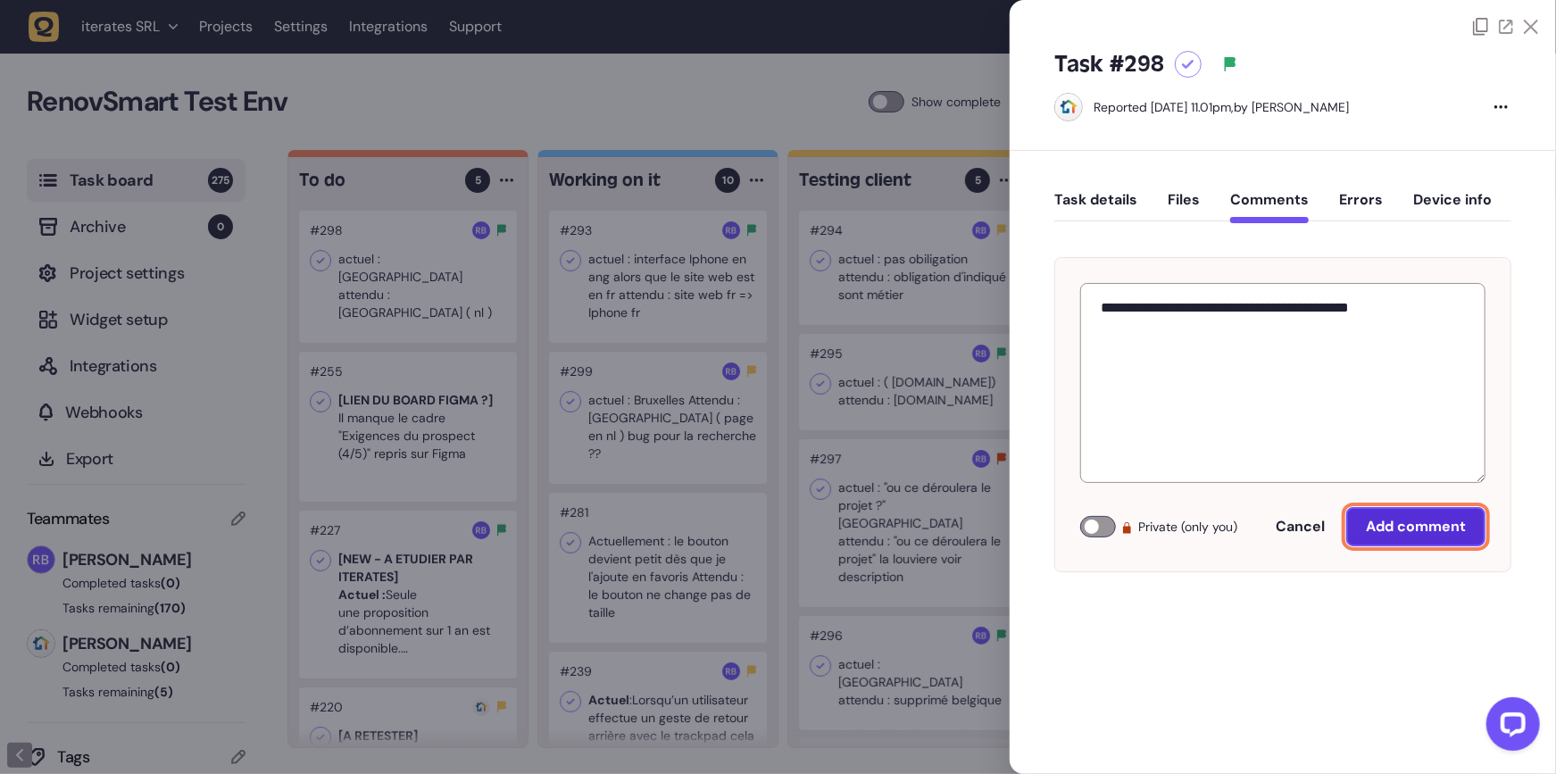
click at [1455, 512] on button "Add comment" at bounding box center [1415, 526] width 139 height 39
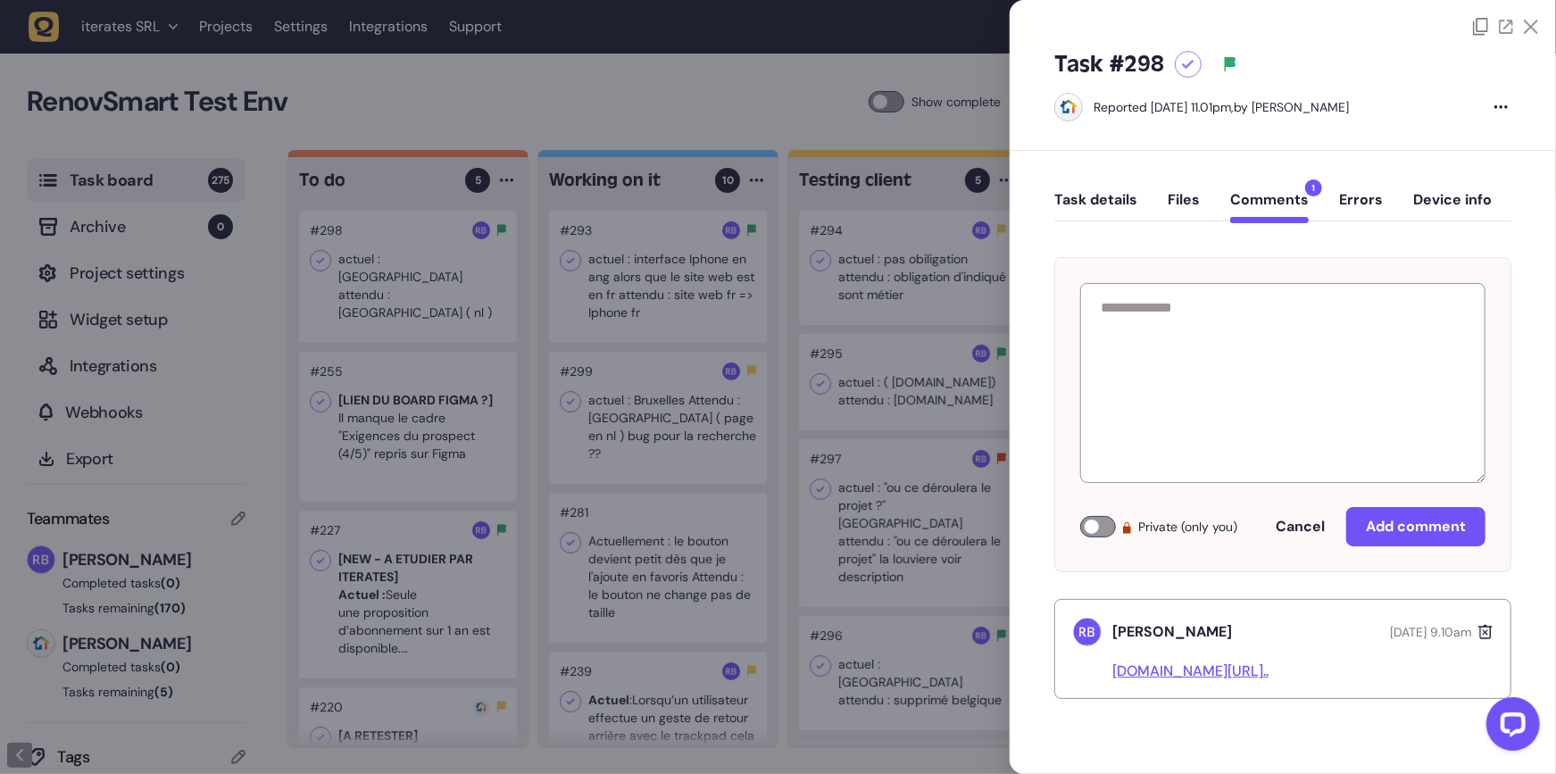
click at [750, 541] on div at bounding box center [778, 387] width 1556 height 774
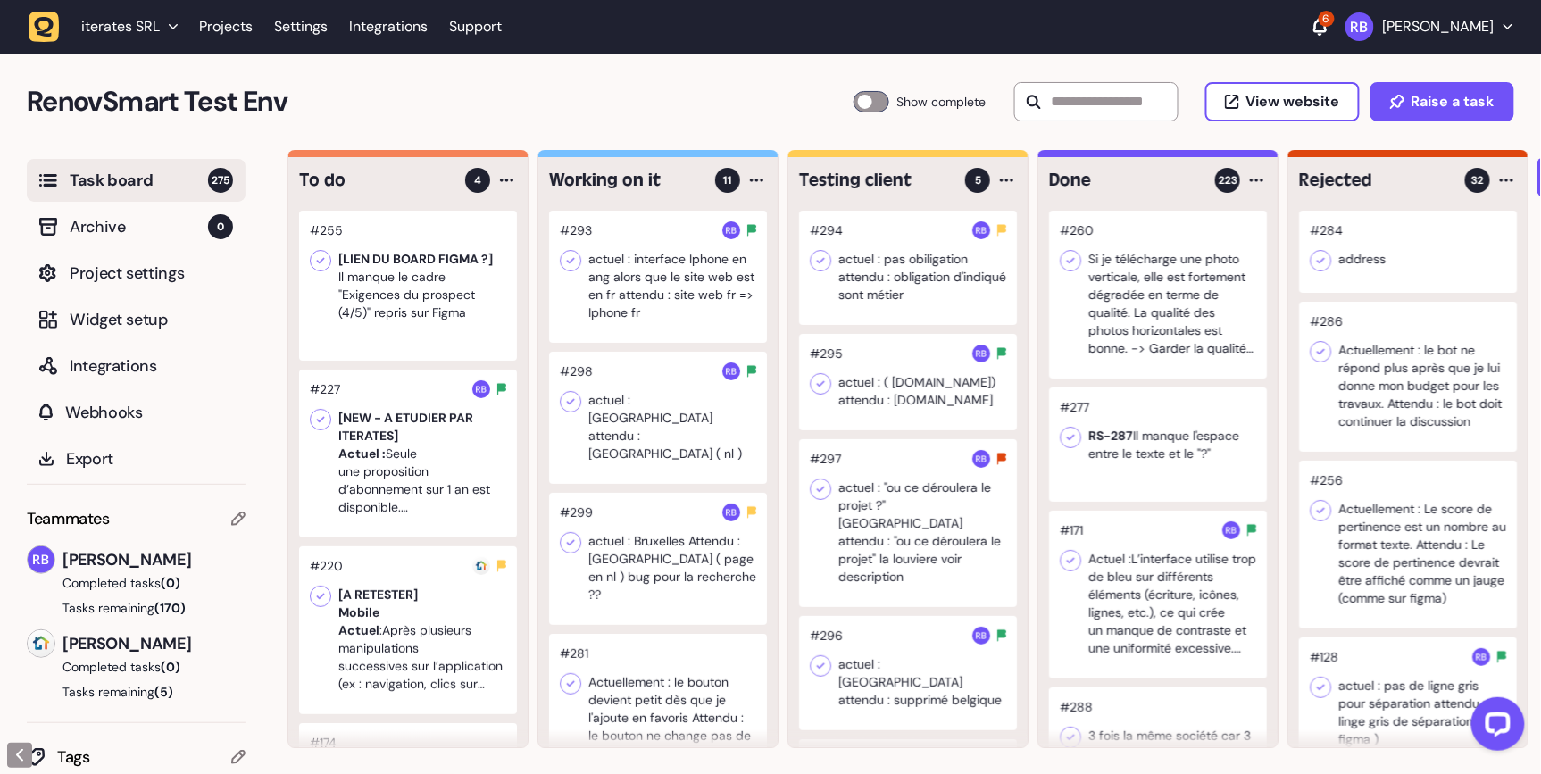
drag, startPoint x: 410, startPoint y: 283, endPoint x: 742, endPoint y: 37, distance: 413.5
